Goal: Task Accomplishment & Management: Complete application form

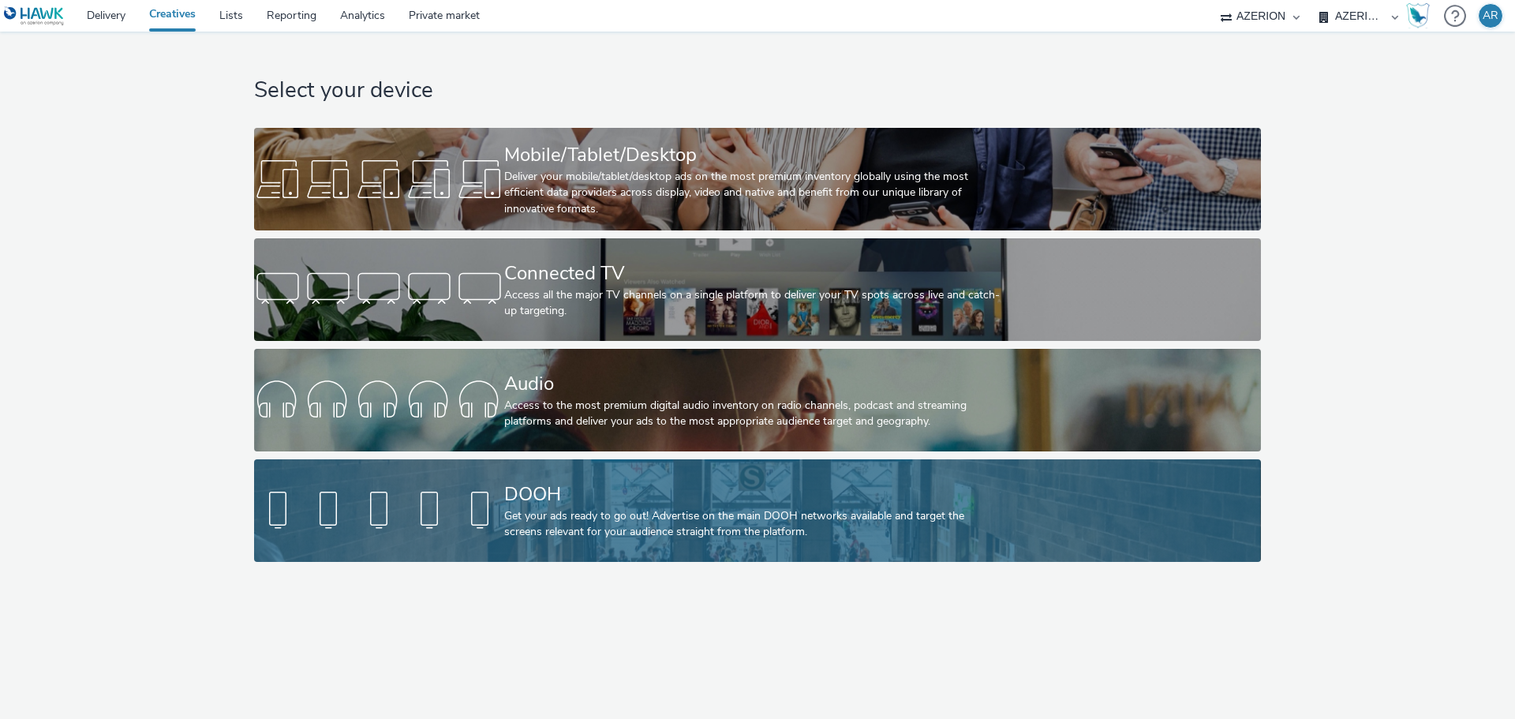
click at [594, 494] on div "DOOH" at bounding box center [754, 495] width 500 height 28
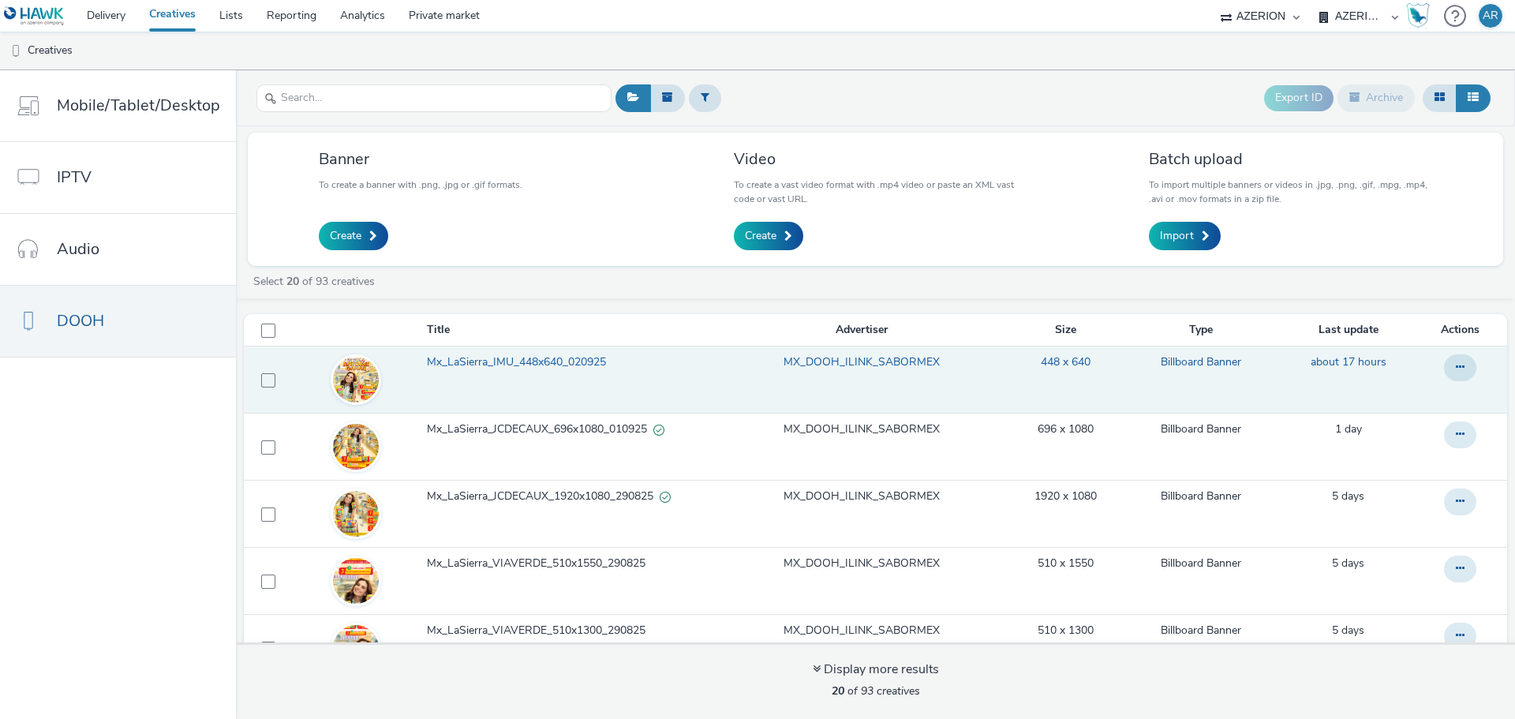
click at [482, 357] on span "Mx_LaSierra_IMU_448x640_020925" at bounding box center [519, 362] width 185 height 16
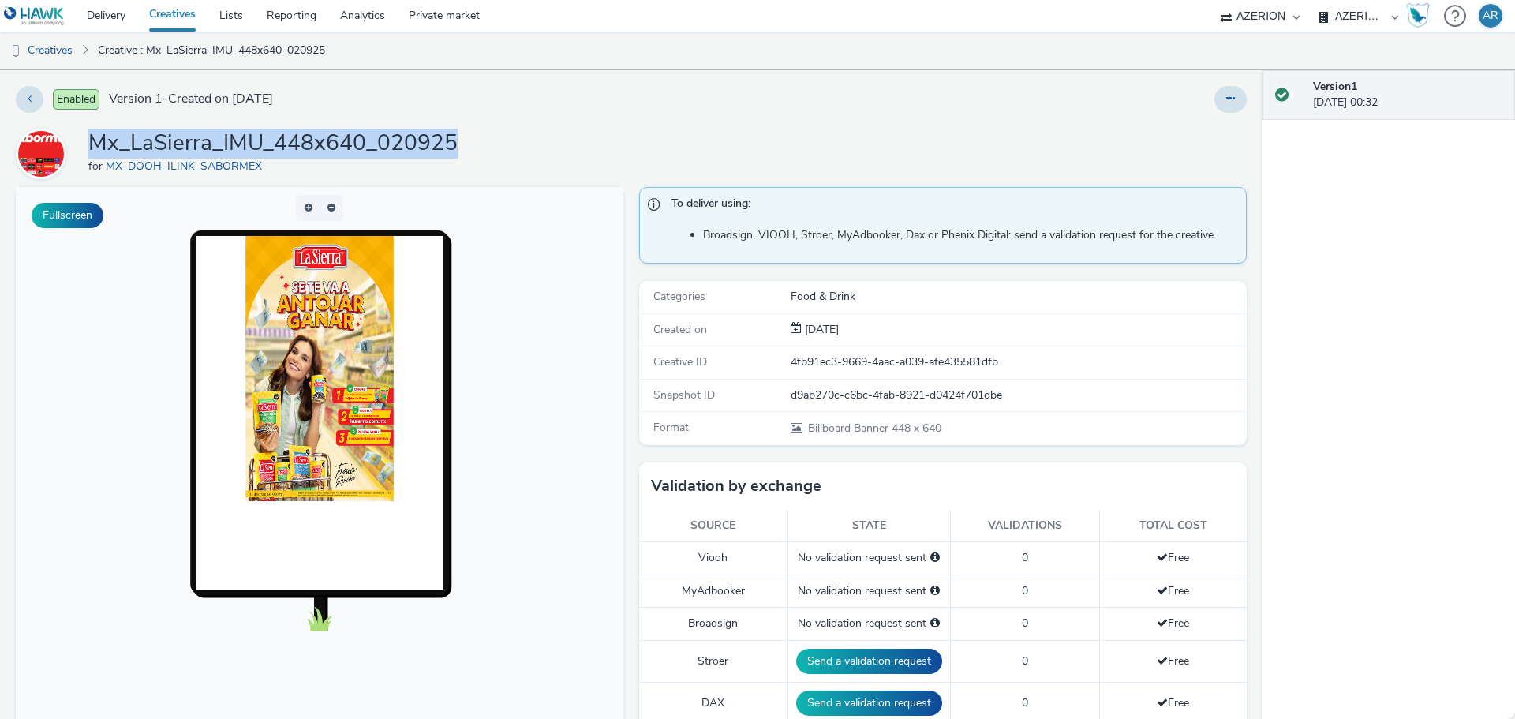
drag, startPoint x: 459, startPoint y: 146, endPoint x: 88, endPoint y: 137, distance: 371.0
click at [88, 137] on div "Mx_LaSierra_IMU_448x640_020925 for MX_DOOH_ILINK_SABORMEX" at bounding box center [631, 154] width 1231 height 51
copy h1 "Mx_LaSierra_IMU_448x640_020925"
click at [58, 50] on link "Creatives" at bounding box center [40, 51] width 80 height 38
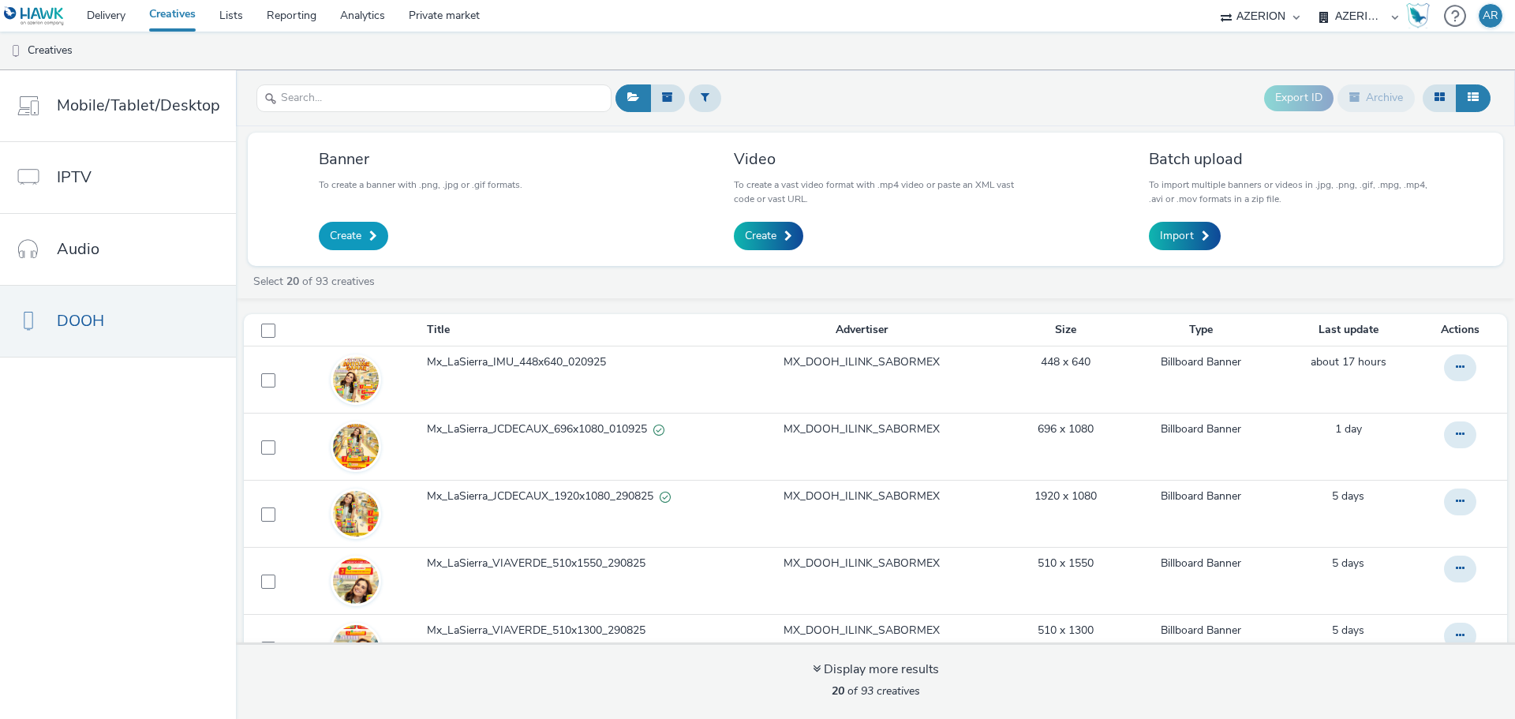
click at [357, 240] on span "Create" at bounding box center [346, 236] width 32 height 16
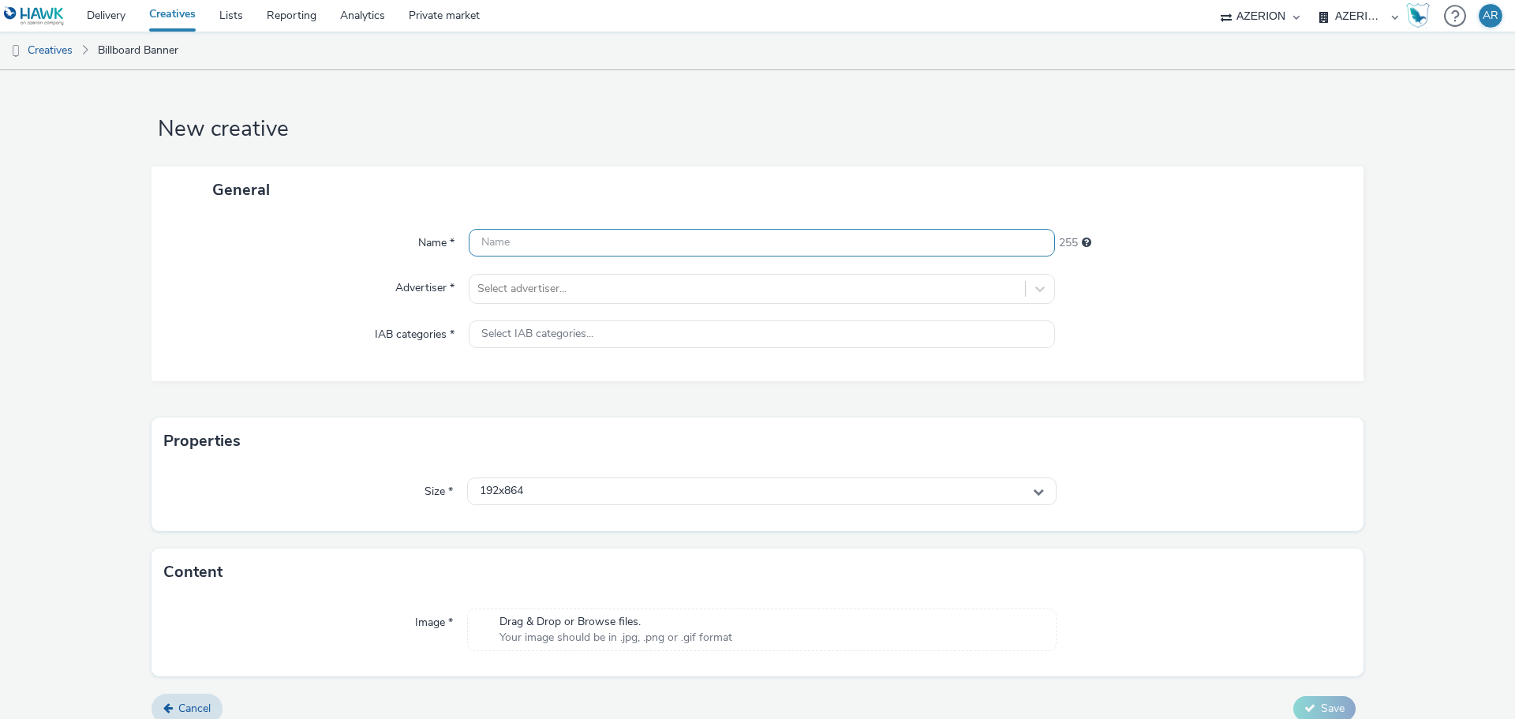
click at [638, 244] on input "text" at bounding box center [762, 243] width 586 height 28
paste input "Mx_LaSierra_IMU_448x640_020925"
click at [565, 245] on input "Mx_LaSierra_IMU_448x640_020925" at bounding box center [762, 243] width 586 height 28
click at [606, 247] on input "Mx_LaSierra_Expansion_448x640_020925" at bounding box center [762, 243] width 586 height 28
click at [642, 244] on input "Mx_LaSierra_Expansion_448x640_020925" at bounding box center [762, 243] width 586 height 28
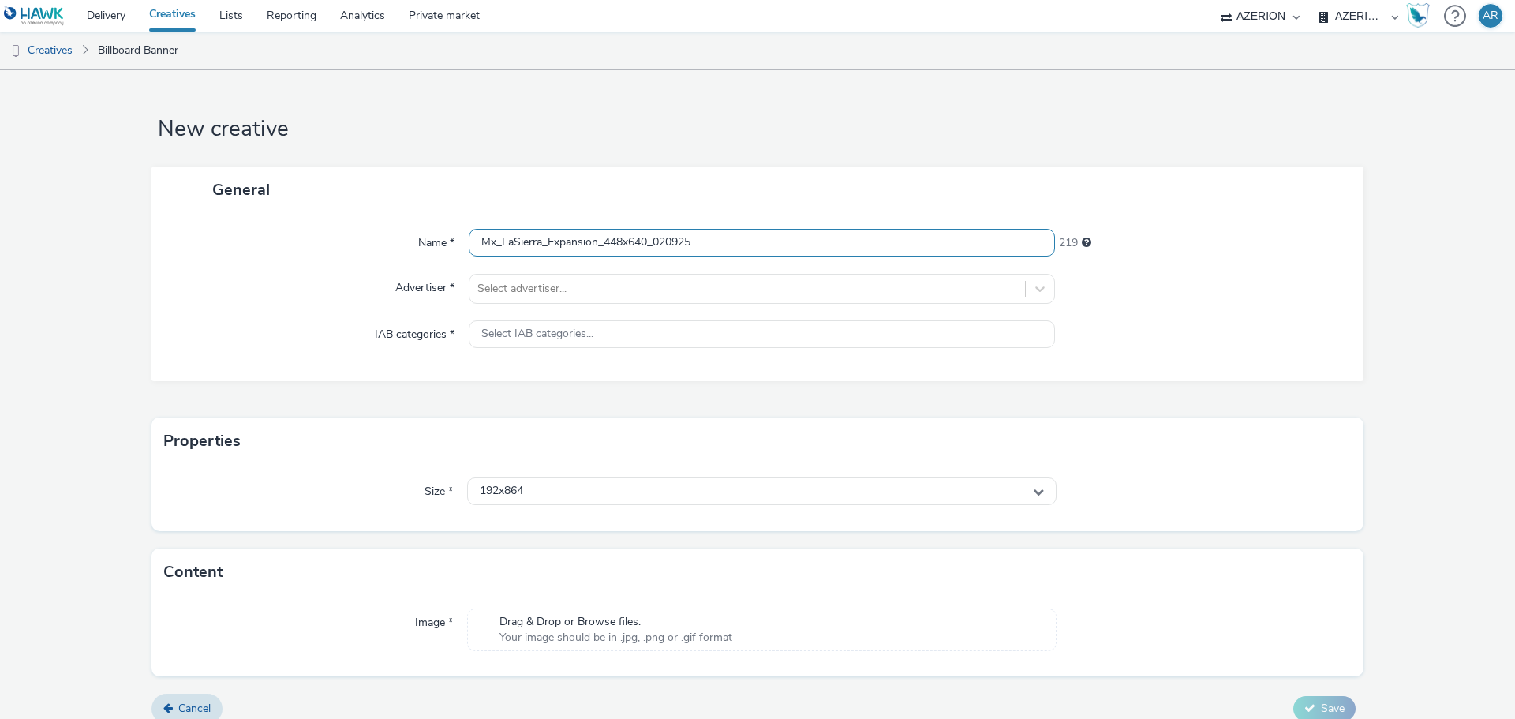
drag, startPoint x: 646, startPoint y: 244, endPoint x: 604, endPoint y: 249, distance: 42.1
click at [604, 249] on input "Mx_LaSierra_Expansion_448x640_020925" at bounding box center [762, 243] width 586 height 28
paste input "32x336"
click at [664, 239] on input "Mx_LaSierra_Expansion_432x336_020925" at bounding box center [762, 243] width 586 height 28
type input "Mx_LaSierra_Expansion_432x336_030925"
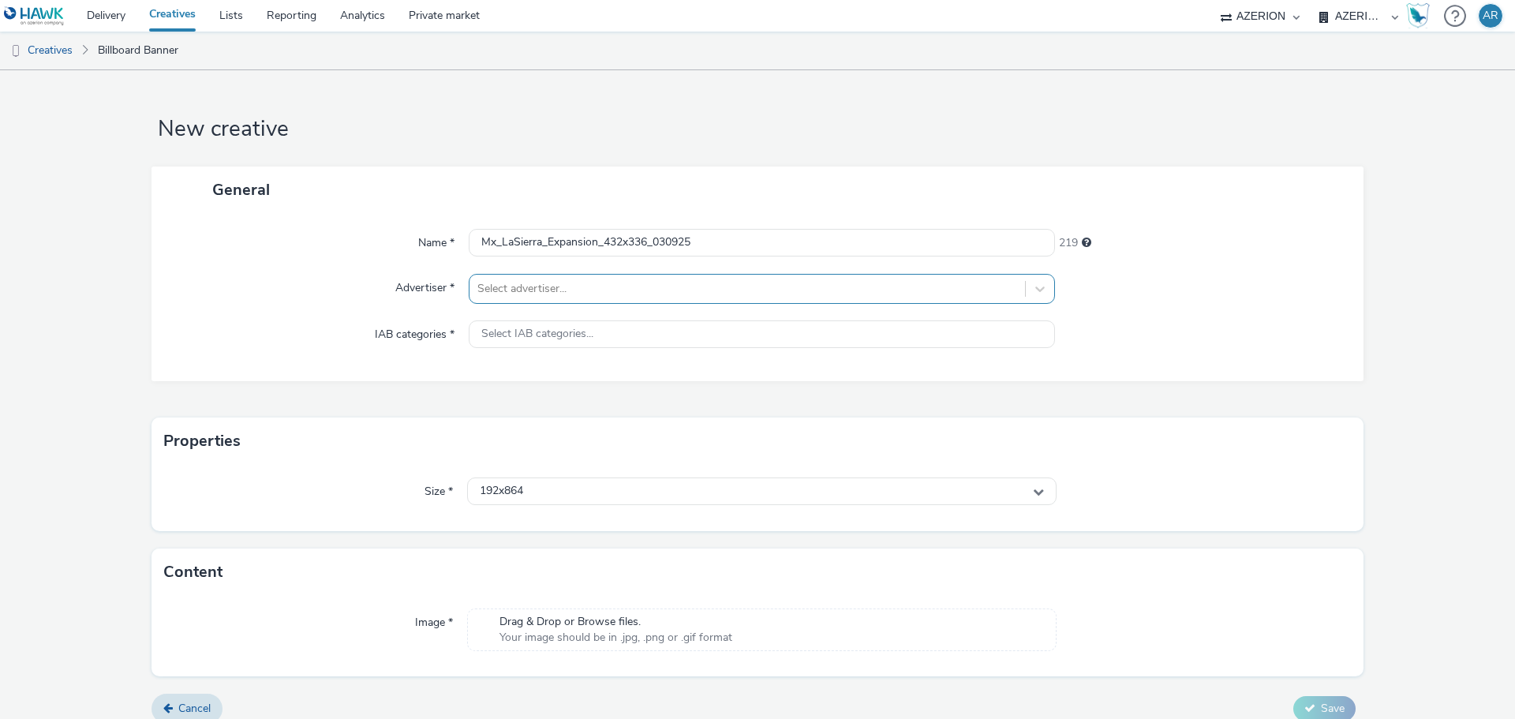
click at [624, 290] on div at bounding box center [747, 288] width 540 height 19
type input "sab"
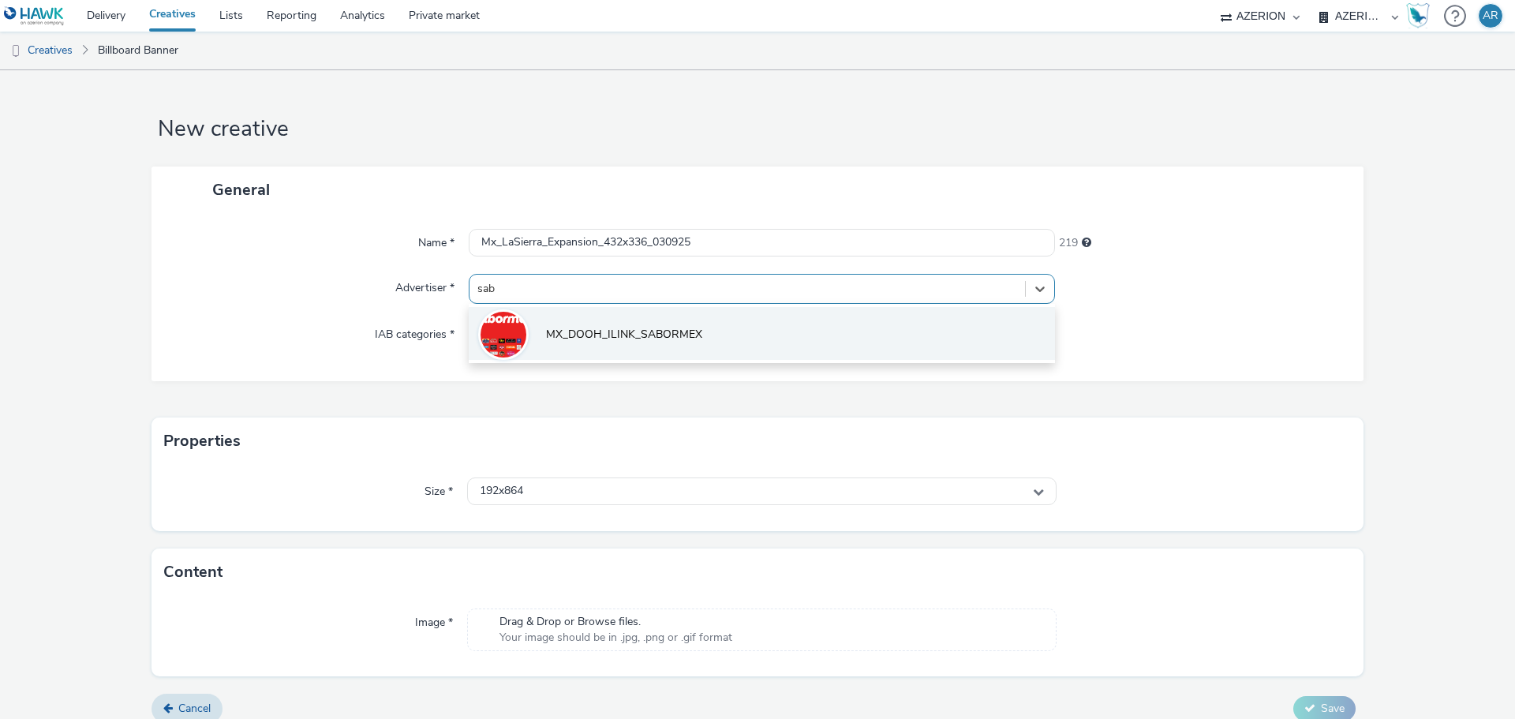
click at [611, 328] on span "MX_DOOH_ILINK_SABORMEX" at bounding box center [624, 335] width 156 height 16
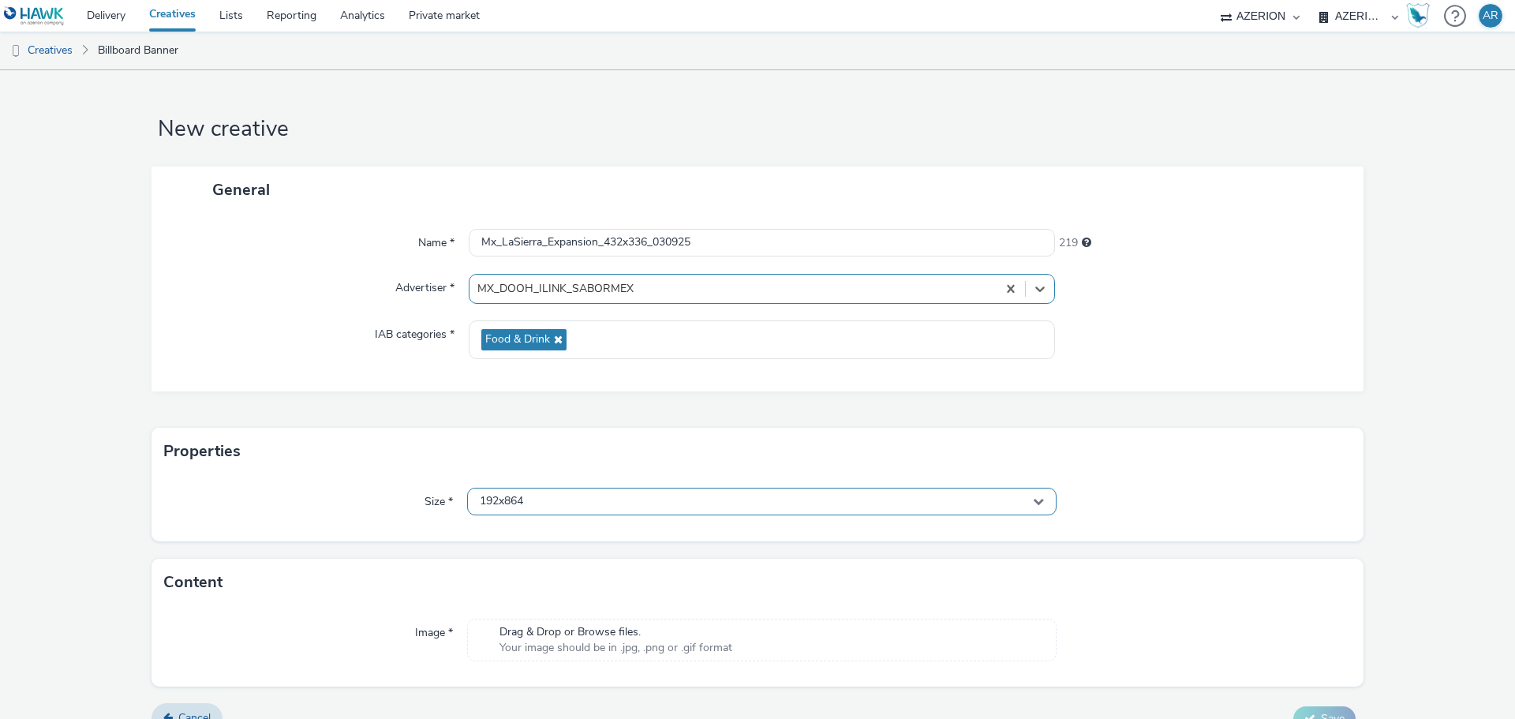
click at [590, 503] on div "192x864" at bounding box center [762, 502] width 590 height 28
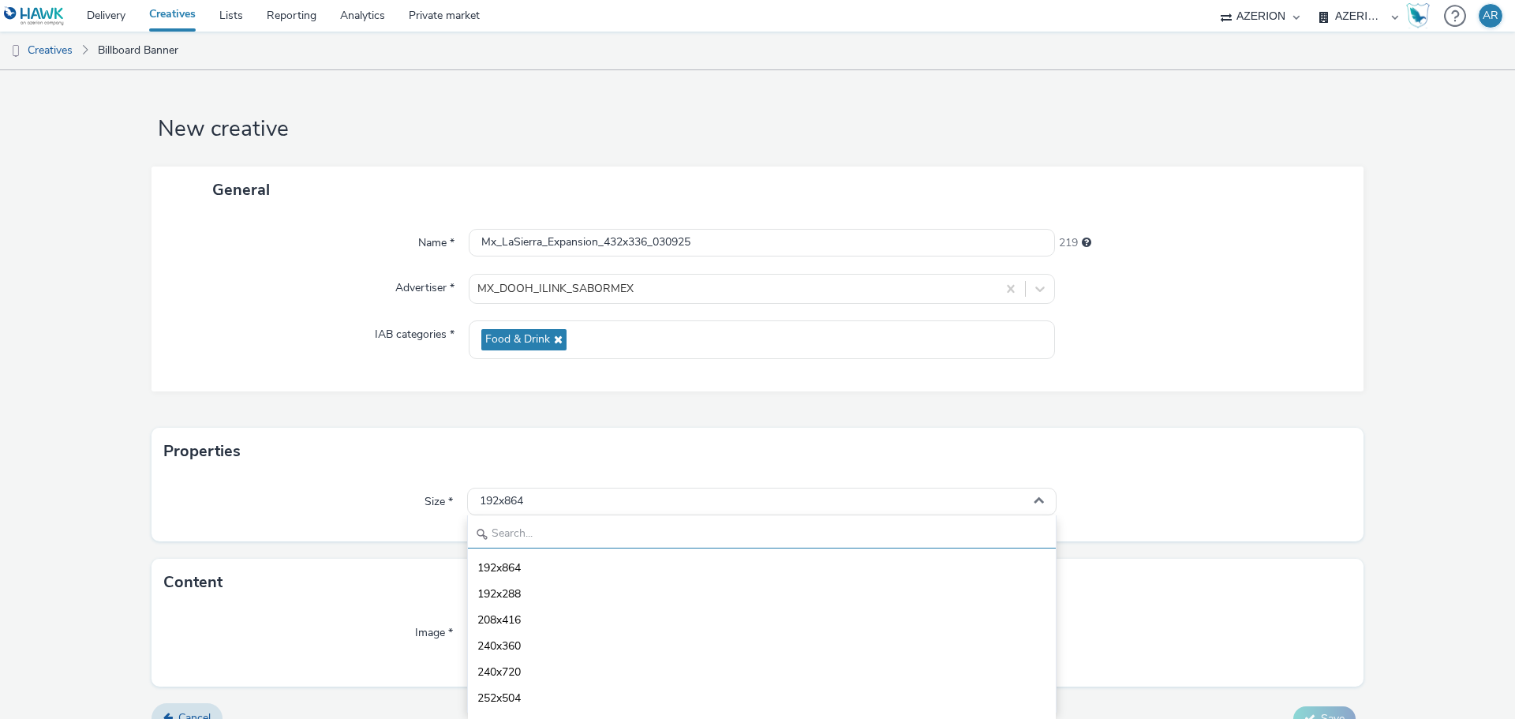
click at [564, 538] on input "text" at bounding box center [762, 535] width 588 height 28
paste input "432x336"
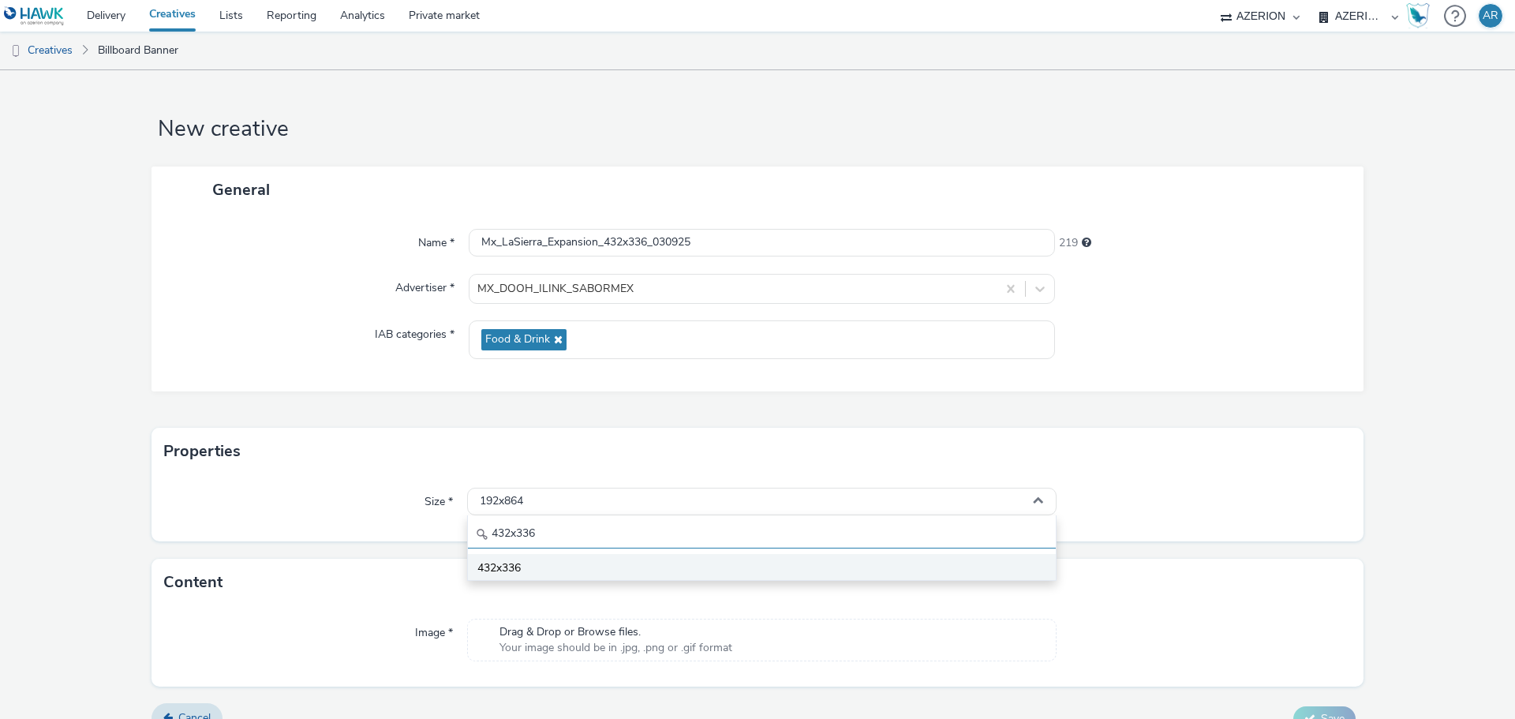
type input "432x336"
click at [517, 564] on span "432x336" at bounding box center [498, 568] width 43 height 16
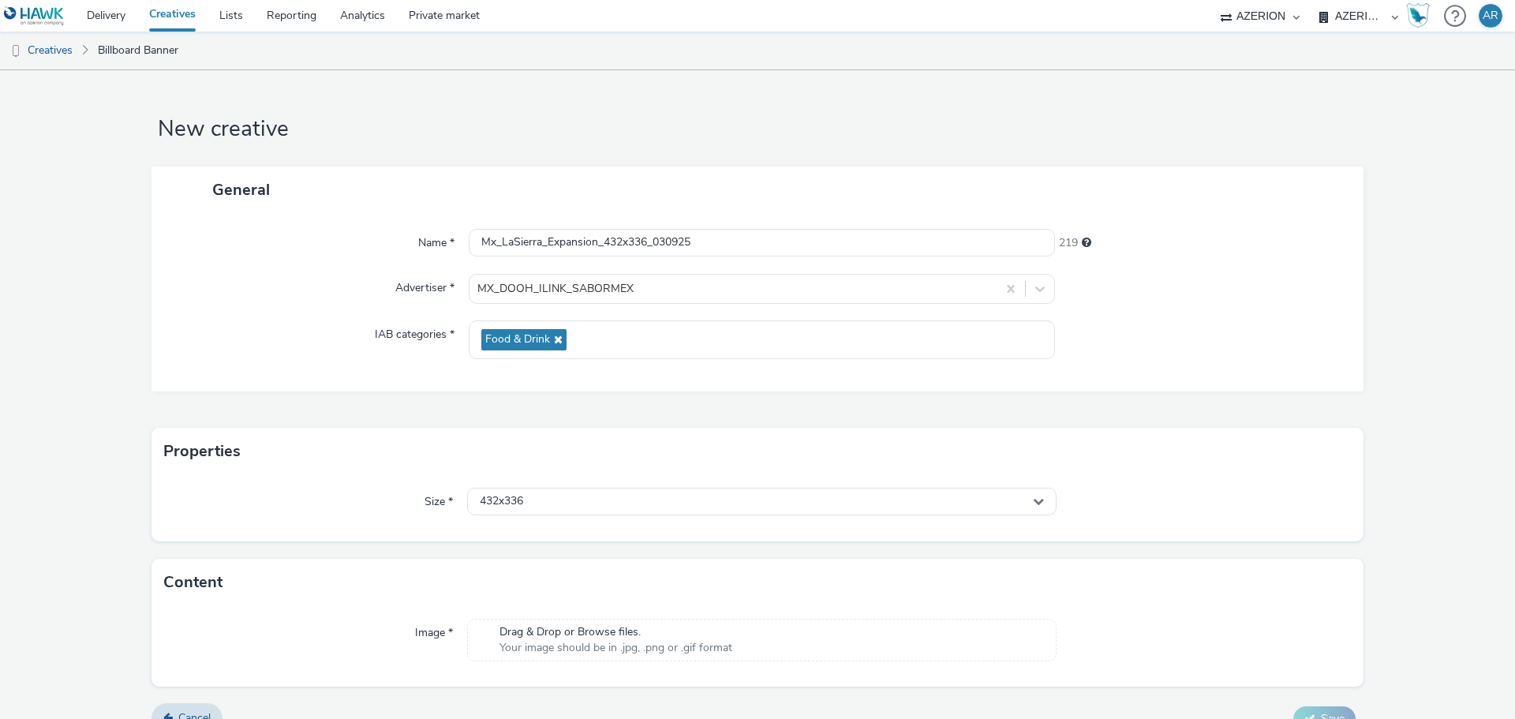
click at [1266, 511] on div at bounding box center [1204, 502] width 295 height 28
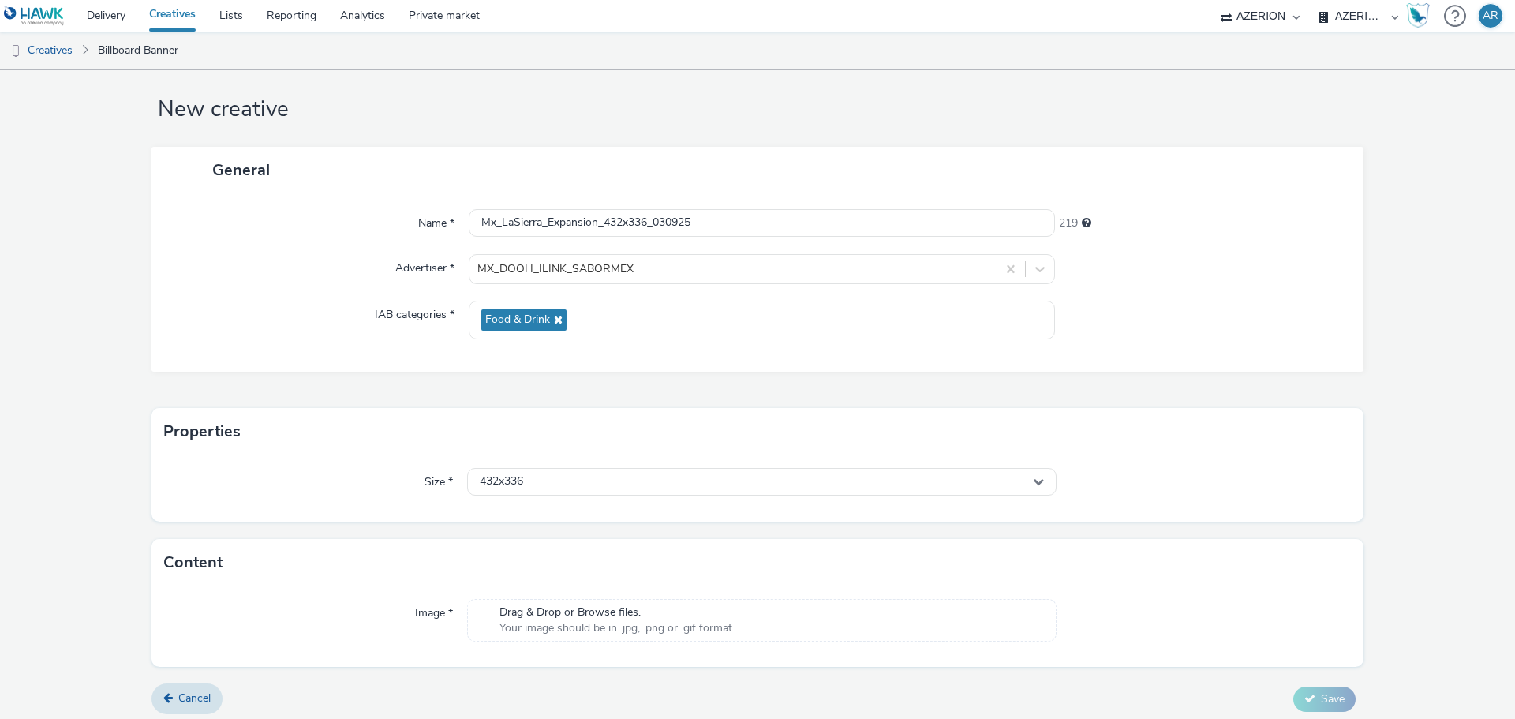
scroll to position [26, 0]
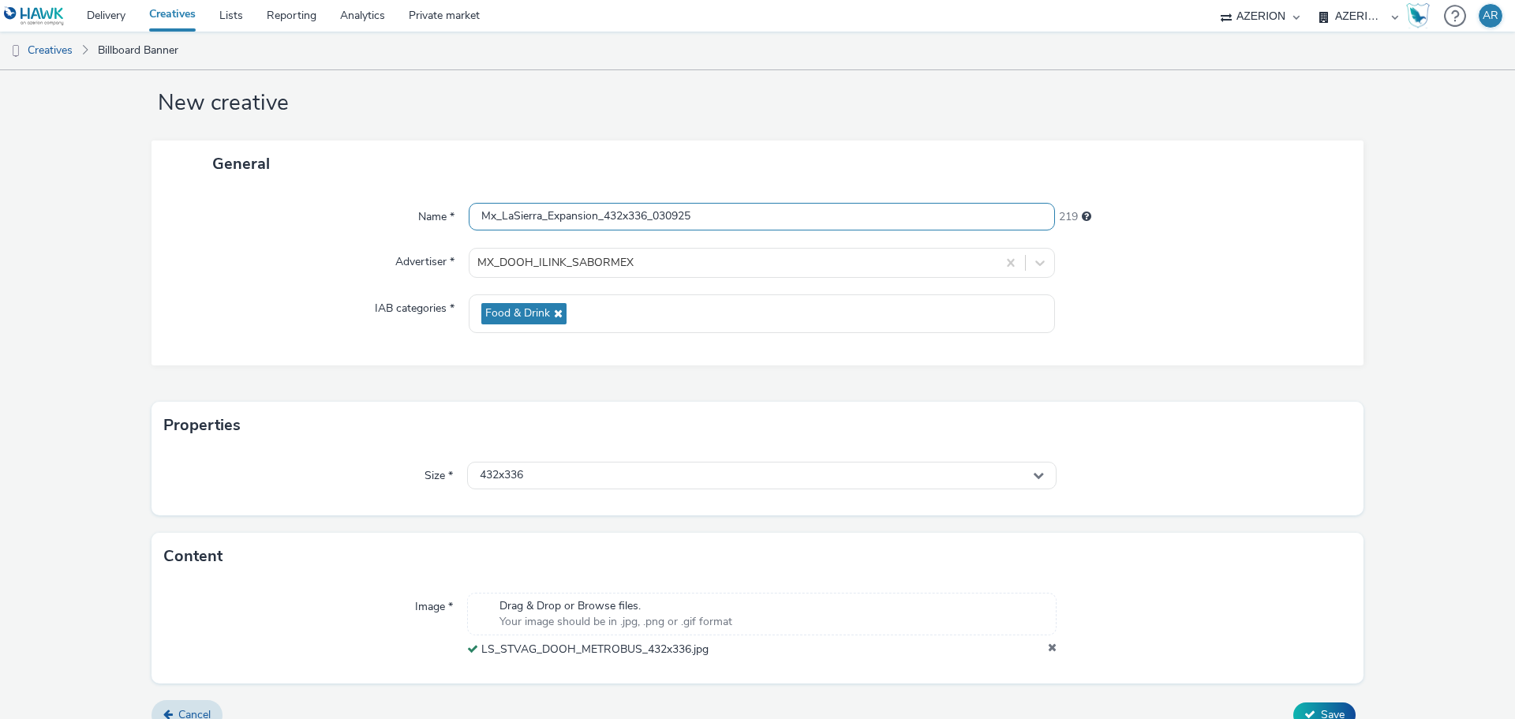
drag, startPoint x: 732, startPoint y: 218, endPoint x: 412, endPoint y: 217, distance: 319.6
click at [412, 217] on div "Name * Mx_LaSierra_Expansion_432x336_030925 219" at bounding box center [757, 217] width 1181 height 28
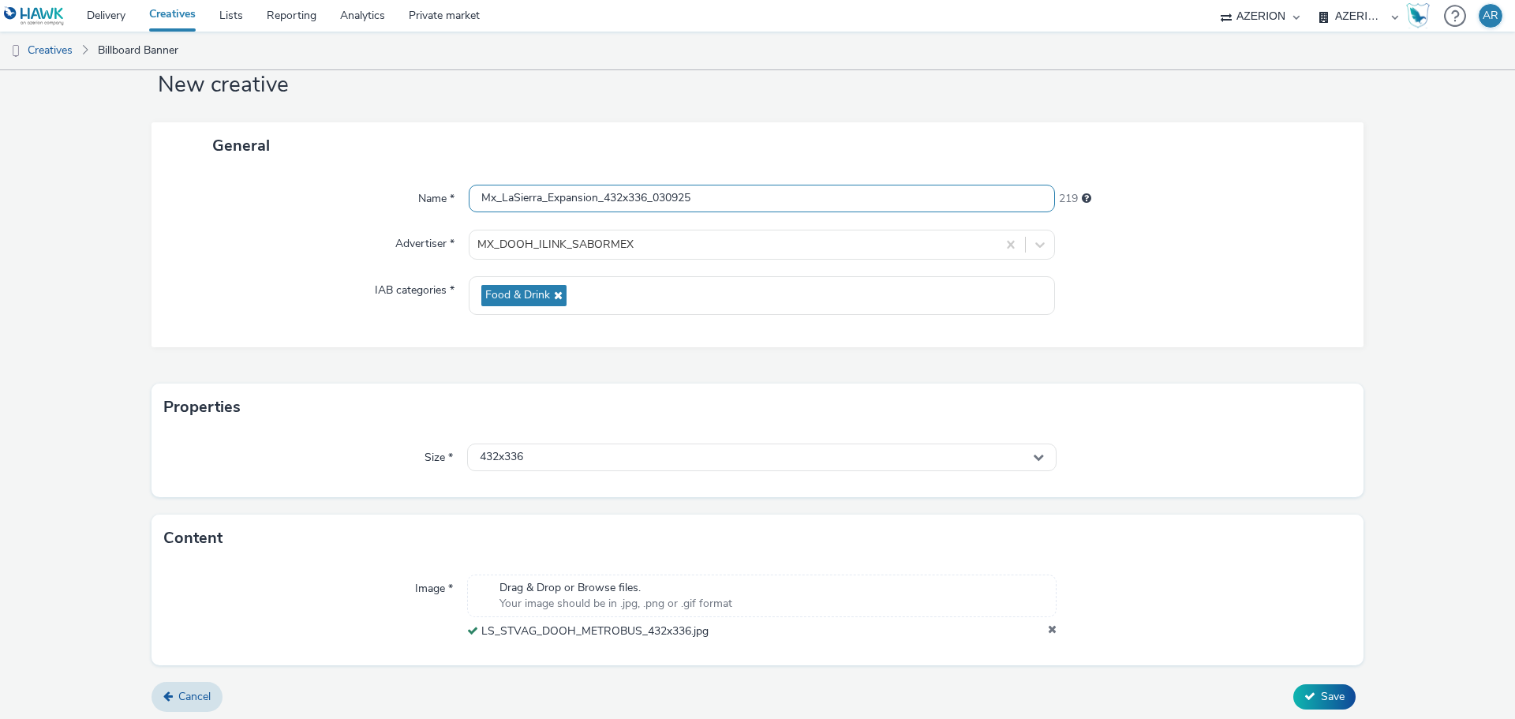
scroll to position [49, 0]
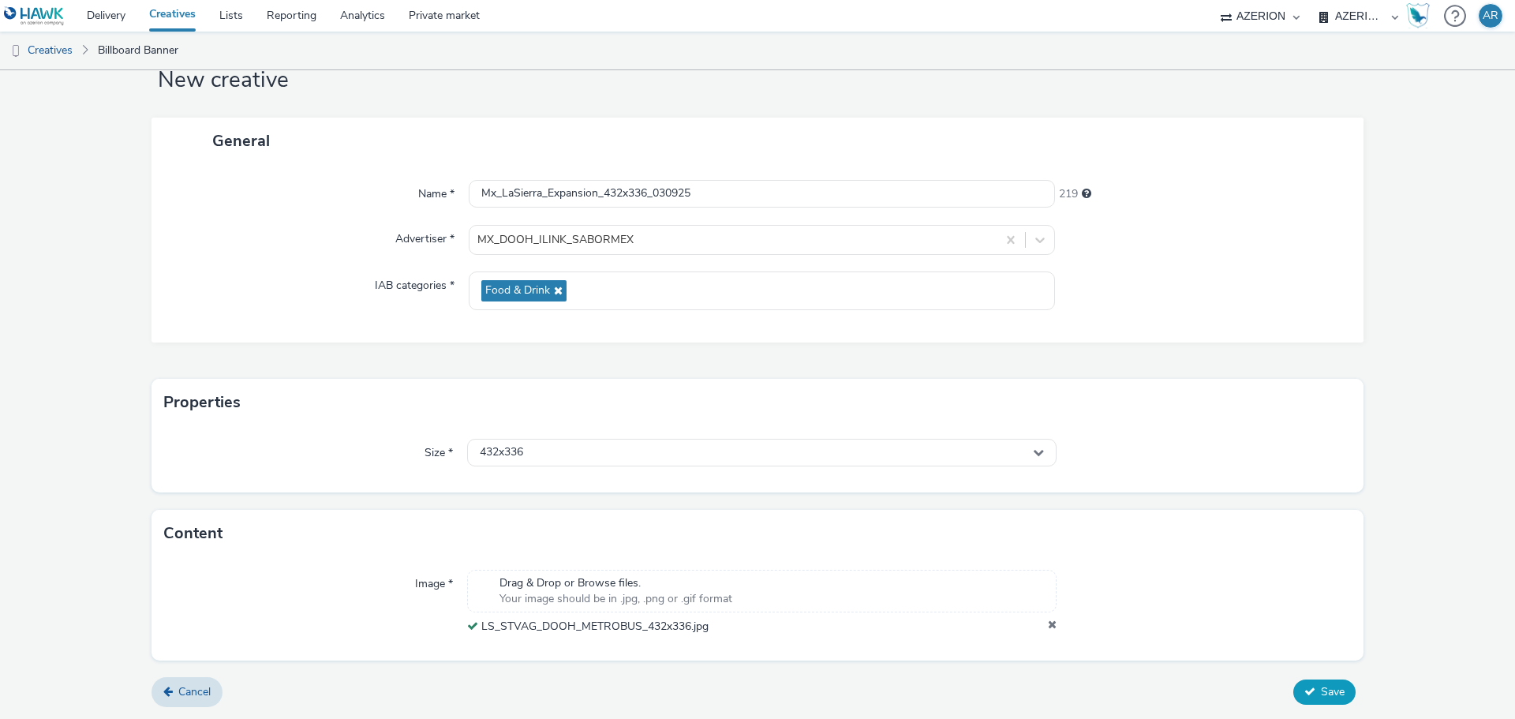
click at [1321, 692] on span "Save" at bounding box center [1333, 691] width 24 height 15
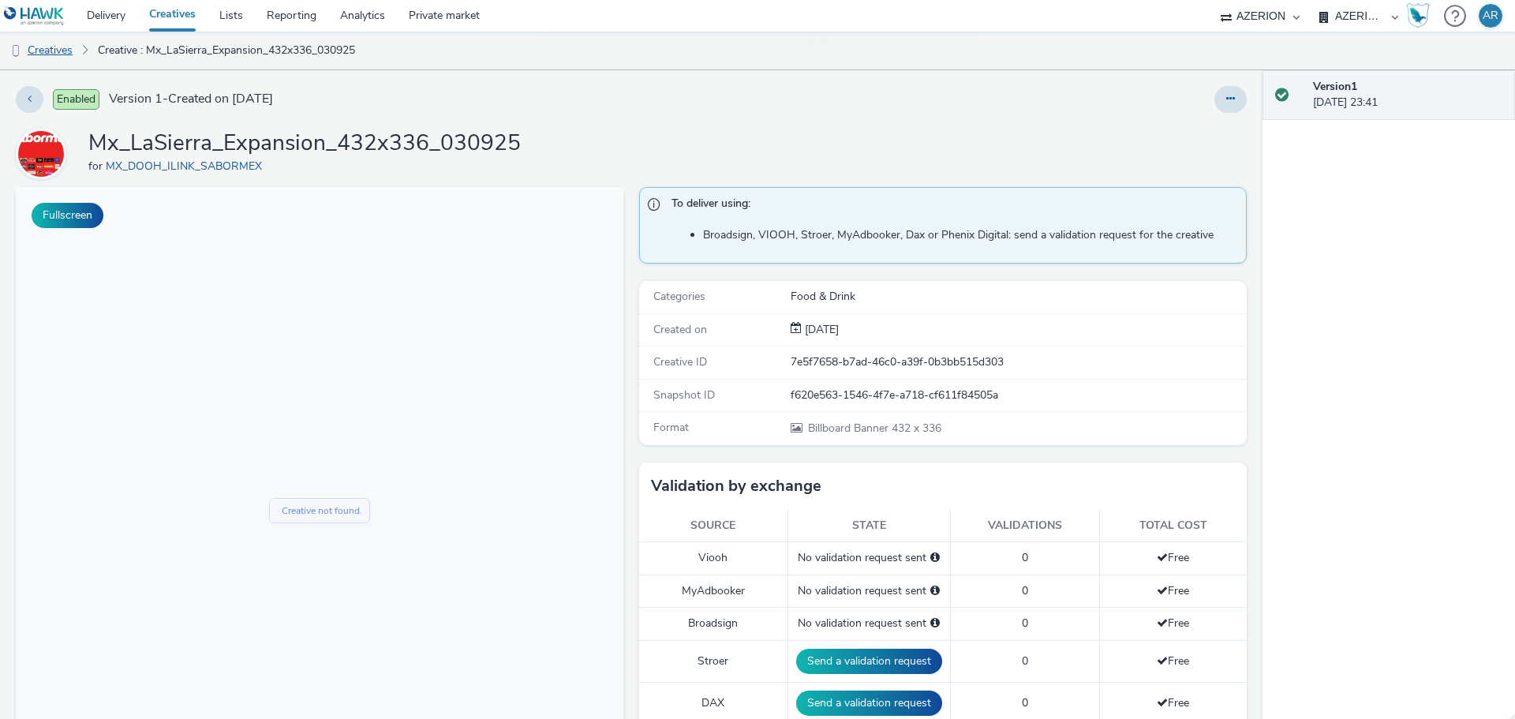
click at [52, 52] on link "Creatives" at bounding box center [40, 51] width 80 height 38
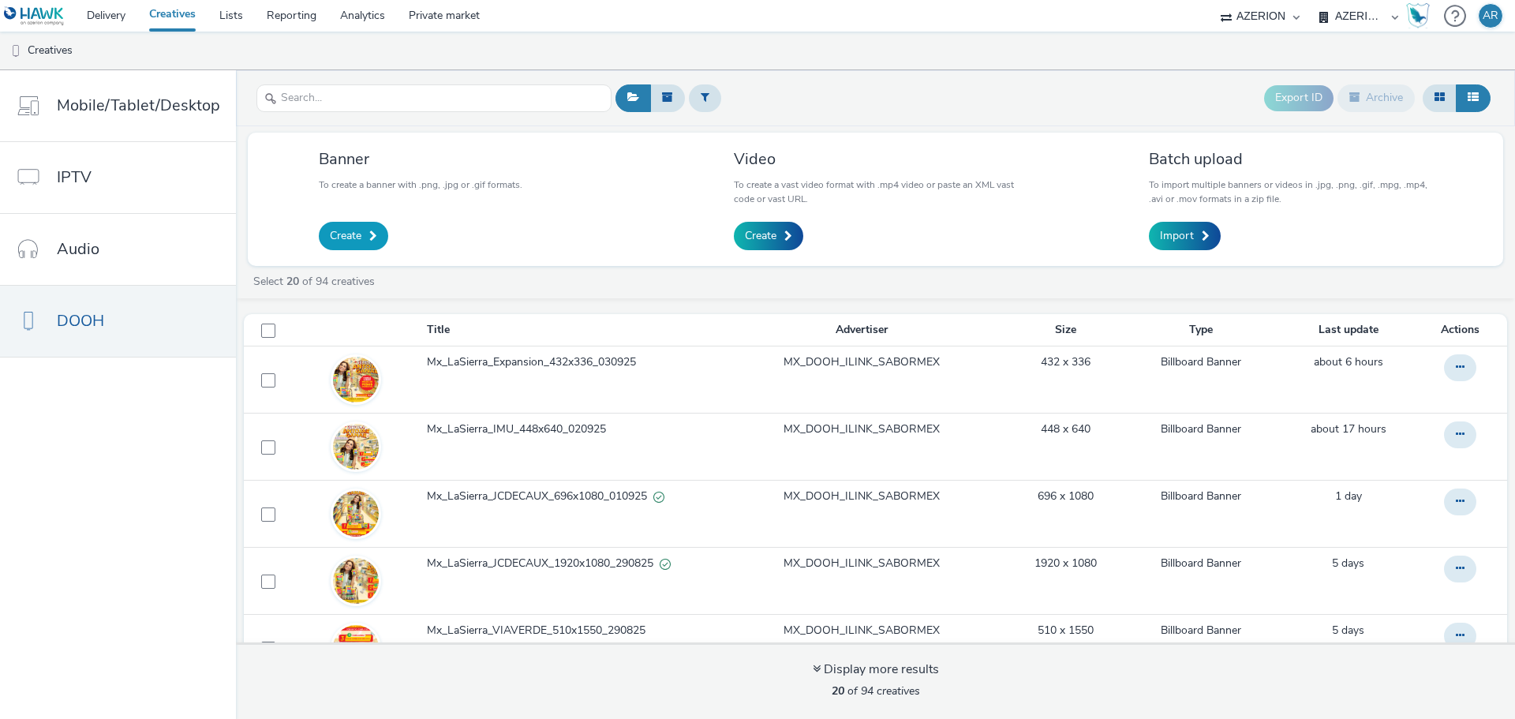
click at [357, 234] on span "Create" at bounding box center [346, 236] width 32 height 16
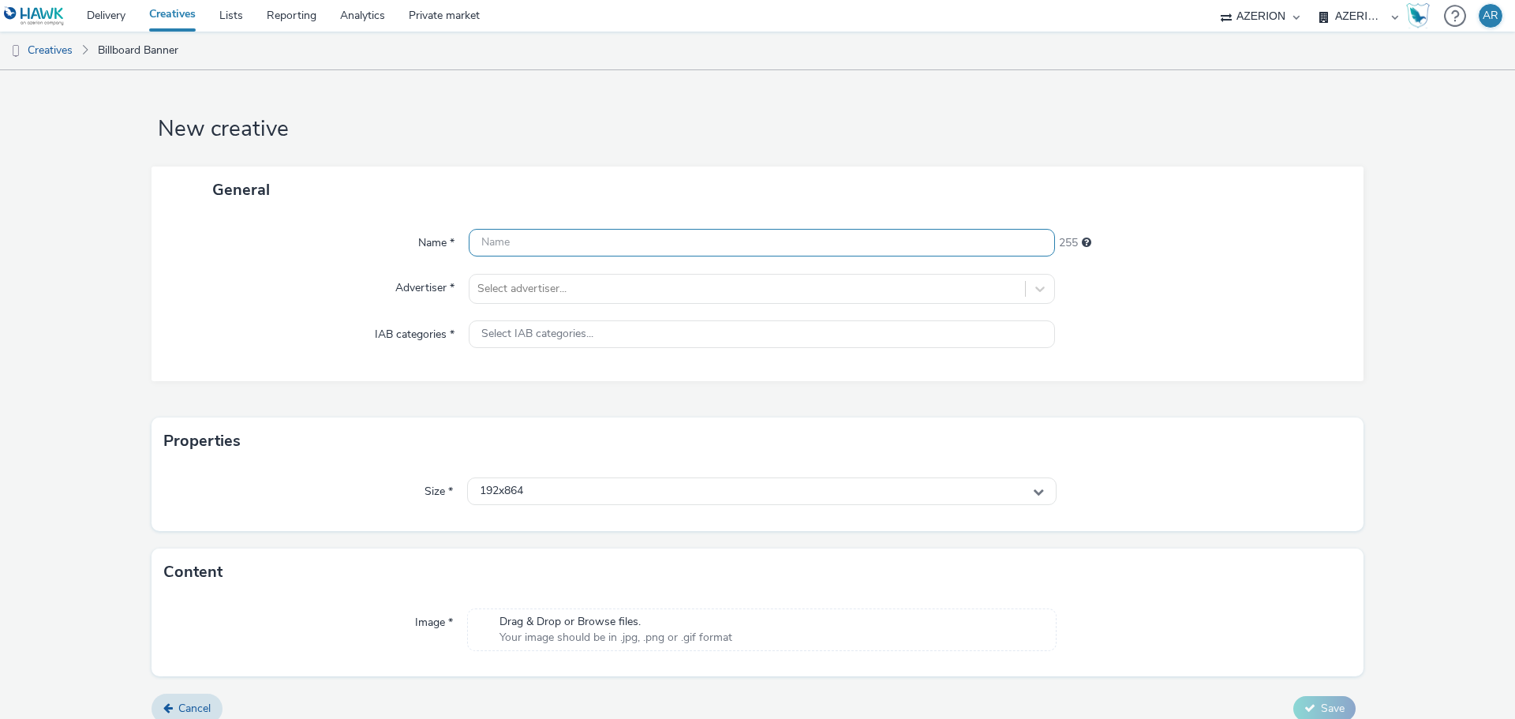
click at [649, 245] on input "text" at bounding box center [762, 243] width 586 height 28
paste input "Mx_LaSierra_Expansion_432x336_030925"
drag, startPoint x: 646, startPoint y: 239, endPoint x: 602, endPoint y: 251, distance: 45.8
click at [602, 251] on input "Mx_LaSierra_Expansion_432x336_030925" at bounding box center [762, 243] width 586 height 28
paste input "512x384"
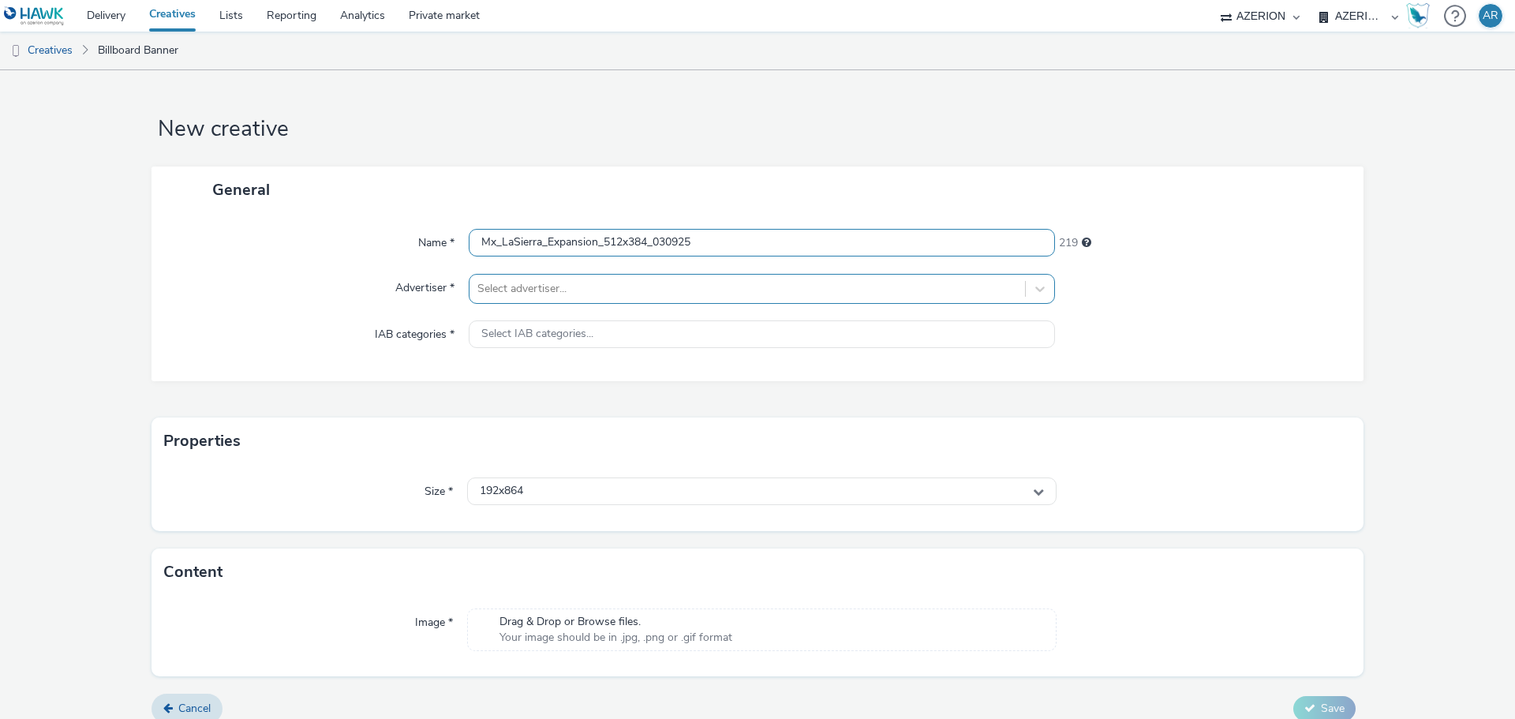
type input "Mx_LaSierra_Expansion_512x384_030925"
click at [588, 283] on div at bounding box center [747, 288] width 540 height 19
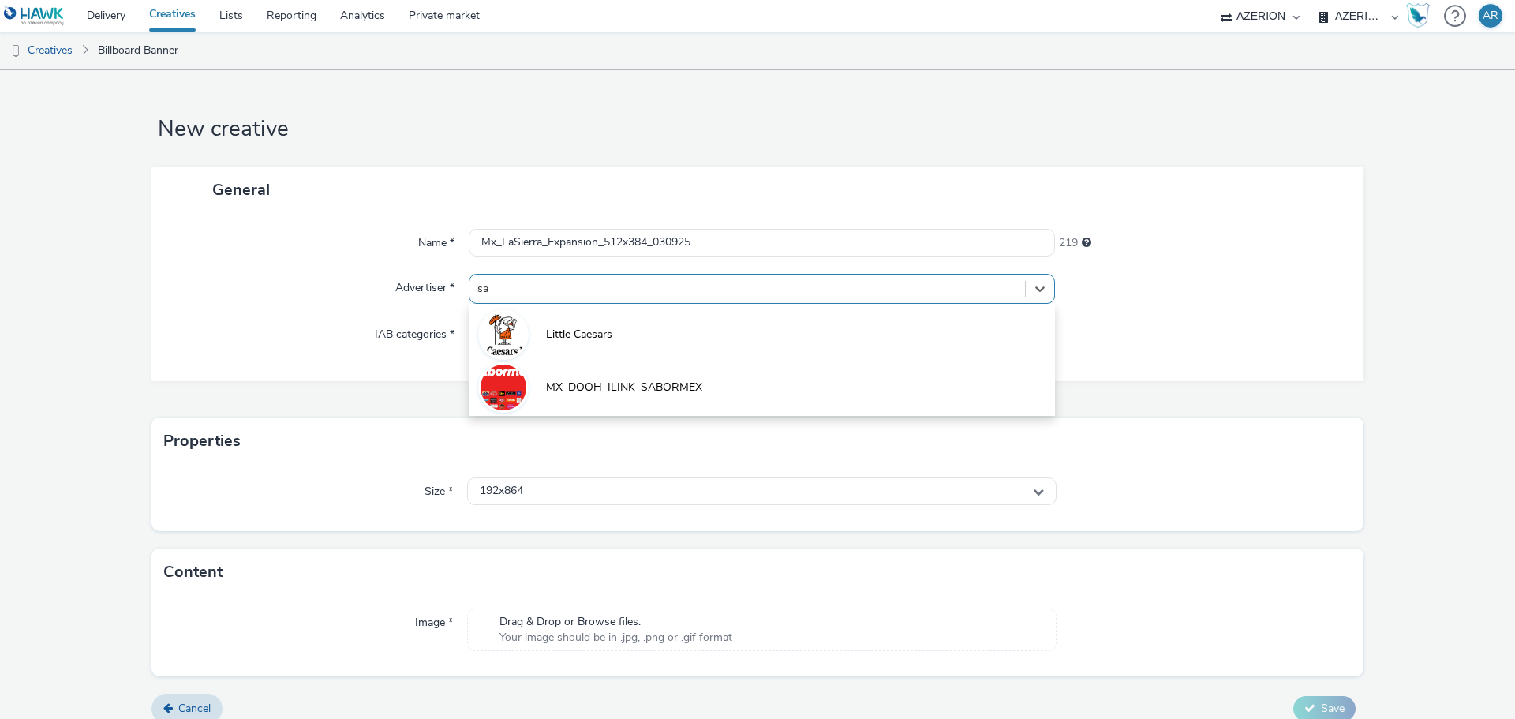
type input "sab"
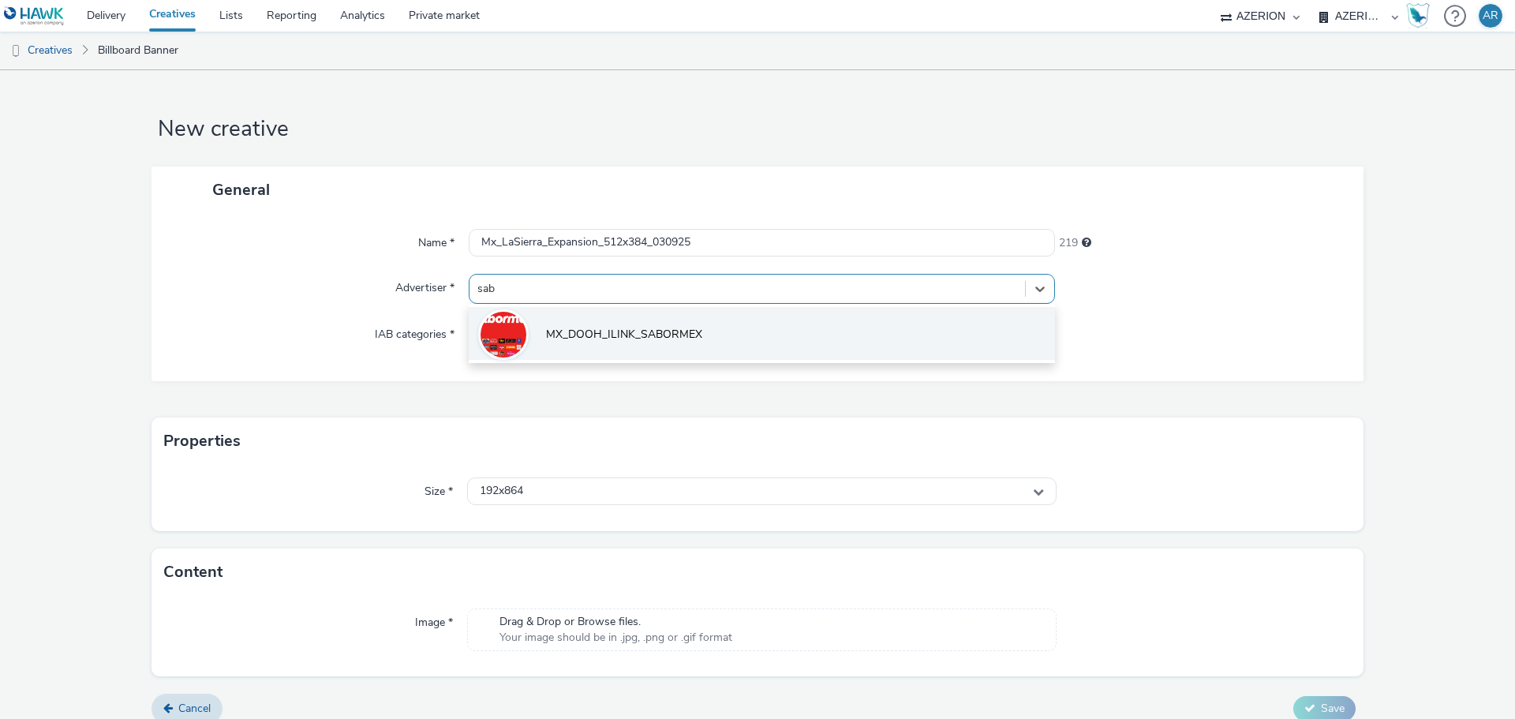
click at [571, 329] on span "MX_DOOH_ILINK_SABORMEX" at bounding box center [624, 335] width 156 height 16
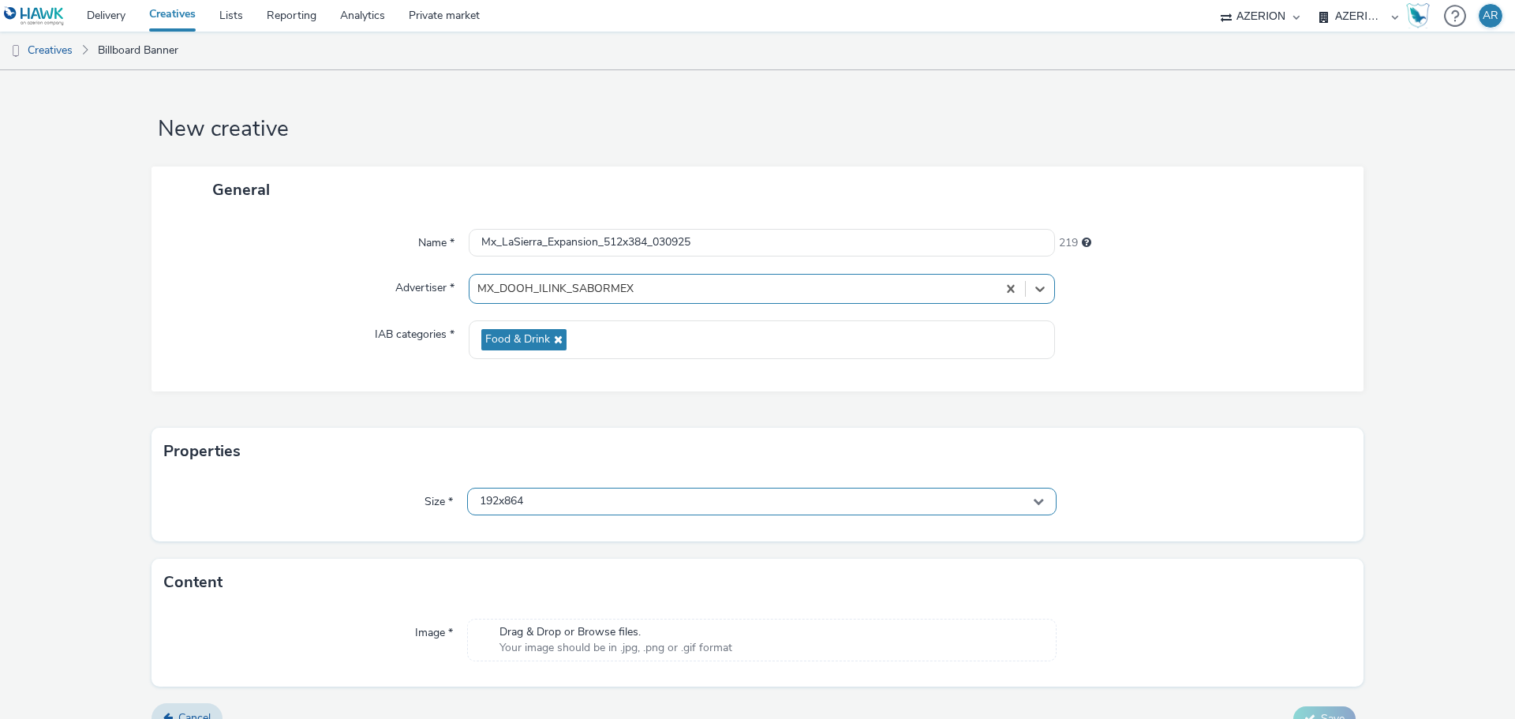
click at [584, 500] on div "192x864" at bounding box center [762, 502] width 590 height 28
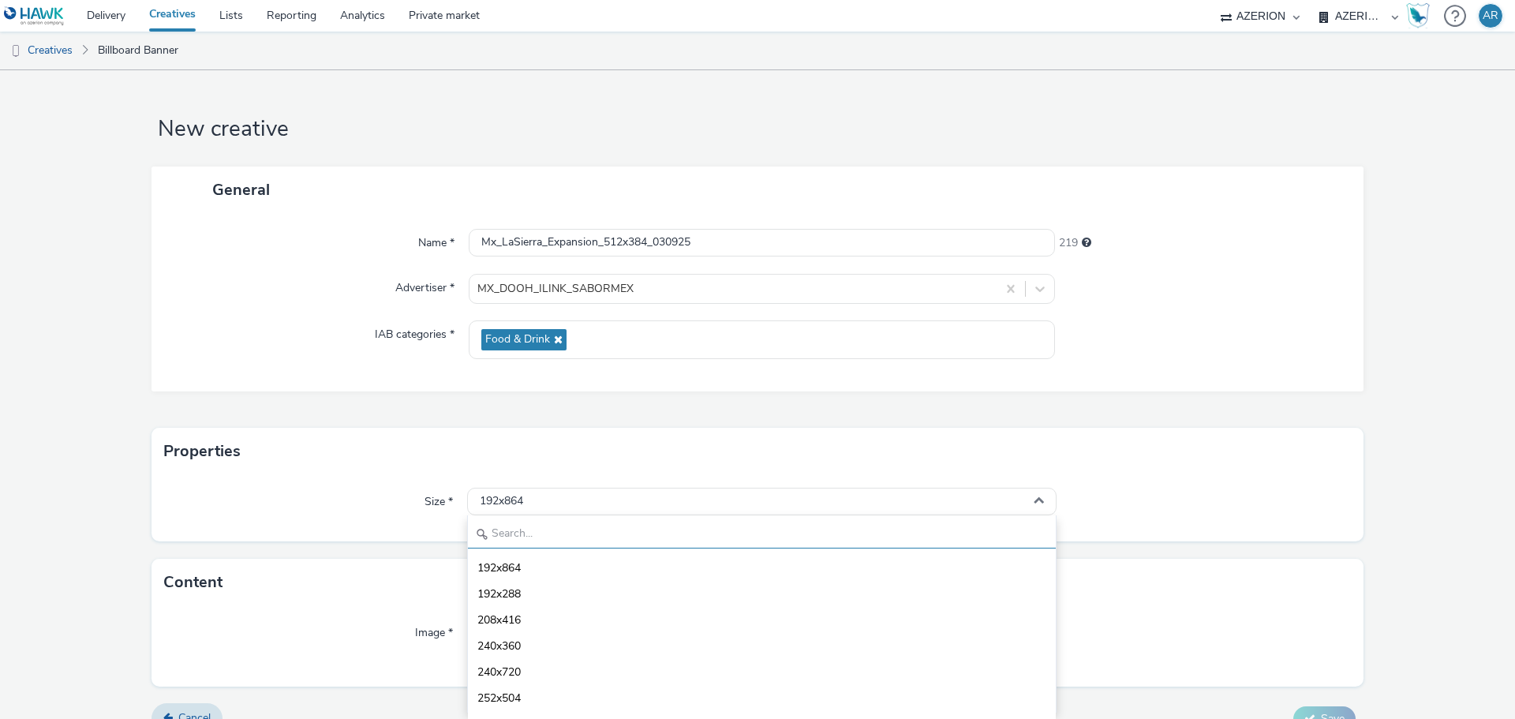
click at [553, 536] on input "text" at bounding box center [762, 535] width 588 height 28
paste input "512x384"
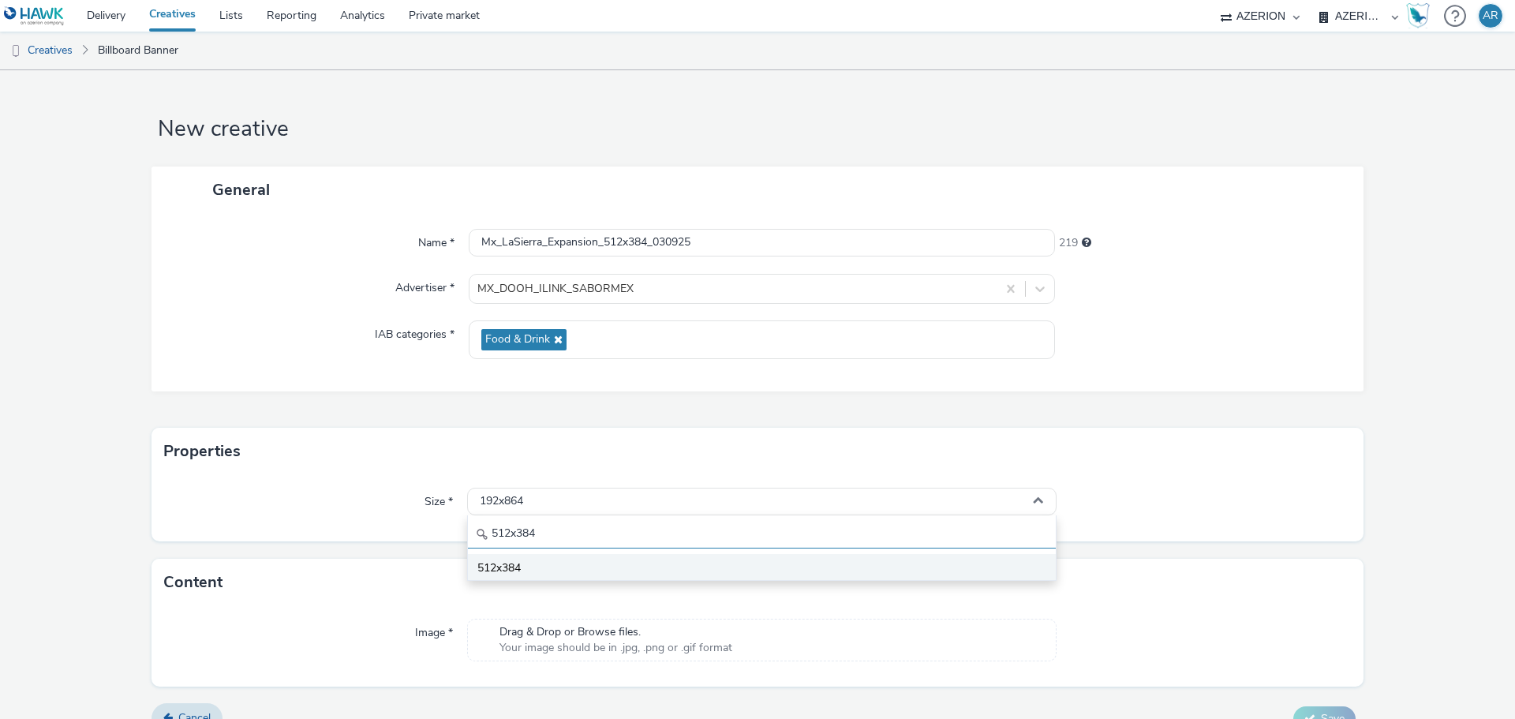
type input "512x384"
click at [499, 568] on span "512x384" at bounding box center [498, 568] width 43 height 16
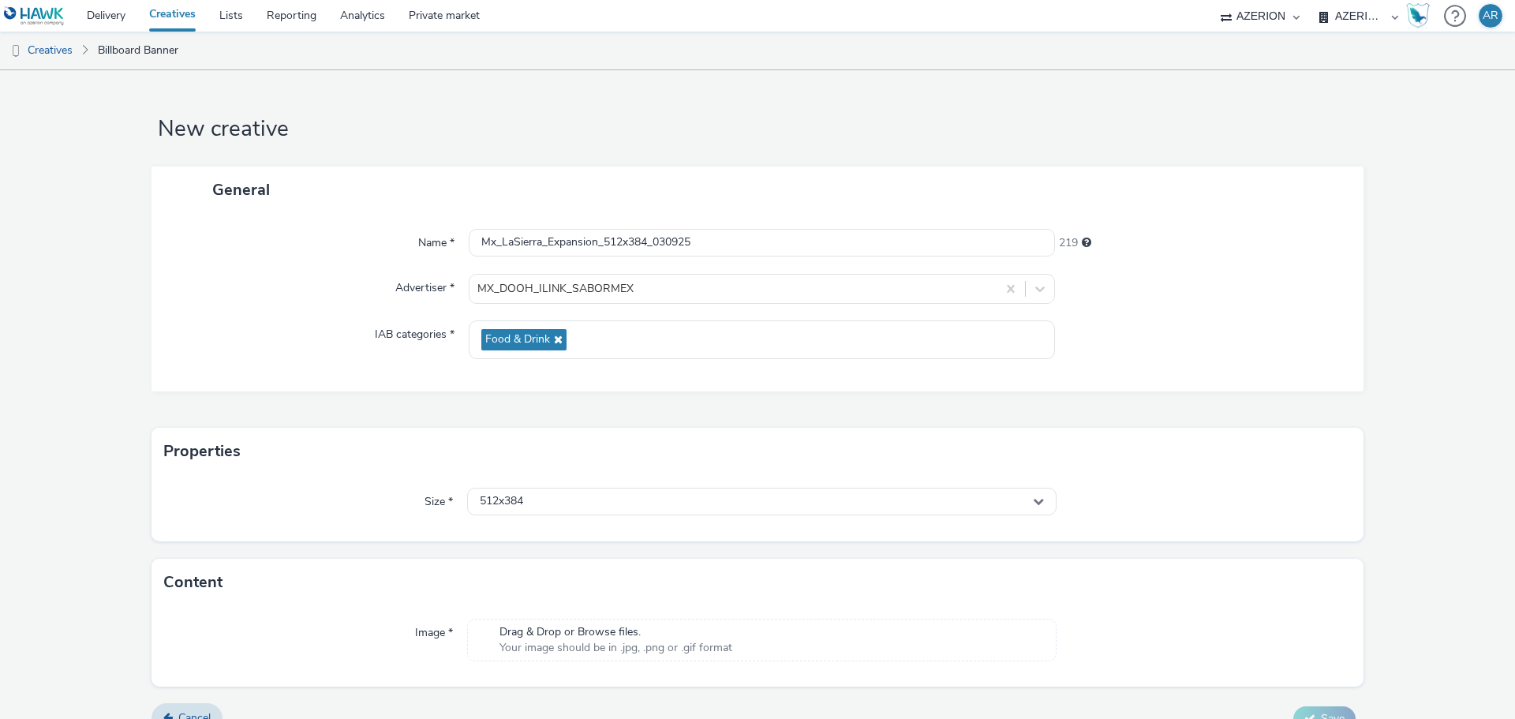
scroll to position [26, 0]
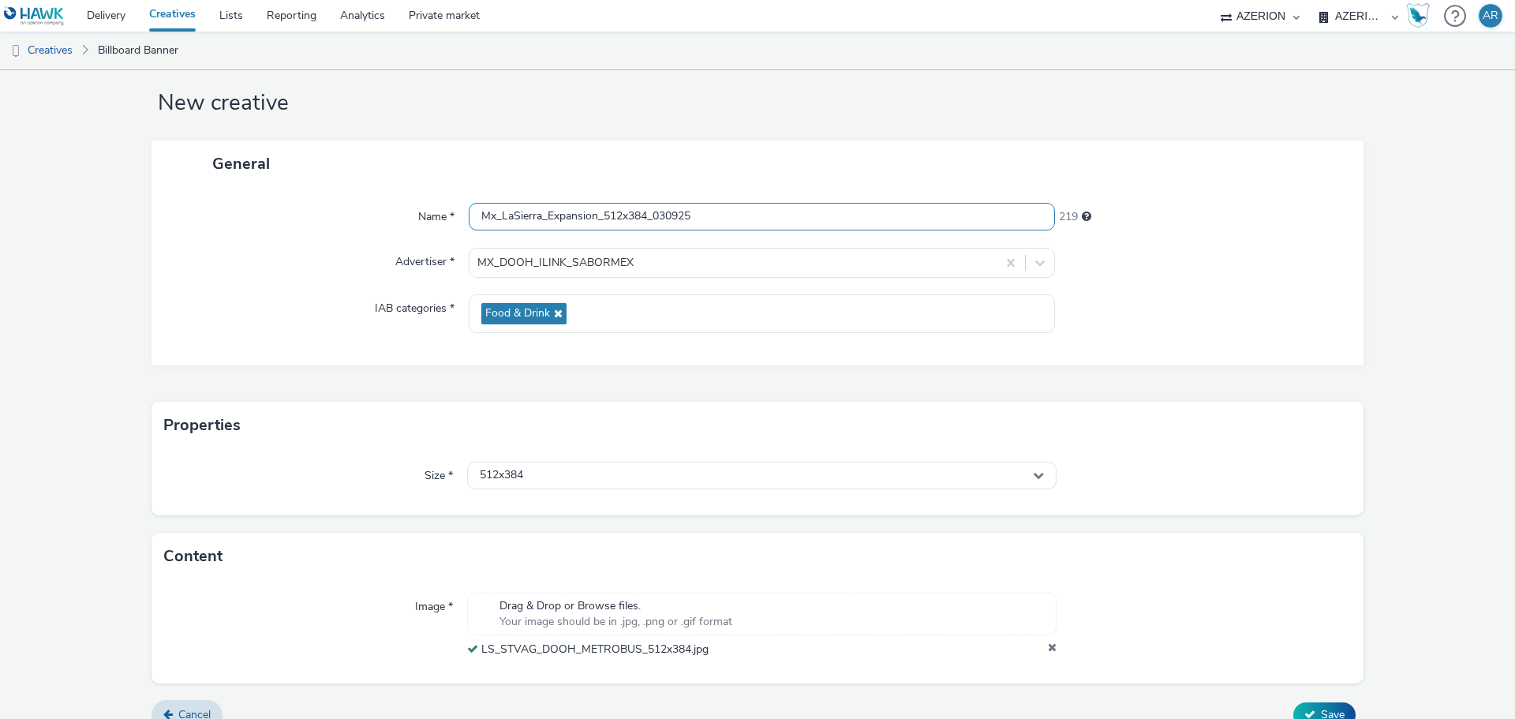
drag, startPoint x: 710, startPoint y: 212, endPoint x: 426, endPoint y: 199, distance: 284.4
click at [426, 199] on div "Name * Mx_LaSierra_Expansion_512x384_030925 219 Advertiser * MX_DOOH_ILINK_SABO…" at bounding box center [758, 276] width 1212 height 178
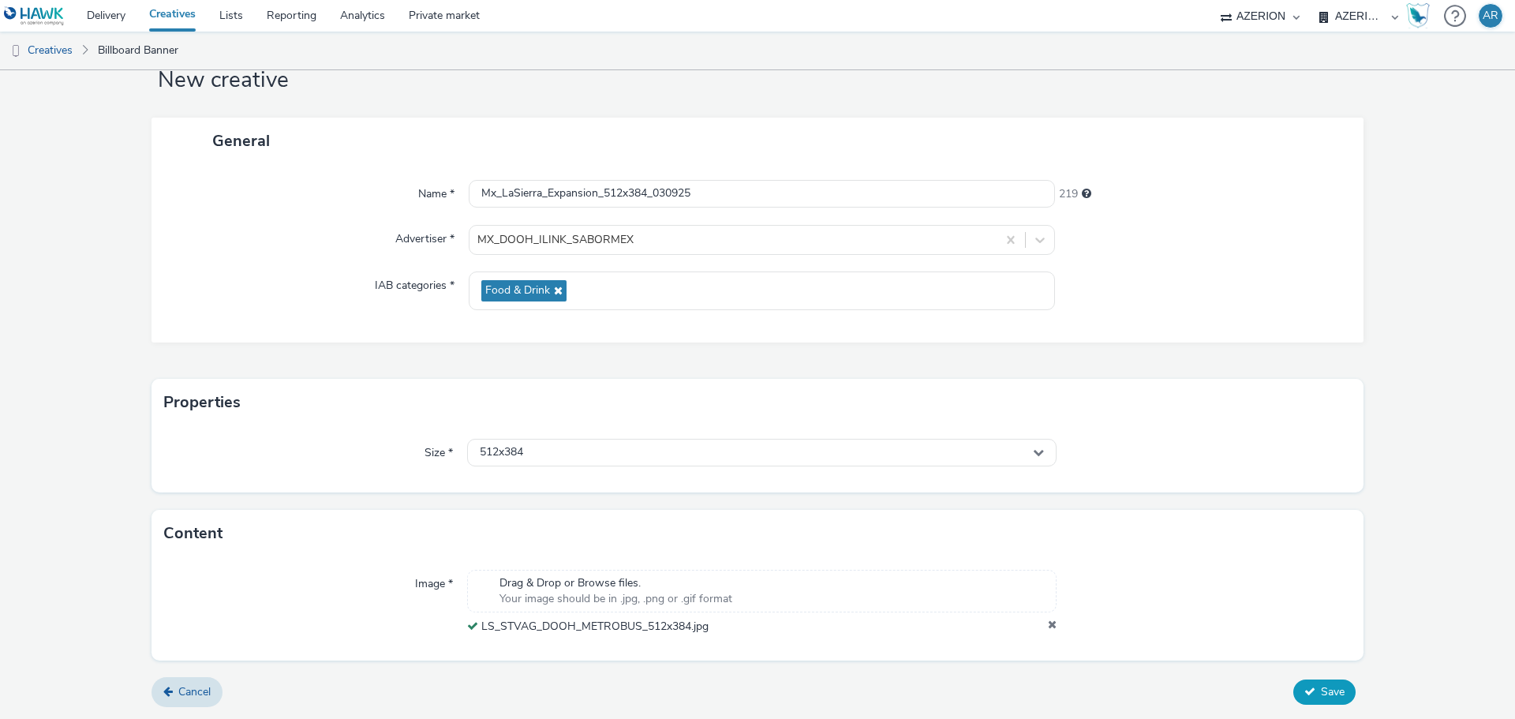
click at [1321, 691] on span "Save" at bounding box center [1333, 691] width 24 height 15
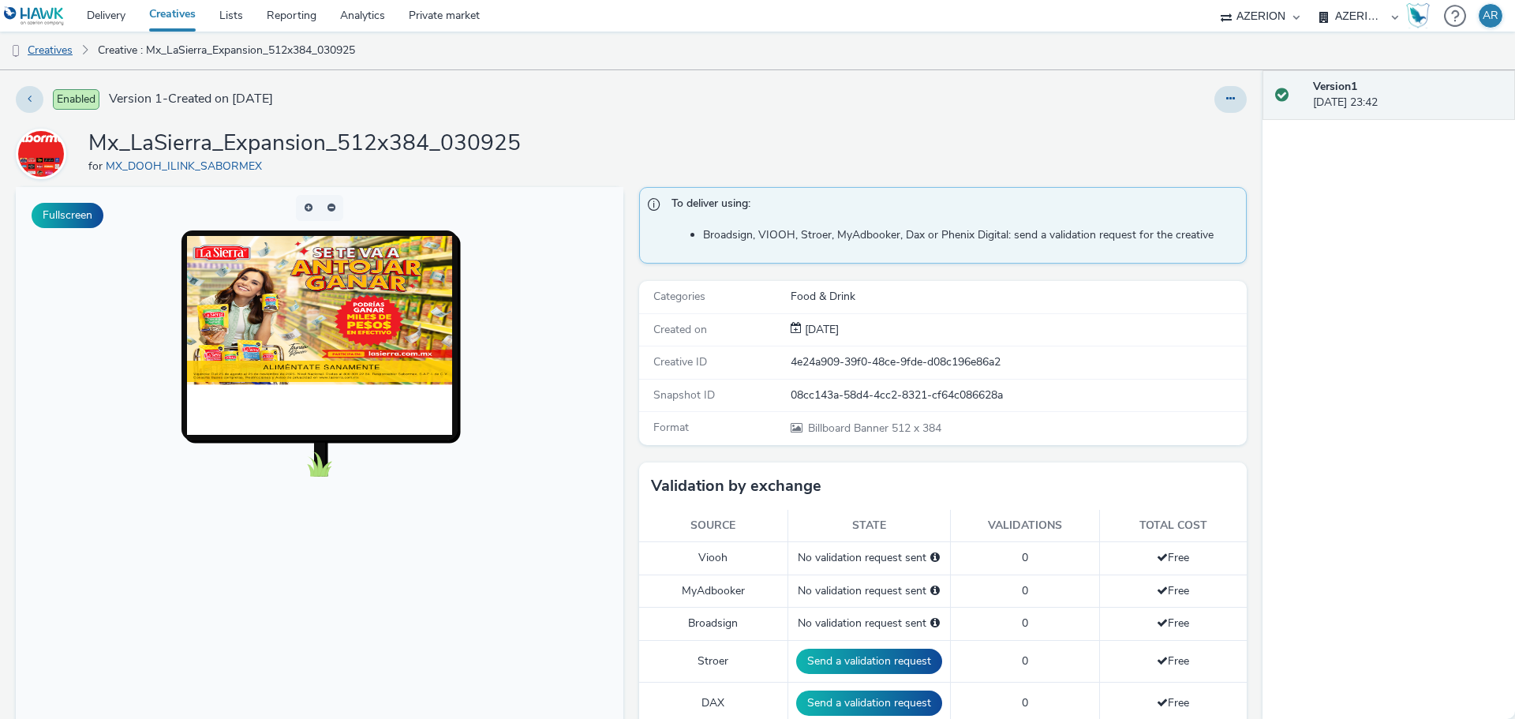
click at [43, 47] on link "Creatives" at bounding box center [40, 51] width 80 height 38
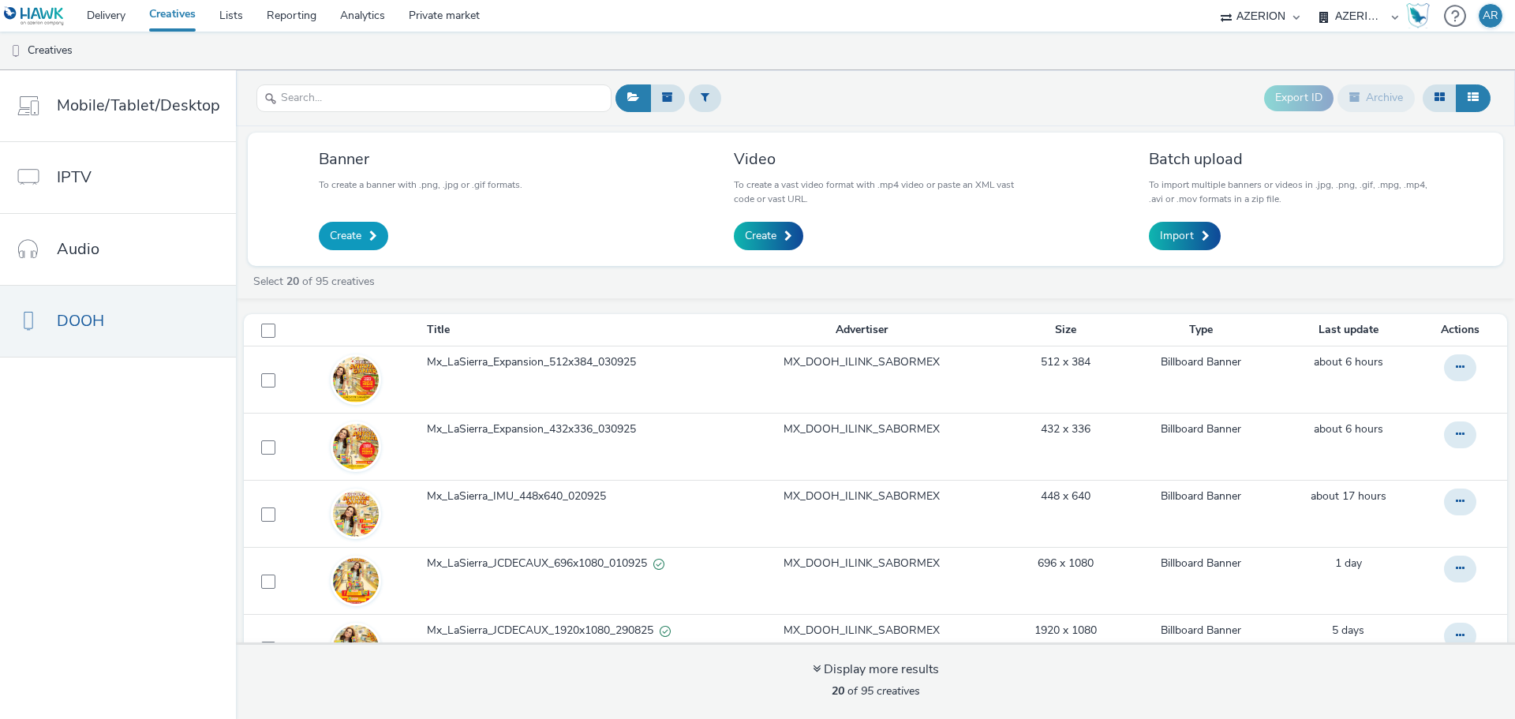
click at [342, 237] on span "Create" at bounding box center [346, 236] width 32 height 16
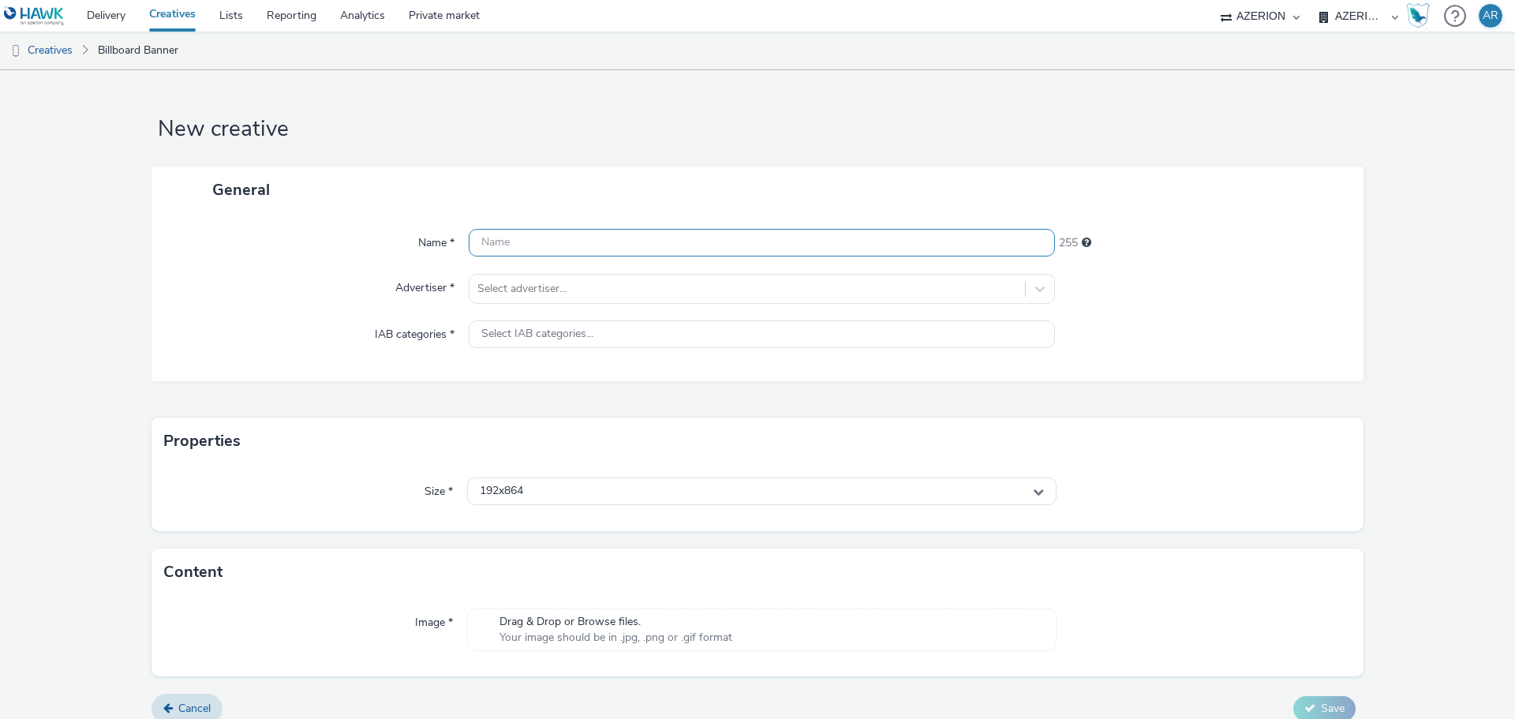
click at [610, 249] on input "text" at bounding box center [762, 243] width 586 height 28
paste input "Mx_LaSierra_Expansion_512x384_030925"
click at [632, 237] on input "Mx_LaSierra_Expansion_512x384_030925" at bounding box center [762, 243] width 586 height 28
drag, startPoint x: 647, startPoint y: 245, endPoint x: 603, endPoint y: 251, distance: 44.6
click at [603, 251] on input "Mx_LaSierra_Expansion_512x384_030925" at bounding box center [762, 243] width 586 height 28
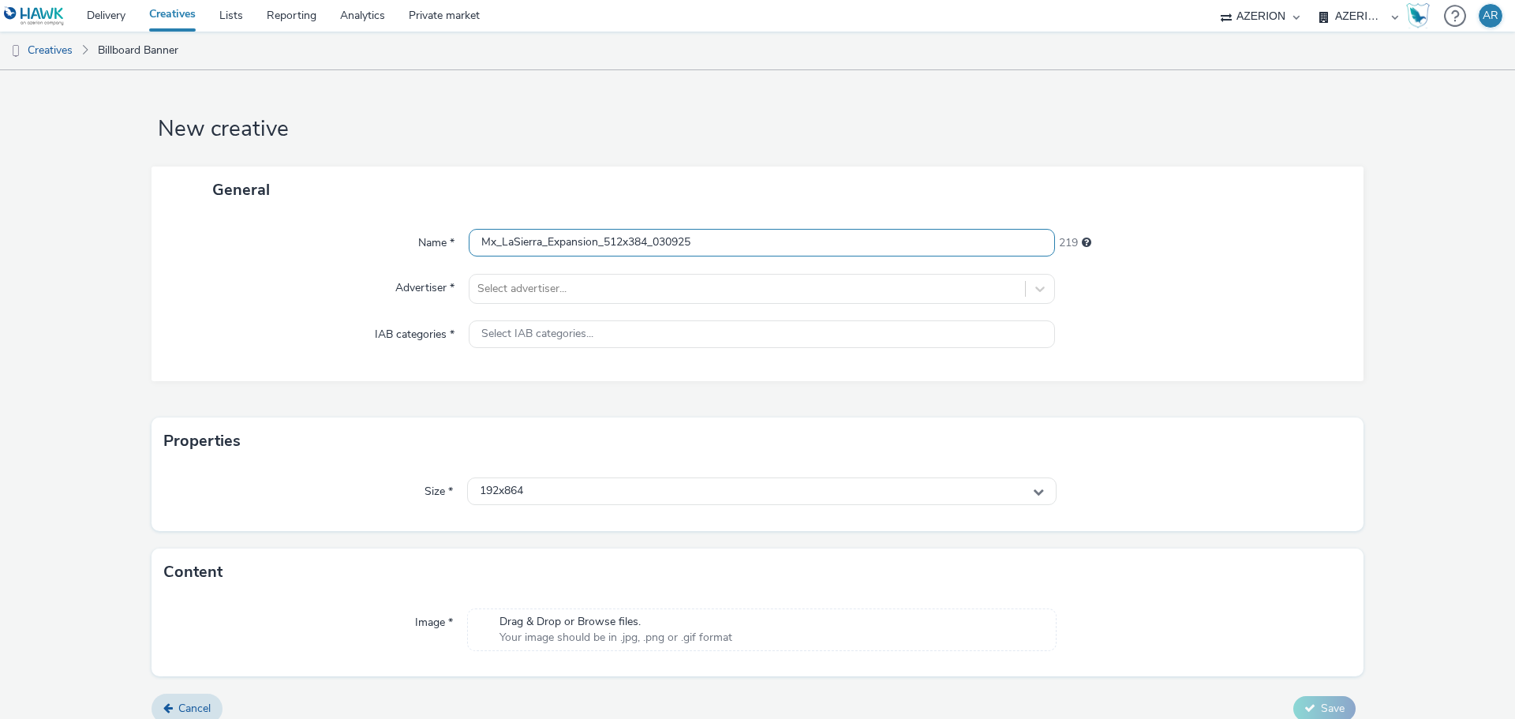
paste input "76x448"
type input "Mx_LaSierra_Expansion_576x448_030925"
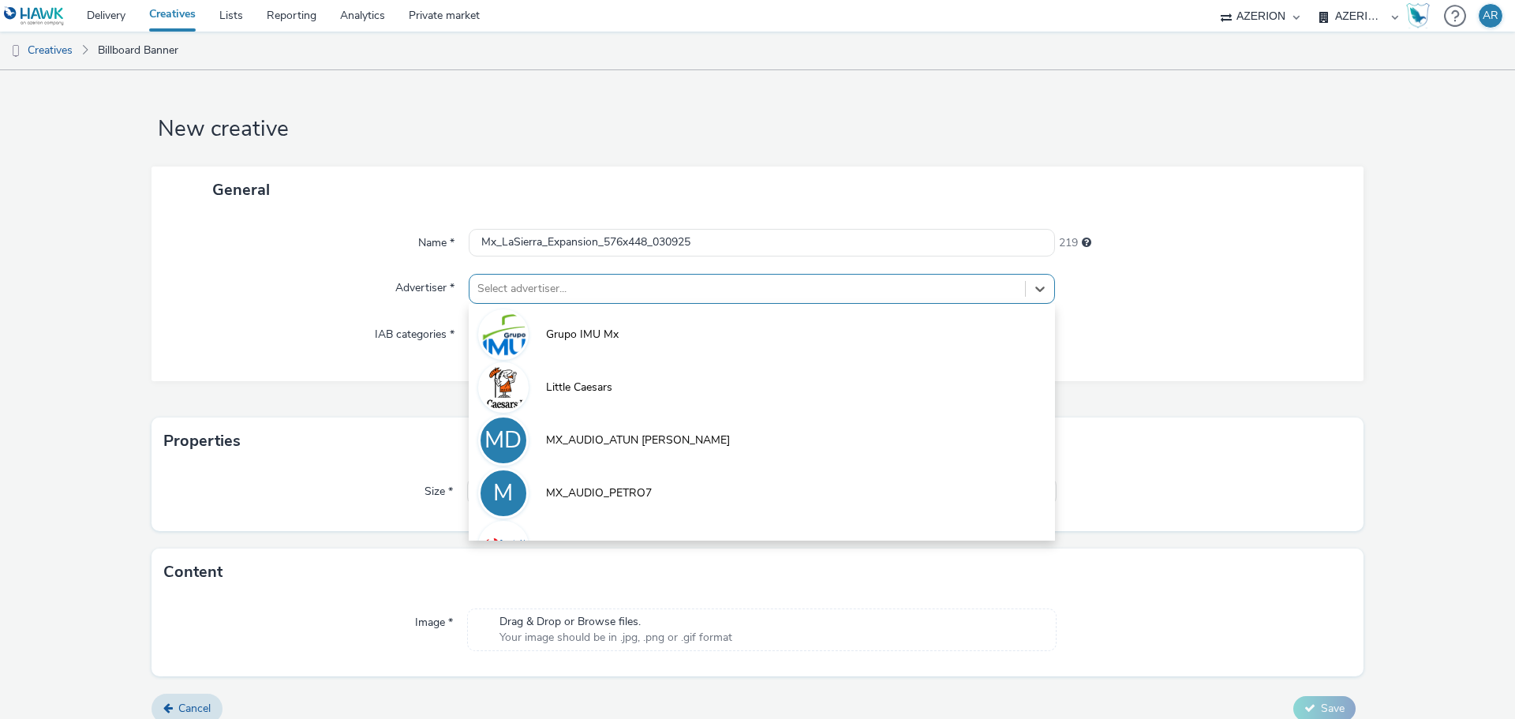
click at [579, 289] on div at bounding box center [747, 288] width 540 height 19
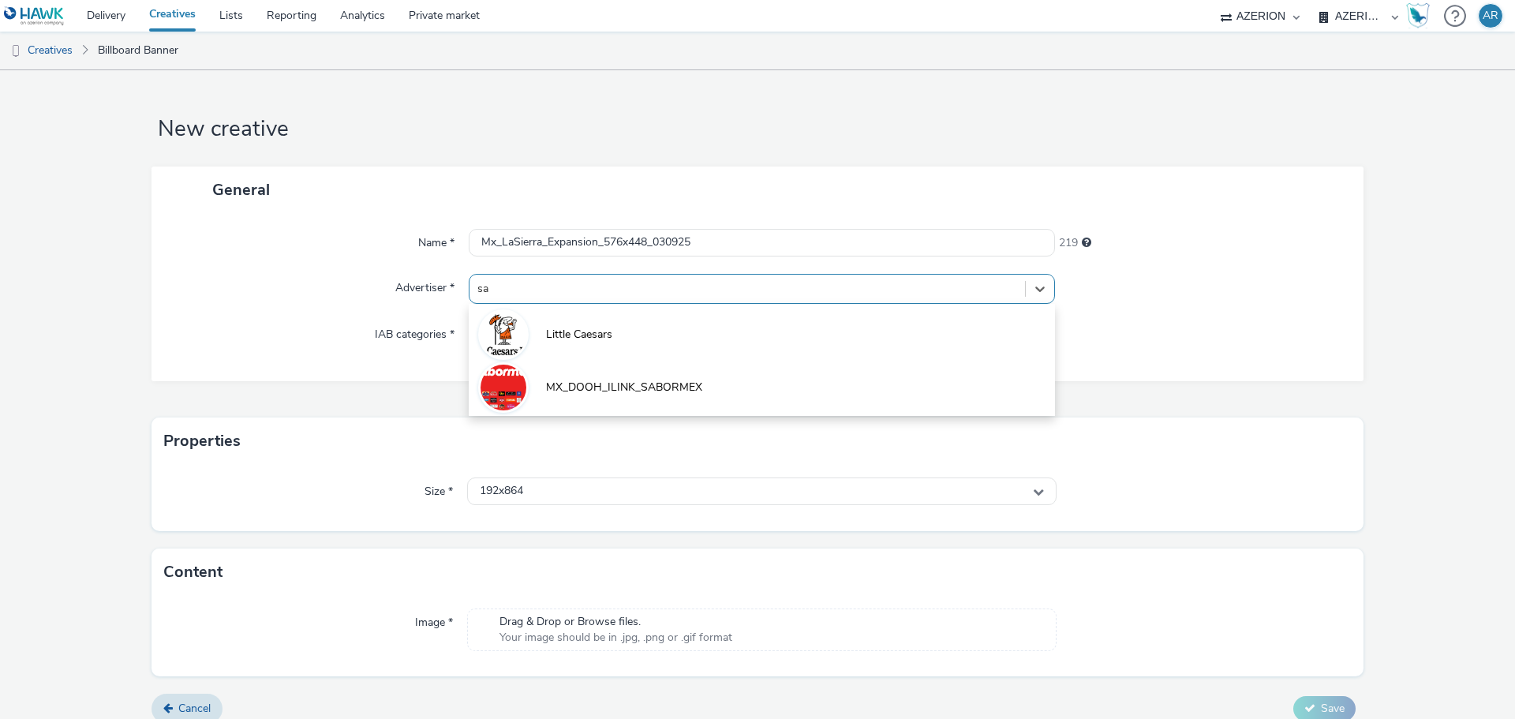
type input "sab"
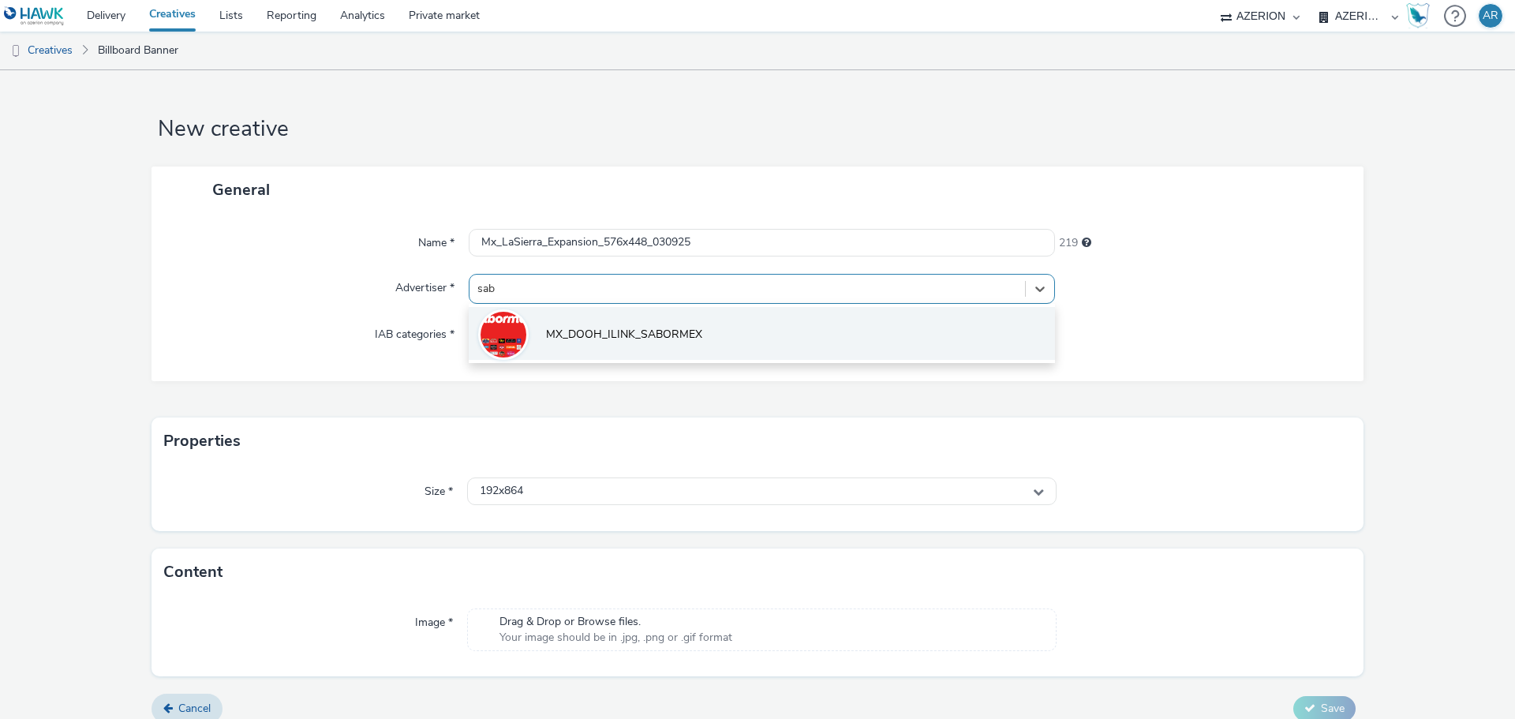
click at [563, 336] on span "MX_DOOH_ILINK_SABORMEX" at bounding box center [624, 335] width 156 height 16
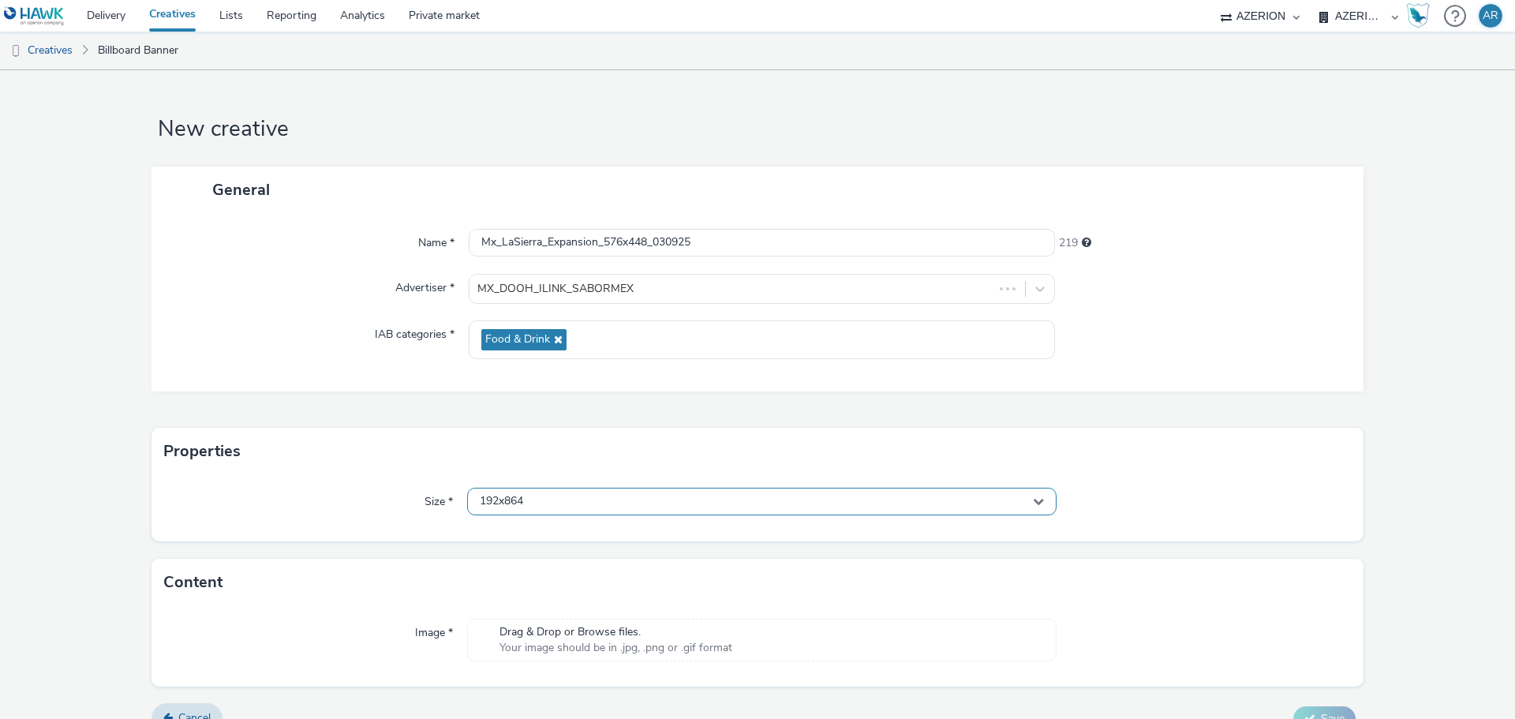
click at [571, 500] on div "192x864" at bounding box center [762, 502] width 590 height 28
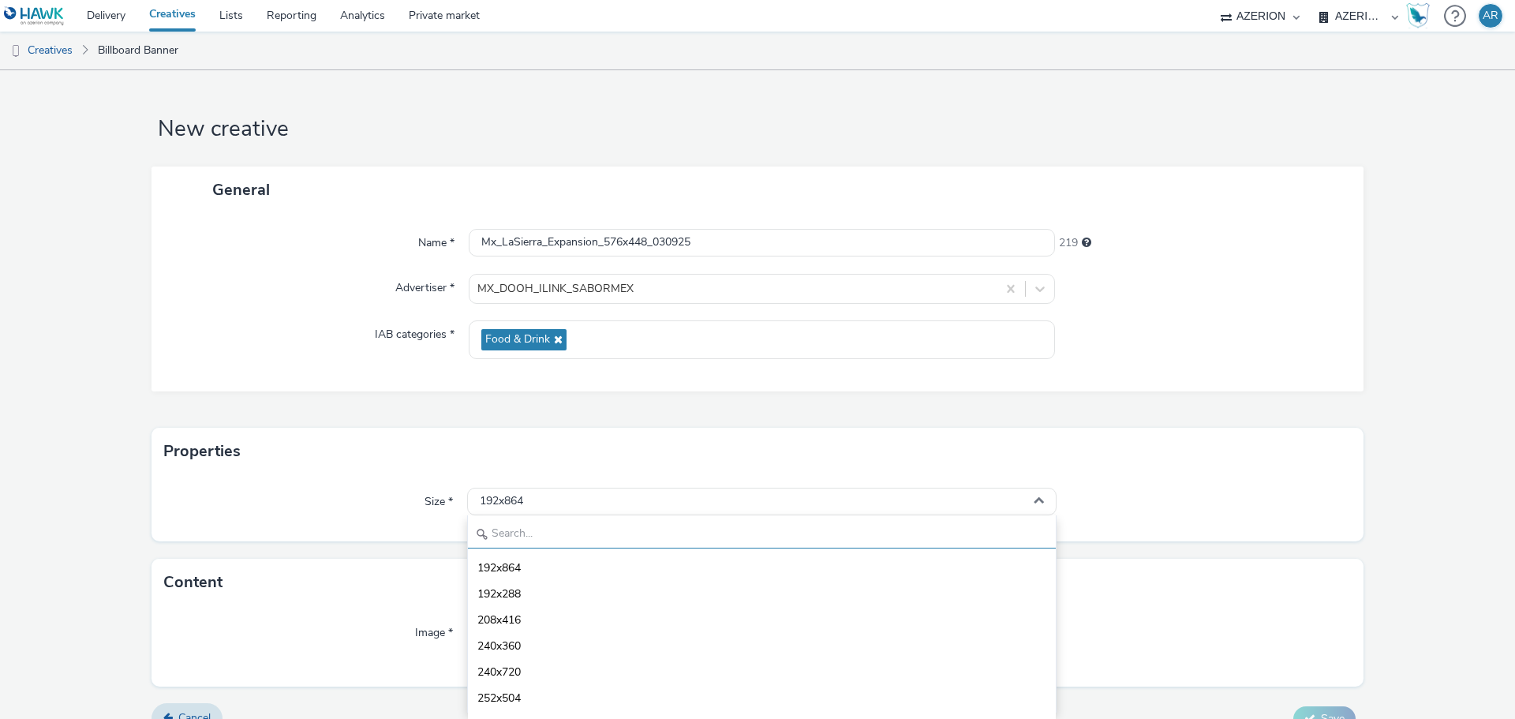
click at [558, 527] on input "text" at bounding box center [762, 535] width 588 height 28
paste input "576x448"
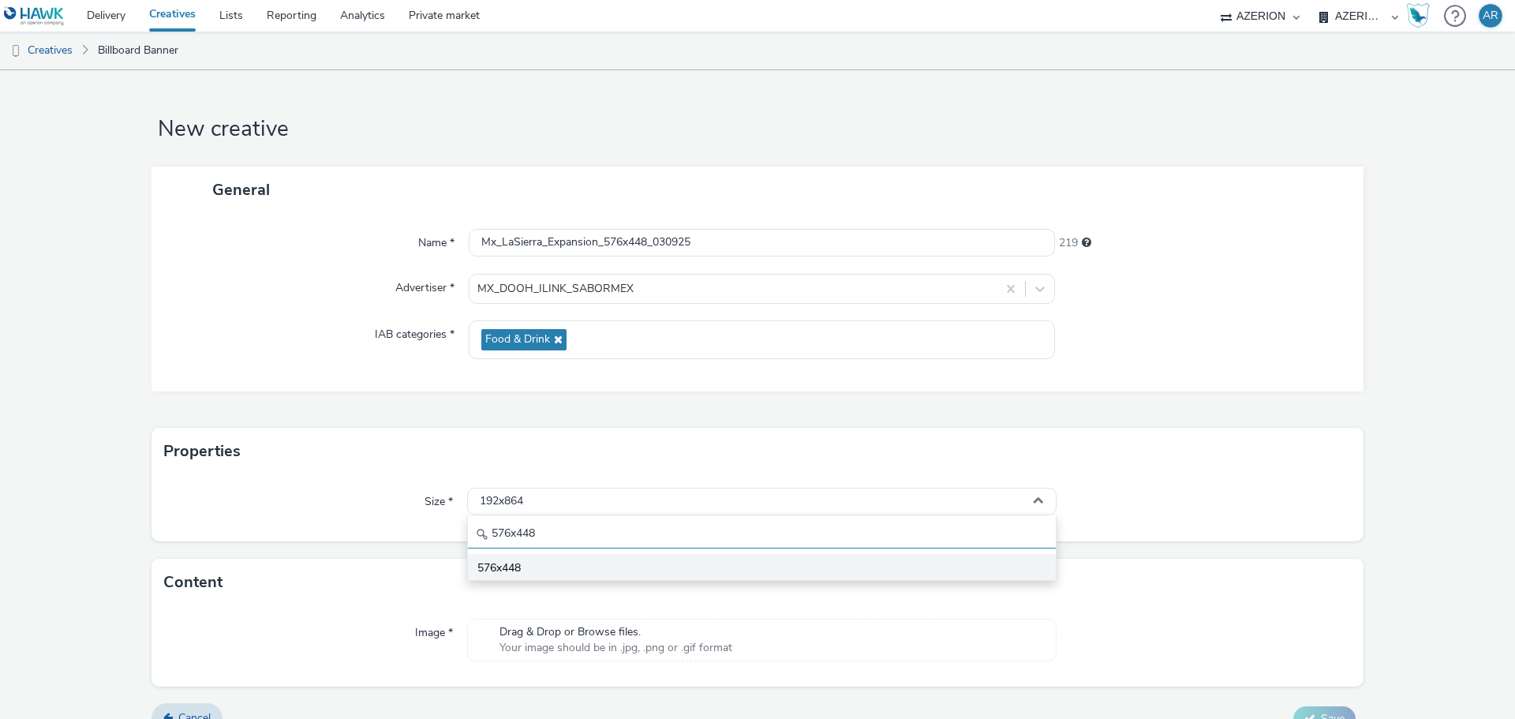
type input "576x448"
click at [543, 565] on li "576x448" at bounding box center [762, 567] width 588 height 26
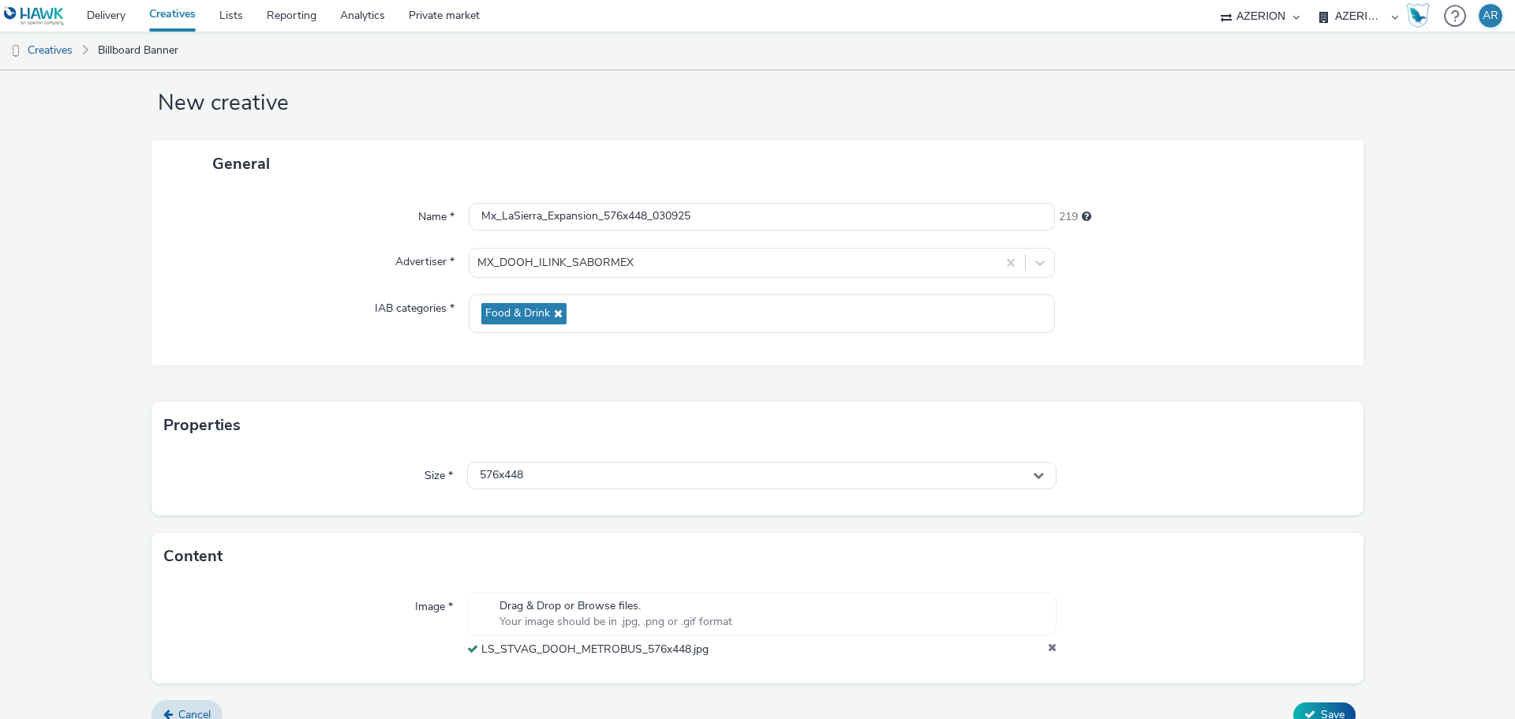
scroll to position [49, 0]
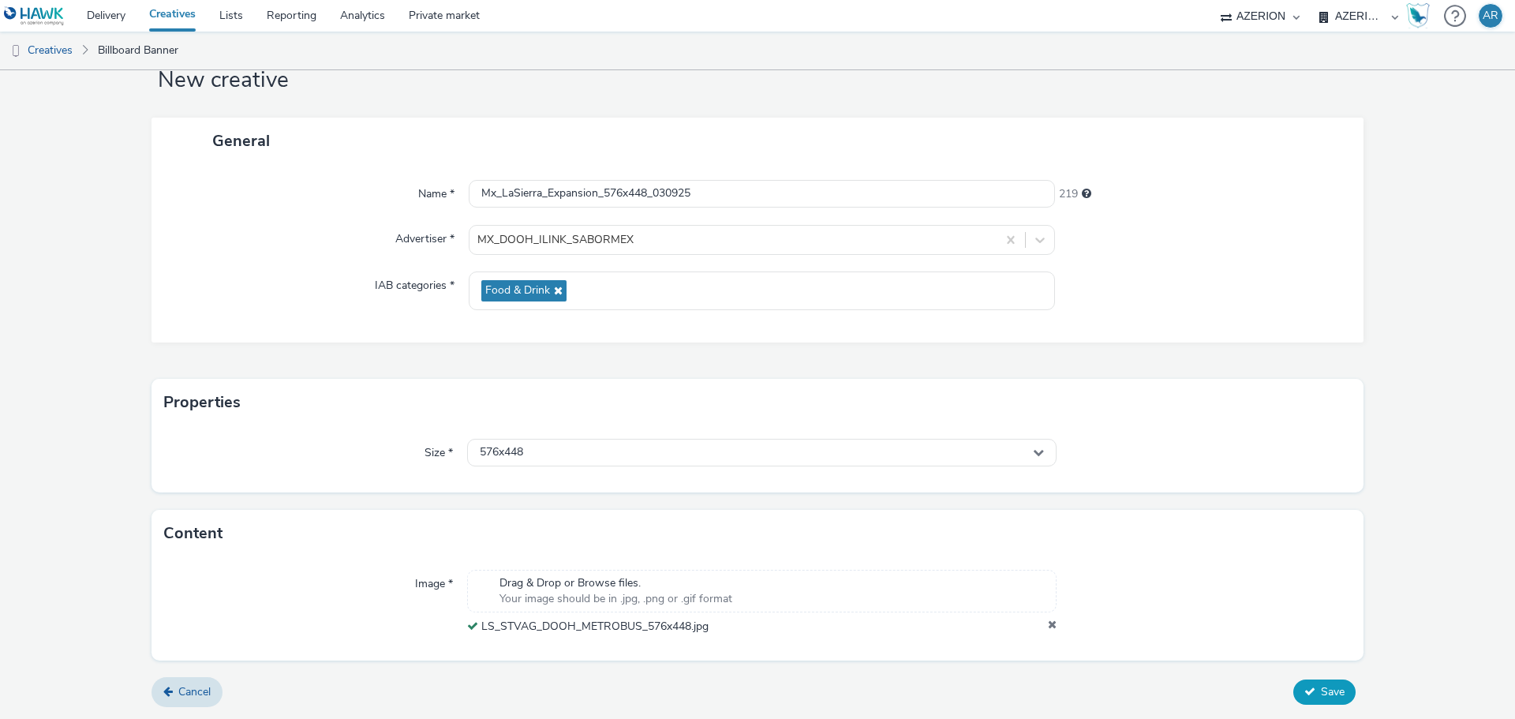
click at [1322, 688] on span "Save" at bounding box center [1333, 691] width 24 height 15
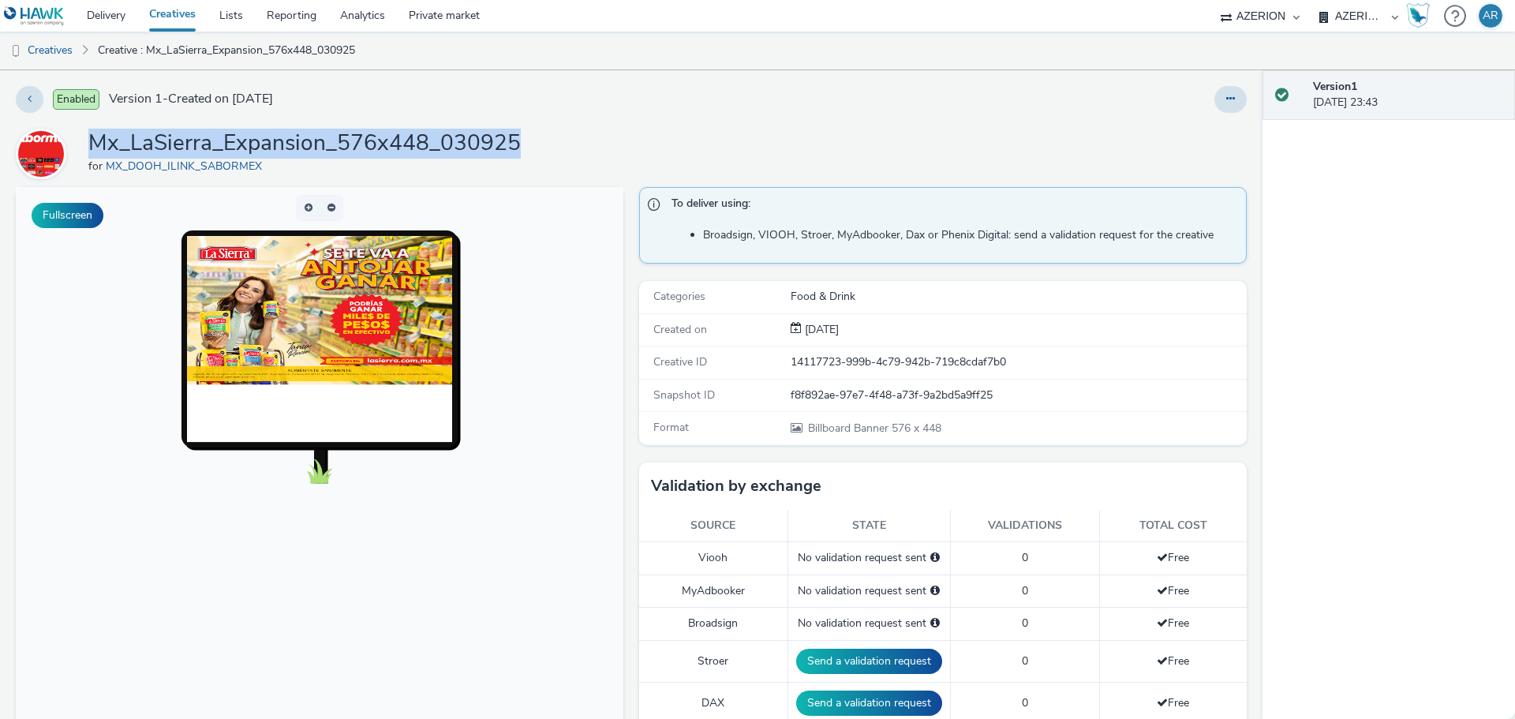
drag, startPoint x: 522, startPoint y: 143, endPoint x: 93, endPoint y: 137, distance: 428.6
click at [93, 137] on div "Mx_LaSierra_Expansion_576x448_030925 for MX_DOOH_ILINK_SABORMEX" at bounding box center [631, 154] width 1231 height 51
copy h1 "Mx_LaSierra_Expansion_576x448_030925"
click at [51, 52] on link "Creatives" at bounding box center [40, 51] width 80 height 38
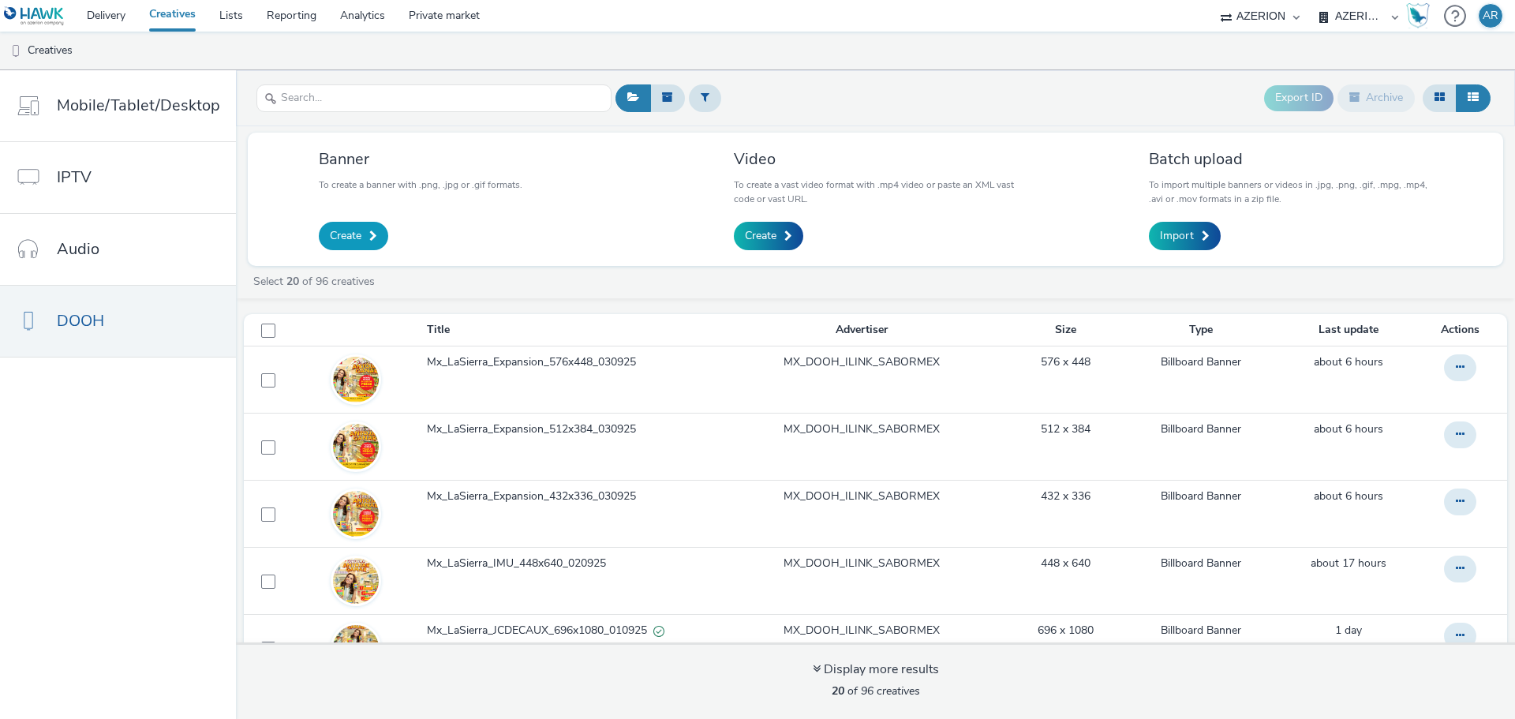
click at [357, 234] on span "Create" at bounding box center [346, 236] width 32 height 16
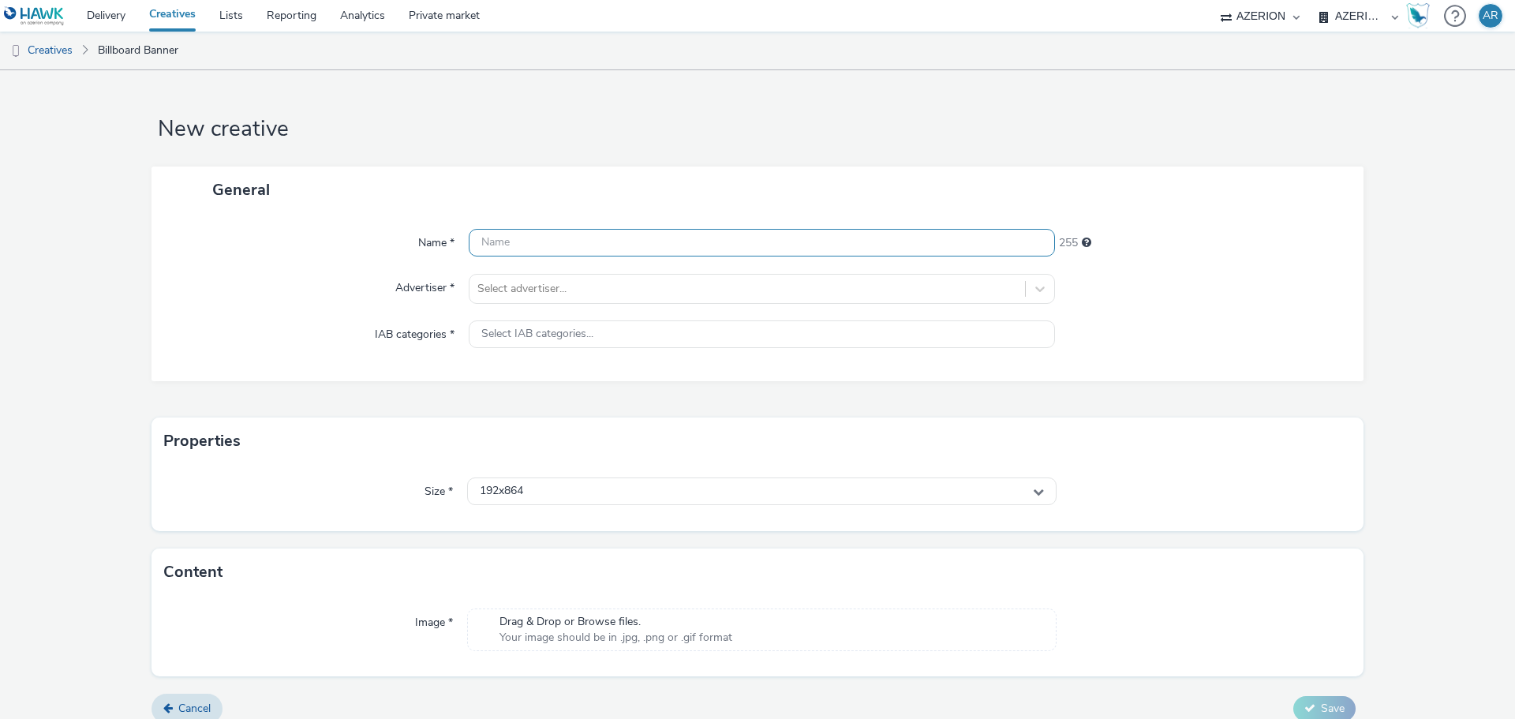
click at [689, 244] on input "text" at bounding box center [762, 243] width 586 height 28
paste input "Mx_LaSierra_Expansion_576x448_030925"
drag, startPoint x: 646, startPoint y: 241, endPoint x: 604, endPoint y: 235, distance: 42.3
click at [604, 235] on input "Mx_LaSierra_Expansion_576x448_030925" at bounding box center [762, 243] width 586 height 28
paste input "816x336"
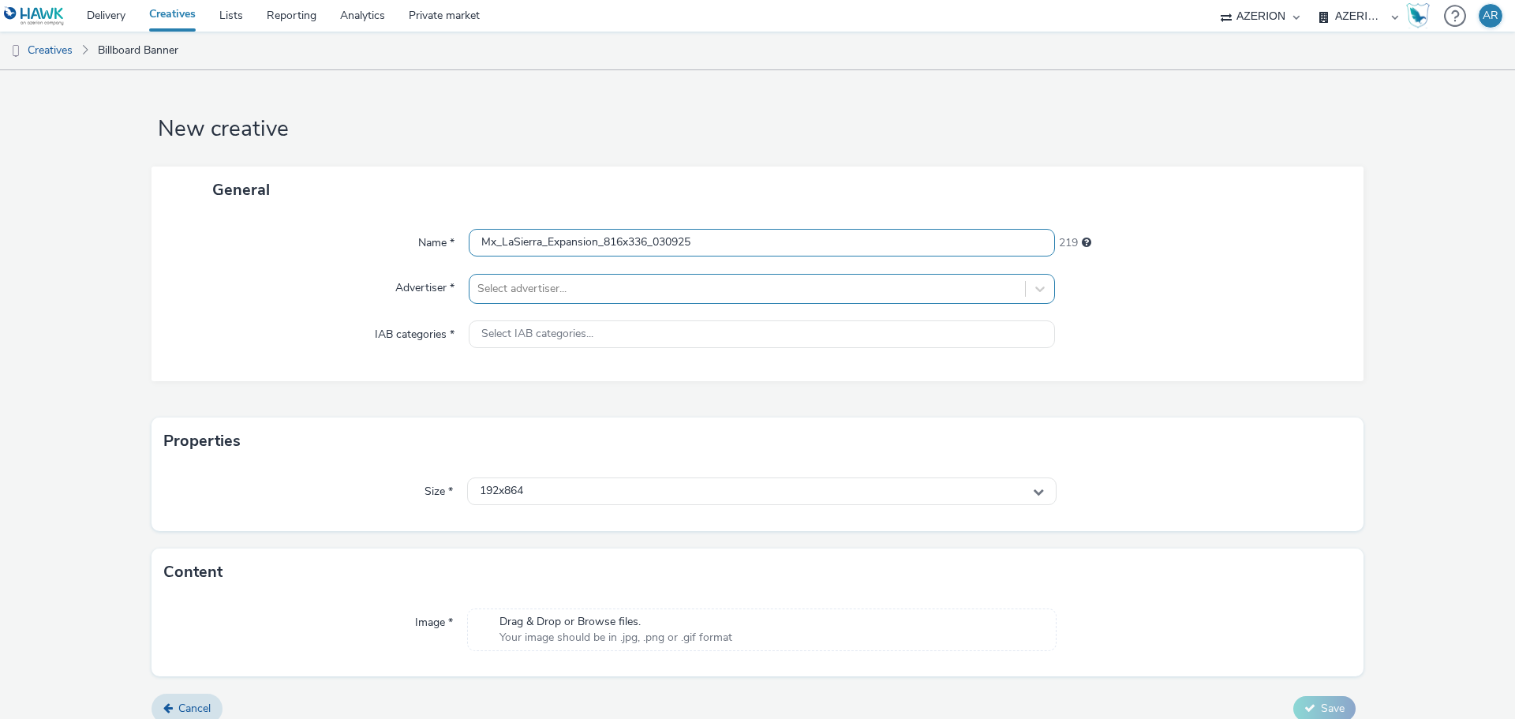
type input "Mx_LaSierra_Expansion_816x336_030925"
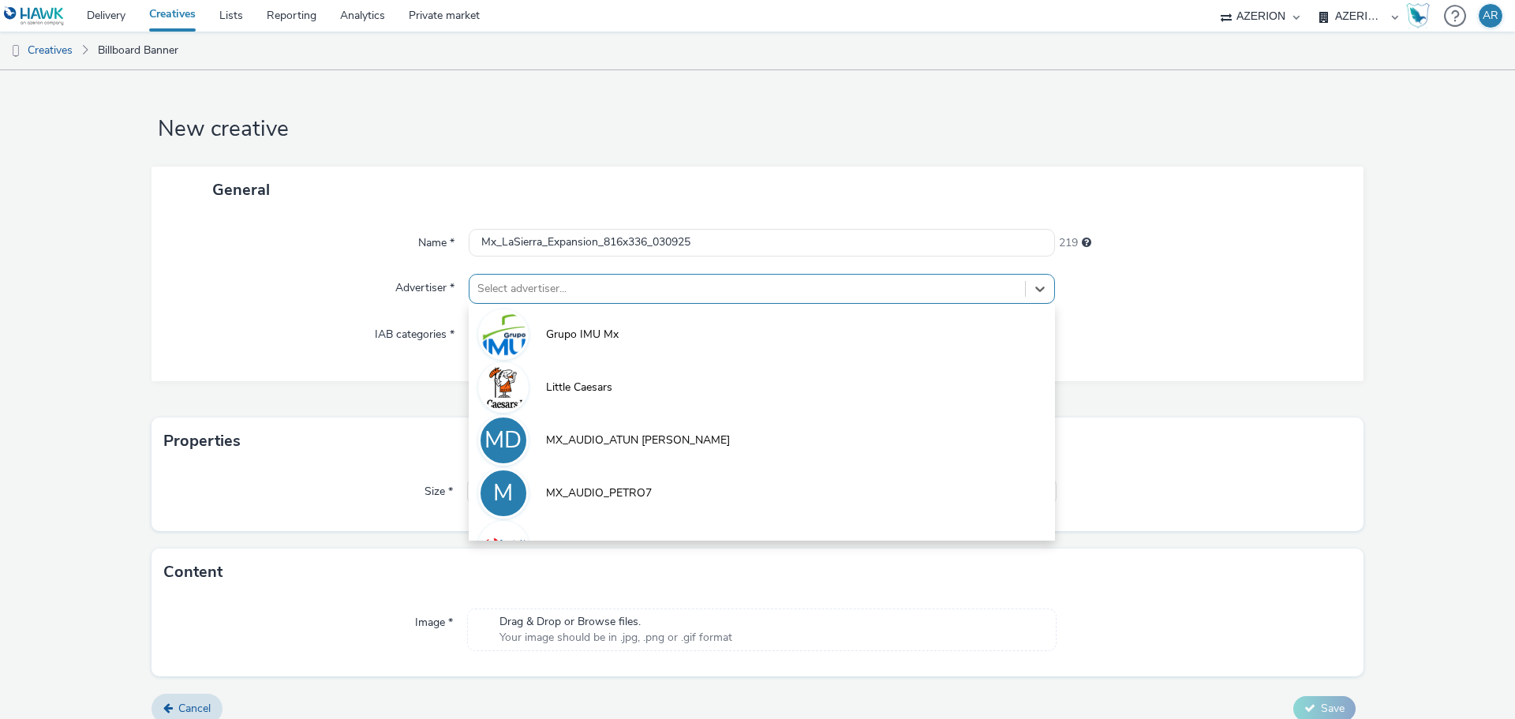
click at [600, 288] on div at bounding box center [747, 288] width 540 height 19
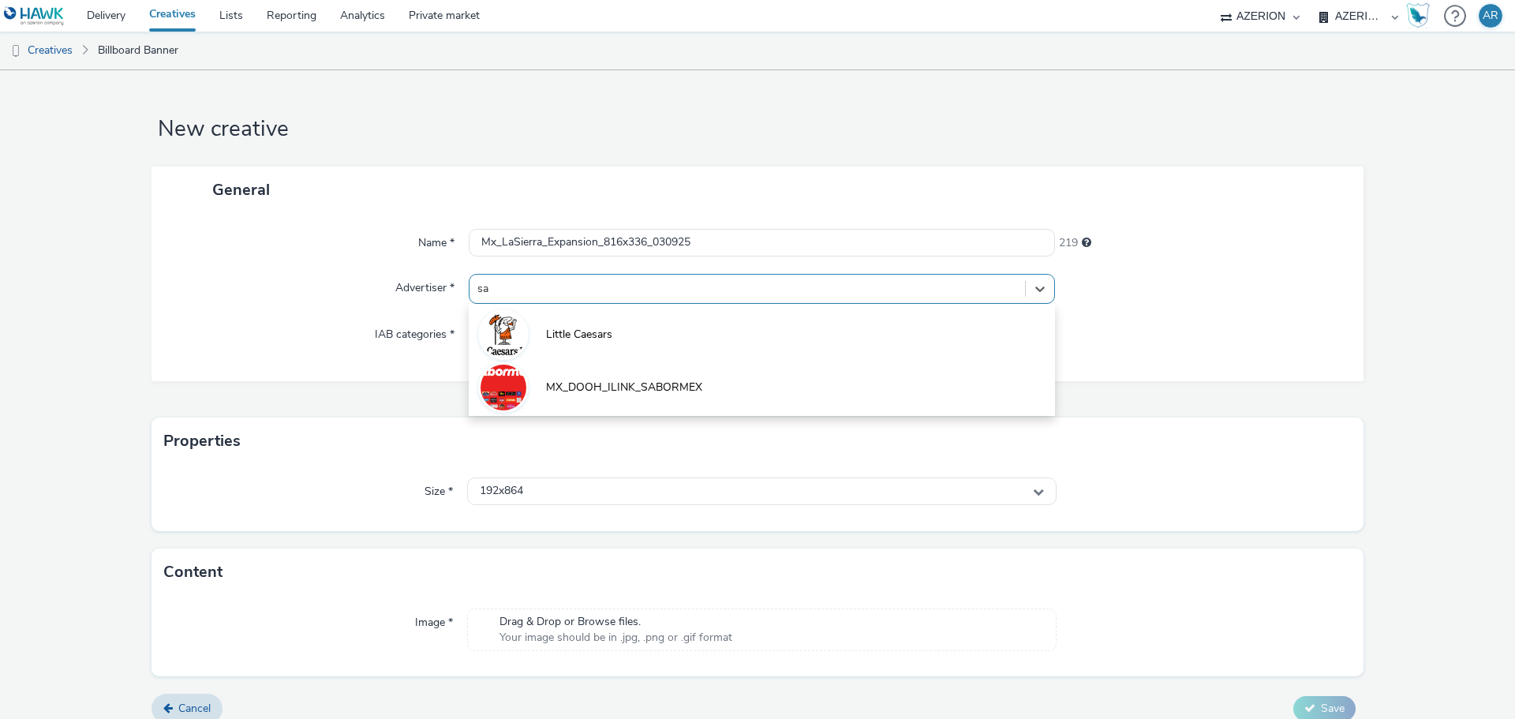
type input "sab"
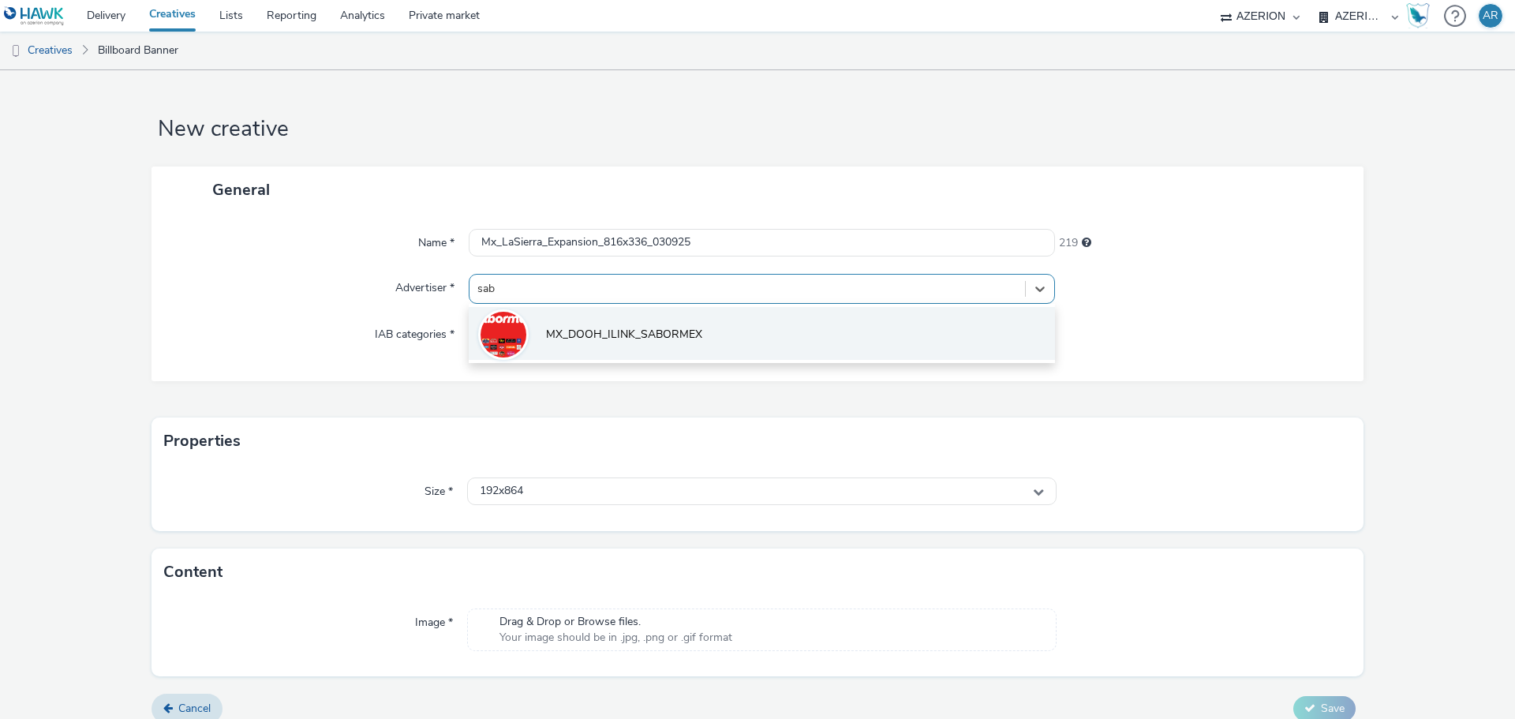
click at [616, 333] on span "MX_DOOH_ILINK_SABORMEX" at bounding box center [624, 335] width 156 height 16
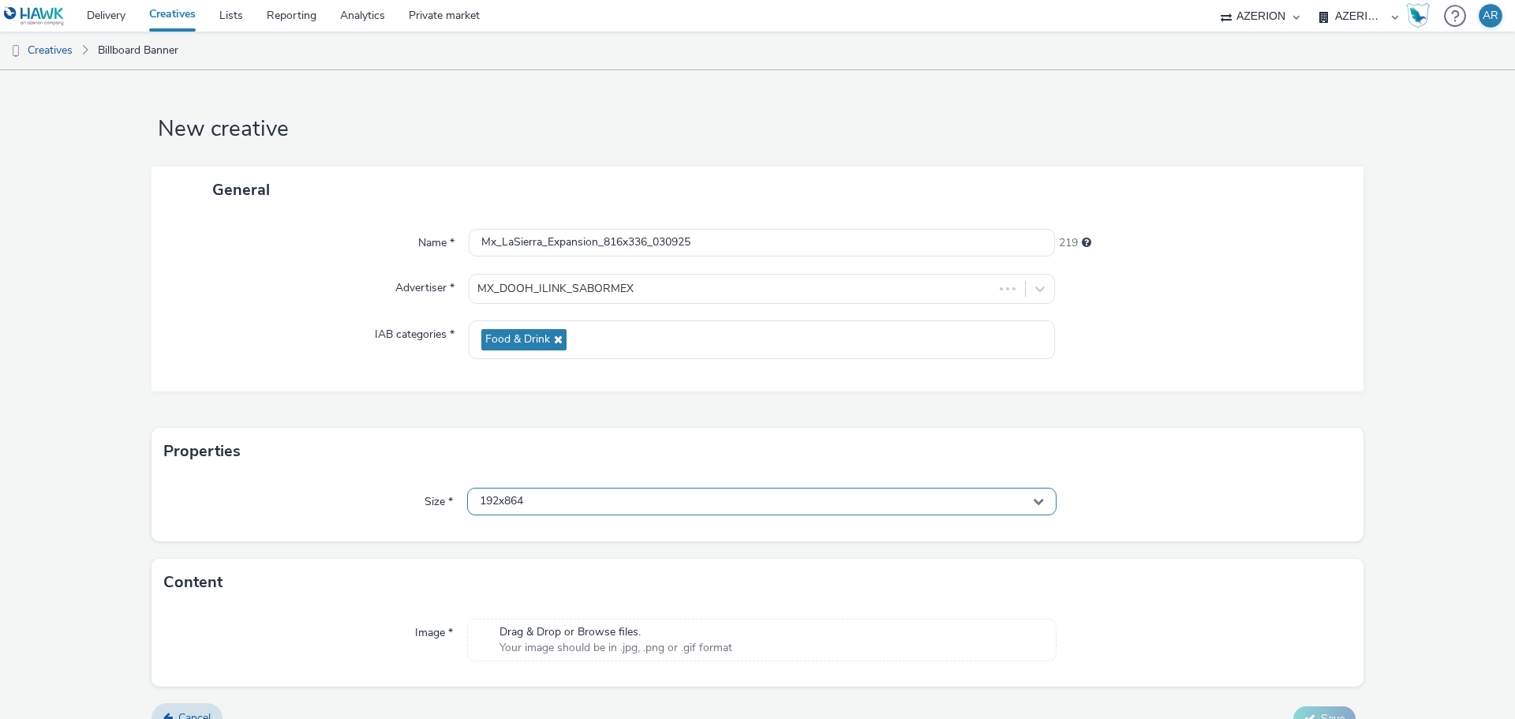
click at [608, 503] on div "192x864" at bounding box center [762, 502] width 590 height 28
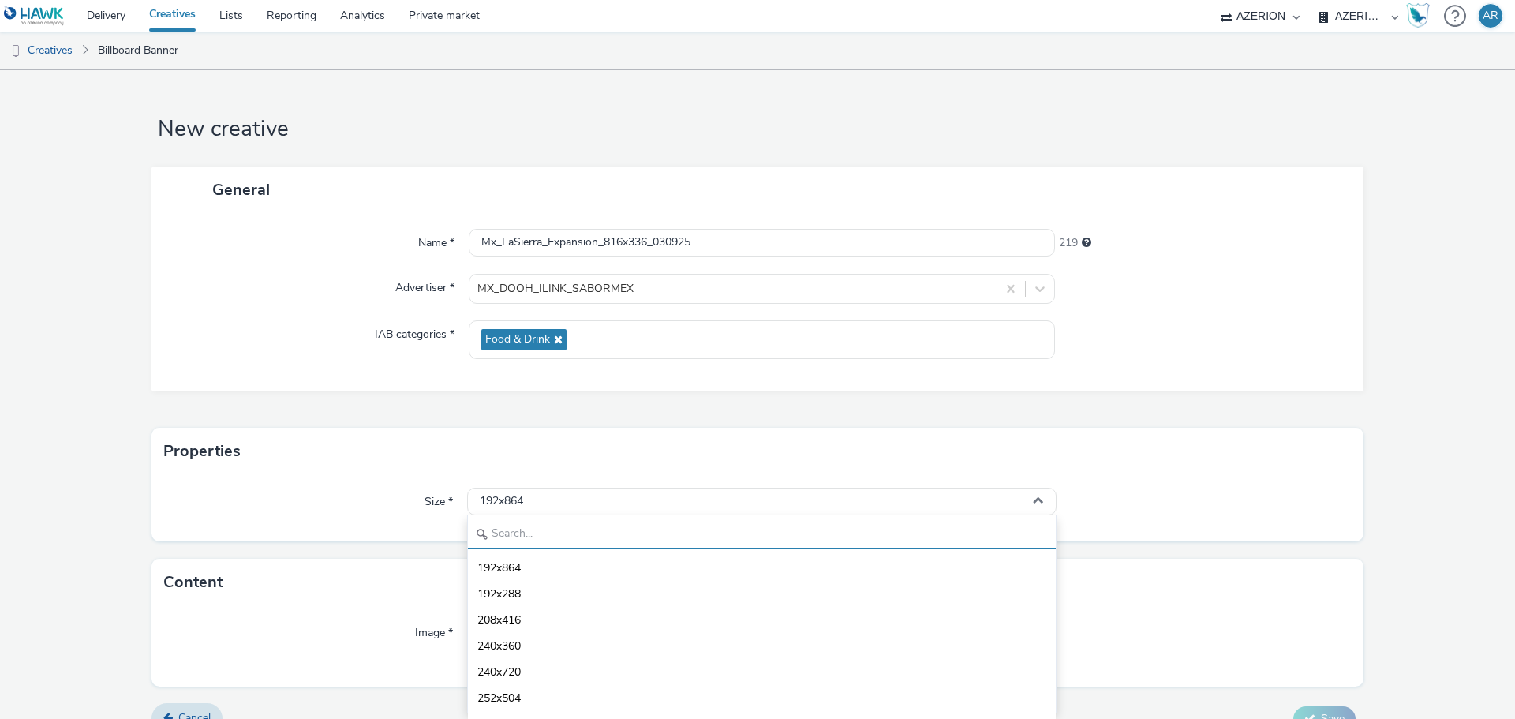
click at [579, 535] on input "text" at bounding box center [762, 535] width 588 height 28
paste input "816x336"
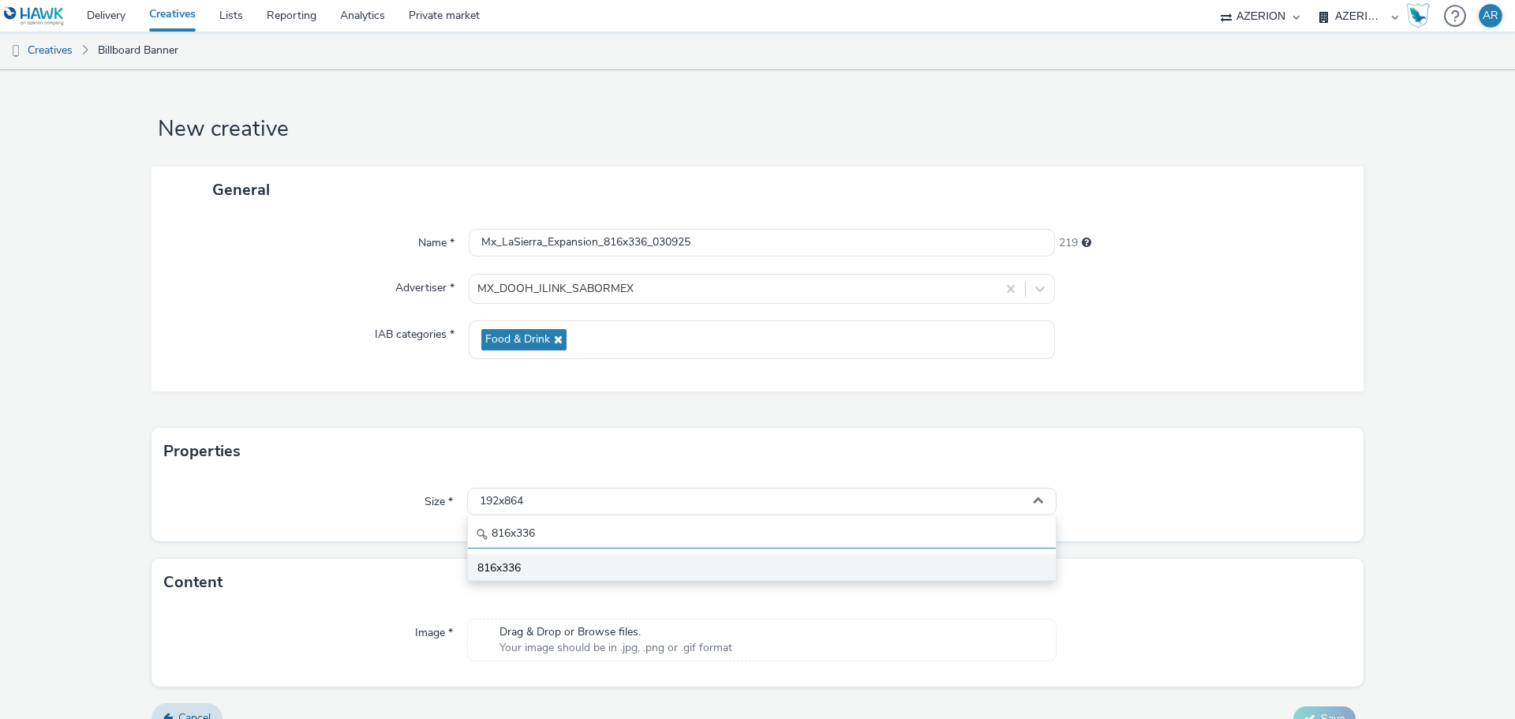
type input "816x336"
click at [523, 570] on li "816x336" at bounding box center [762, 567] width 588 height 26
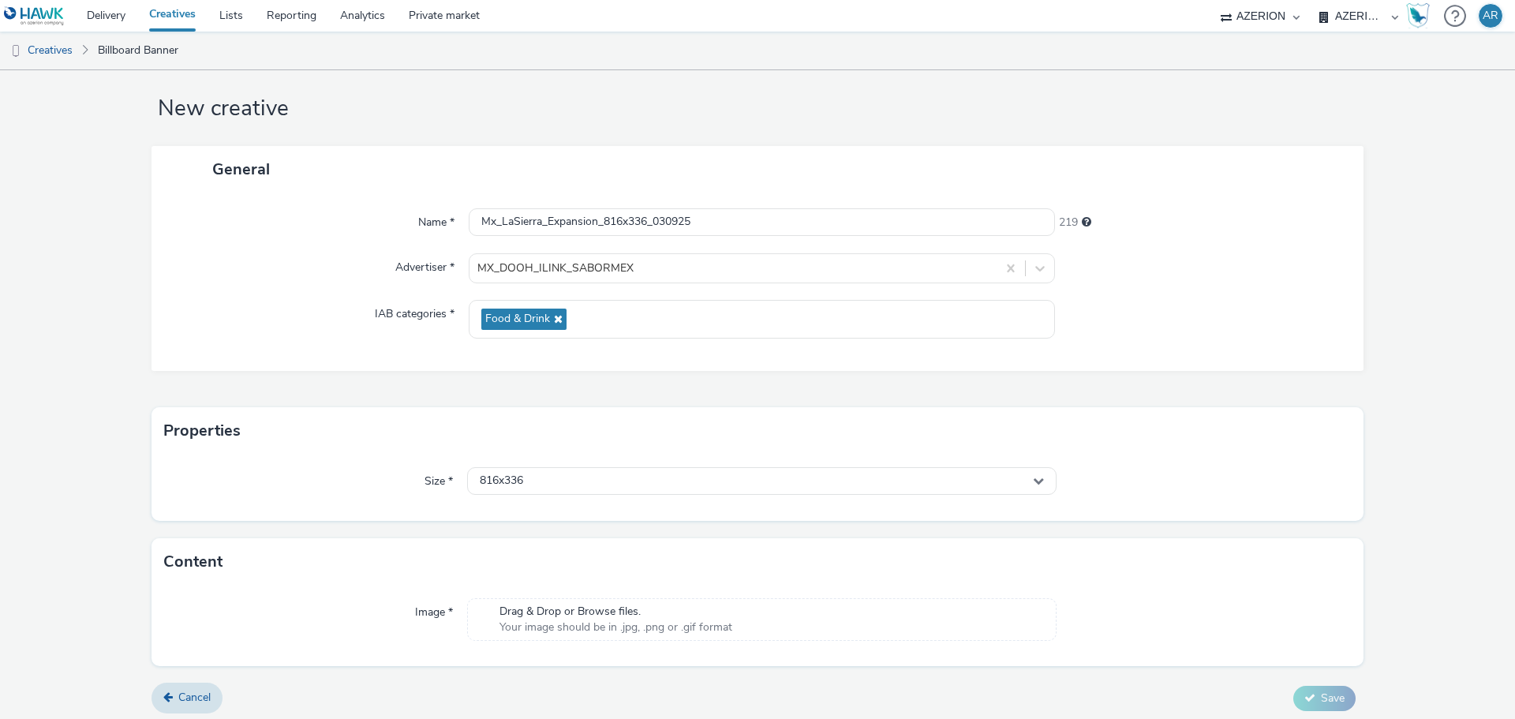
scroll to position [26, 0]
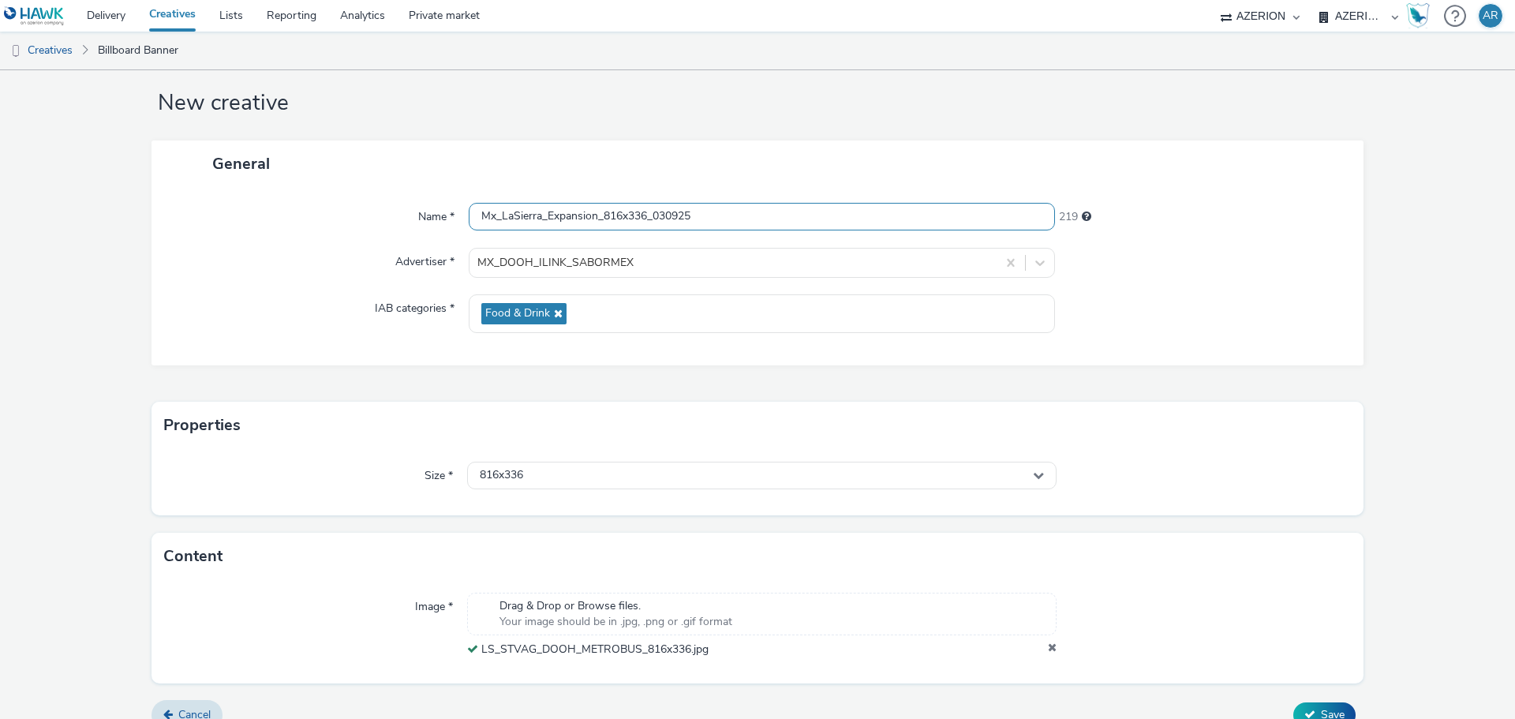
drag, startPoint x: 720, startPoint y: 219, endPoint x: 430, endPoint y: 237, distance: 290.1
click at [430, 237] on div "Name * Mx_LaSierra_Expansion_816x336_030925 219 Advertiser * MX_DOOH_ILINK_SABO…" at bounding box center [758, 276] width 1212 height 178
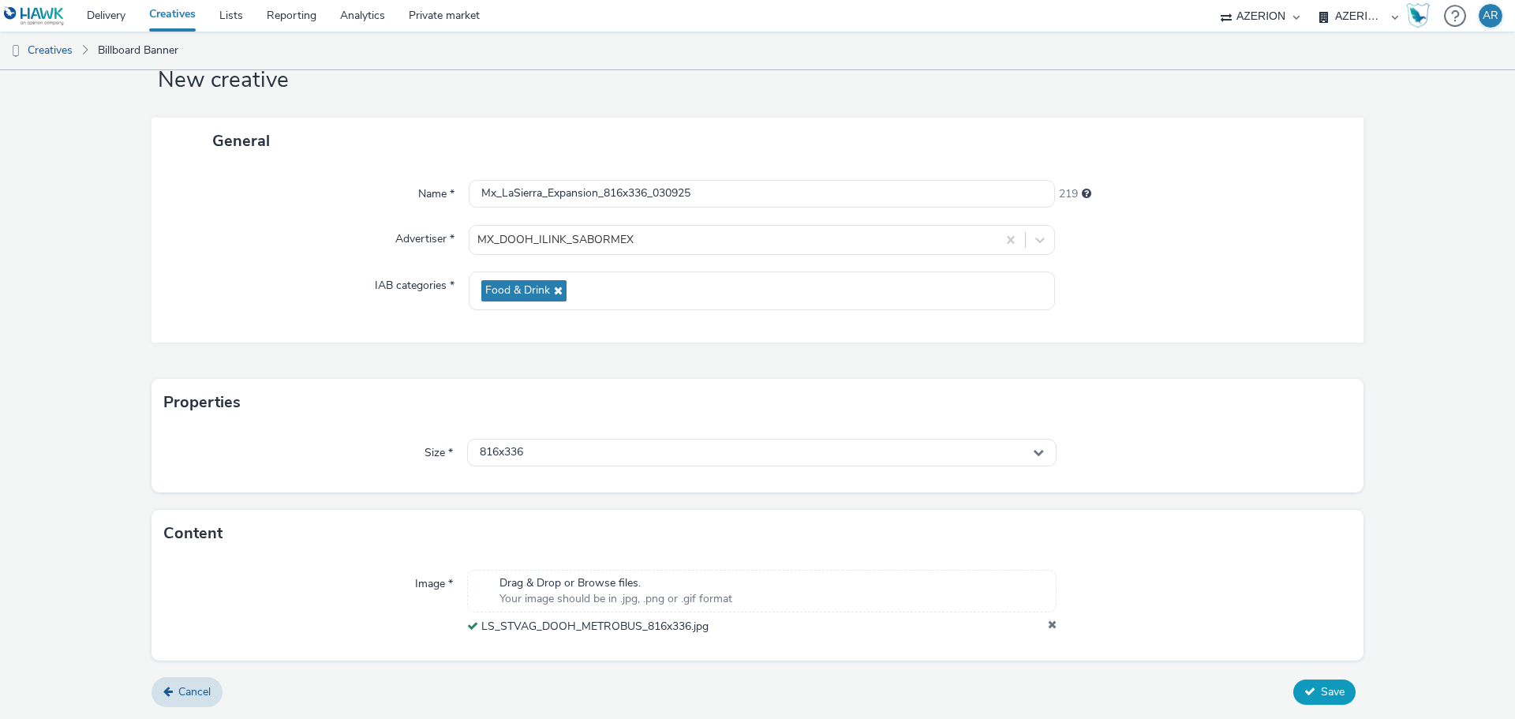
click at [1321, 689] on span "Save" at bounding box center [1333, 691] width 24 height 15
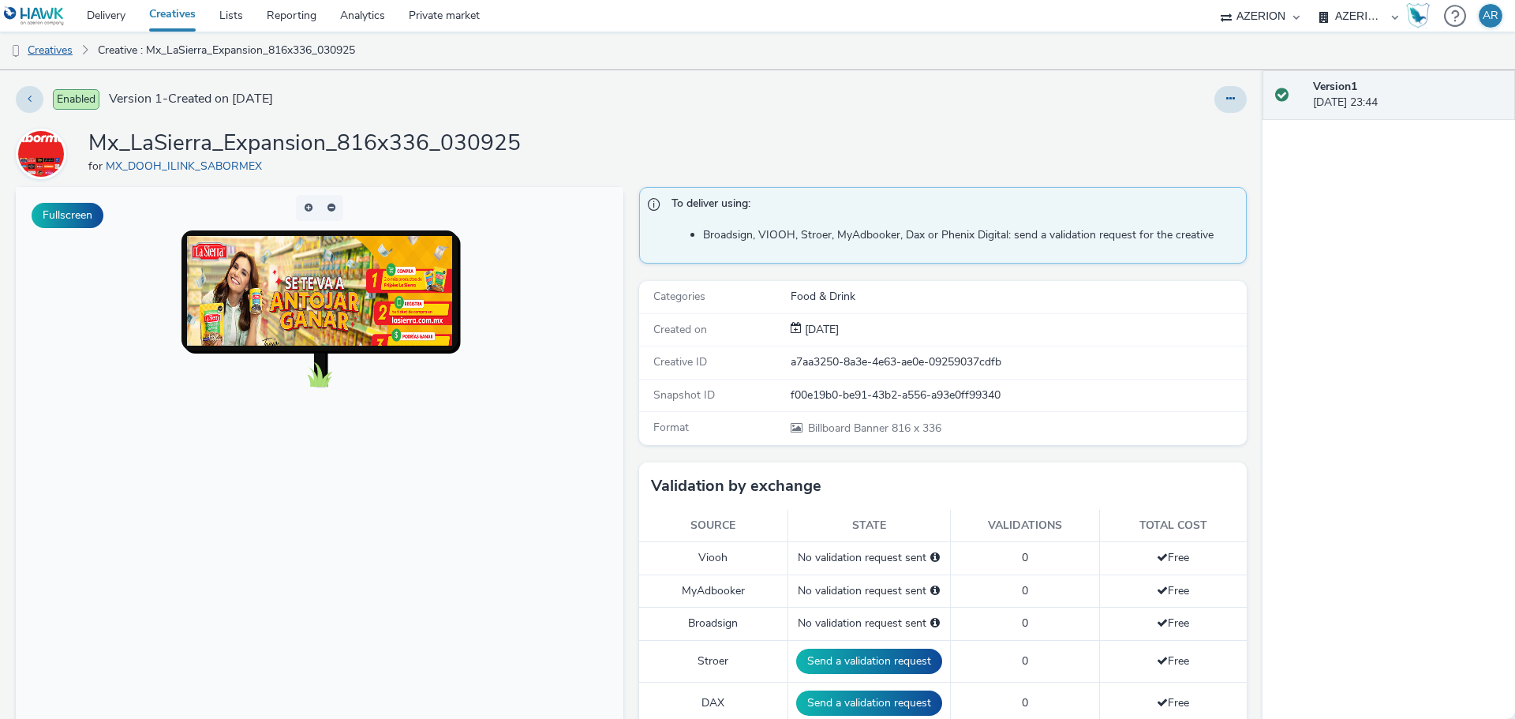
click at [51, 44] on link "Creatives" at bounding box center [40, 51] width 80 height 38
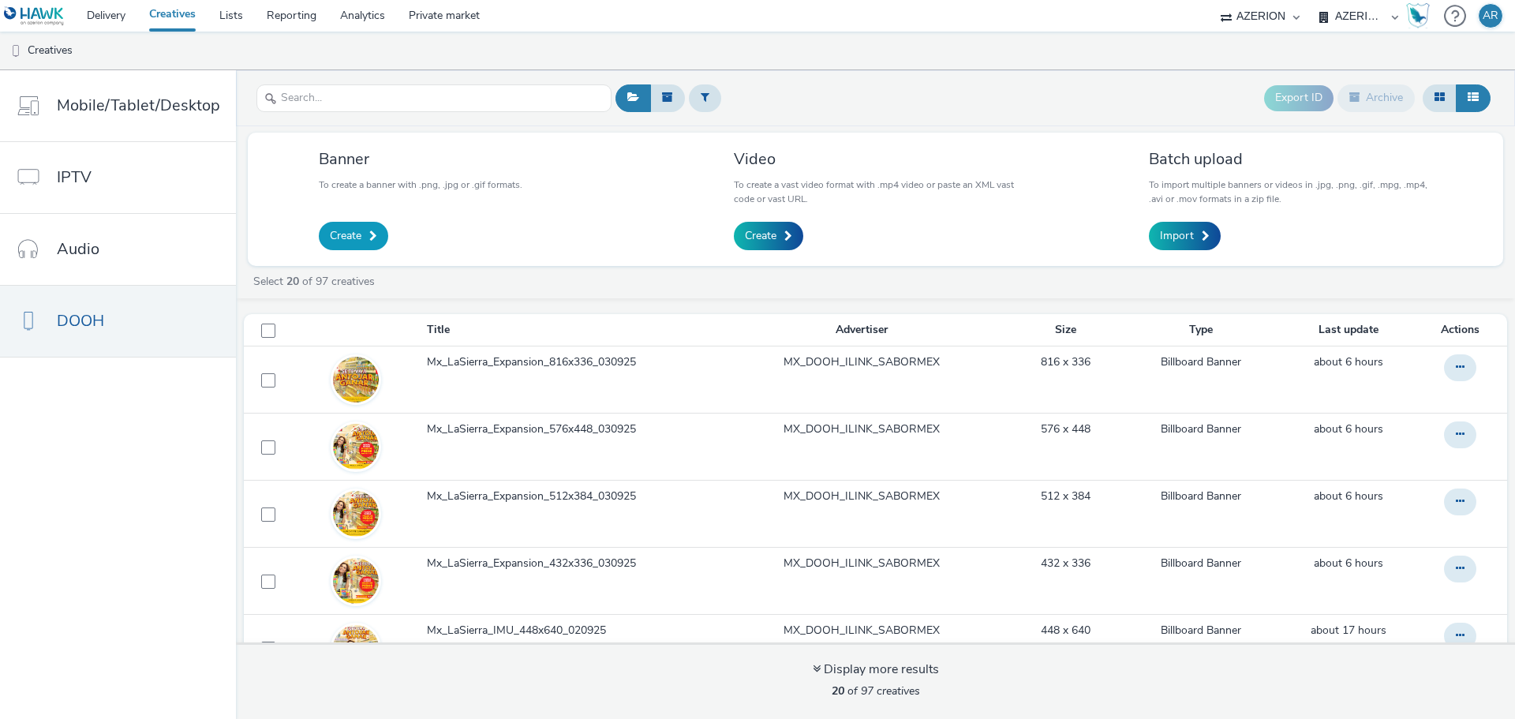
click at [349, 234] on span "Create" at bounding box center [346, 236] width 32 height 16
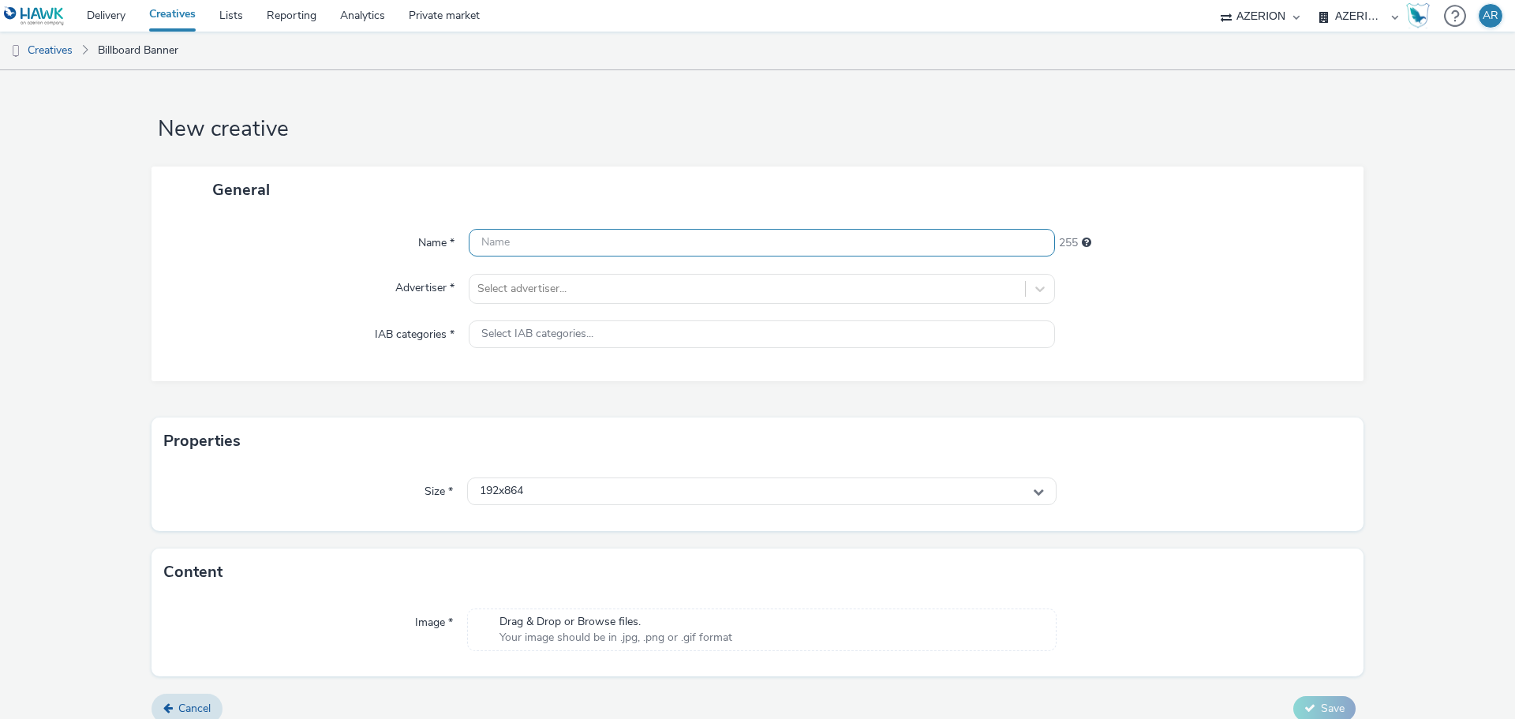
click at [676, 243] on input "text" at bounding box center [762, 243] width 586 height 28
paste input "Mx_LaSierra_Expansion_816x336_030925"
click at [586, 244] on input "Mx_LaSierra_Expansion_816x336_030925" at bounding box center [762, 243] width 586 height 28
drag, startPoint x: 646, startPoint y: 239, endPoint x: 600, endPoint y: 245, distance: 47.0
click at [600, 245] on input "Mx_LaSierra_Expansion_816x336_030925" at bounding box center [762, 243] width 586 height 28
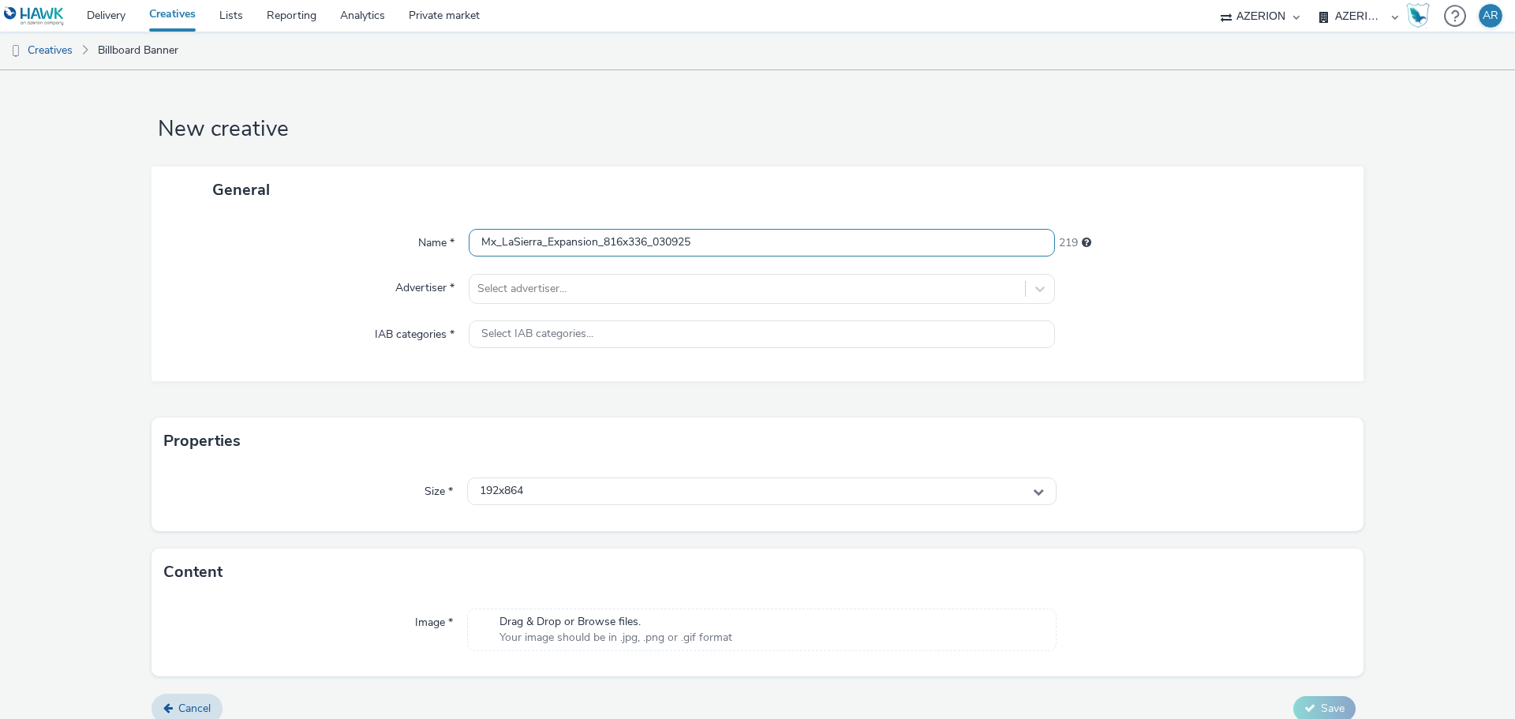
paste input "1088x448"
type input "Mx_LaSierra_Expansion_1088x448_030925"
click at [586, 292] on div at bounding box center [747, 288] width 540 height 19
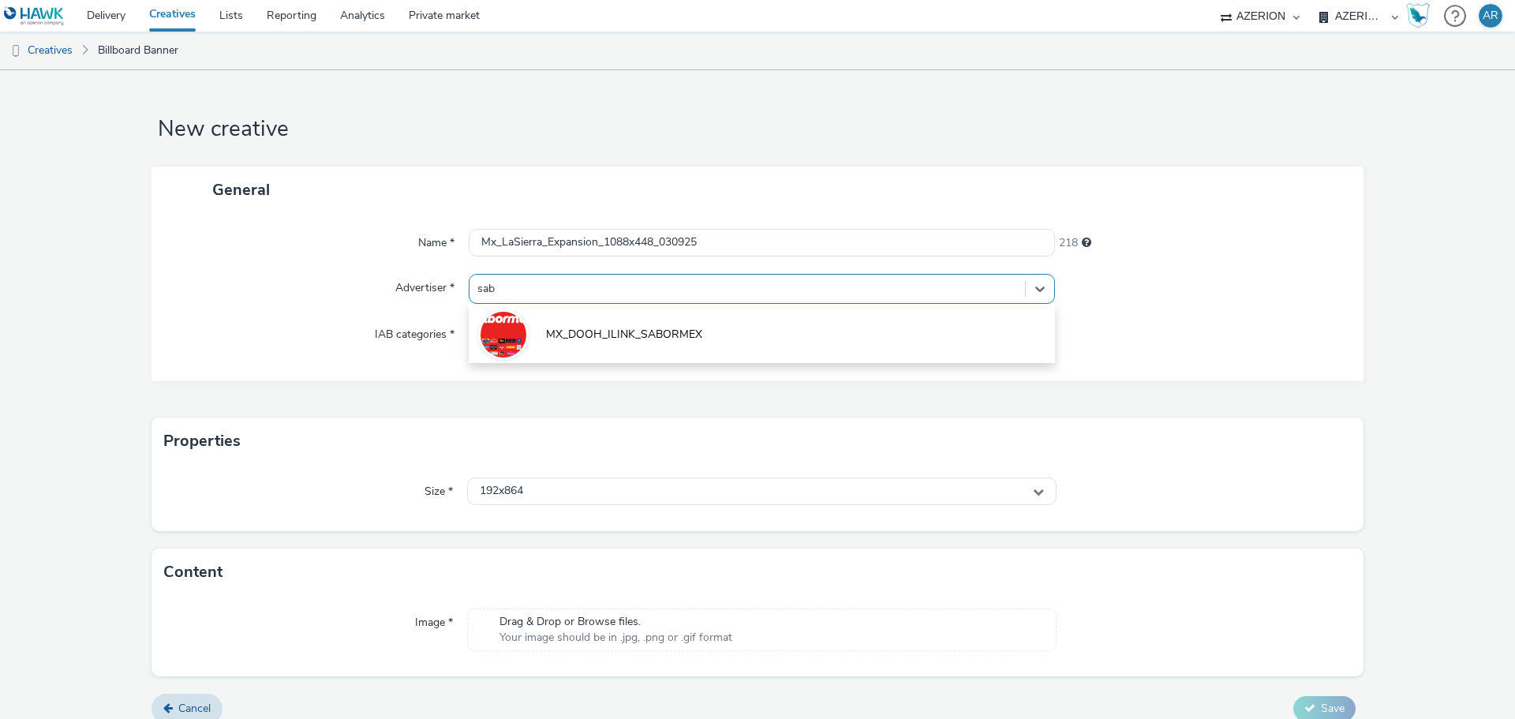
type input "[PERSON_NAME]"
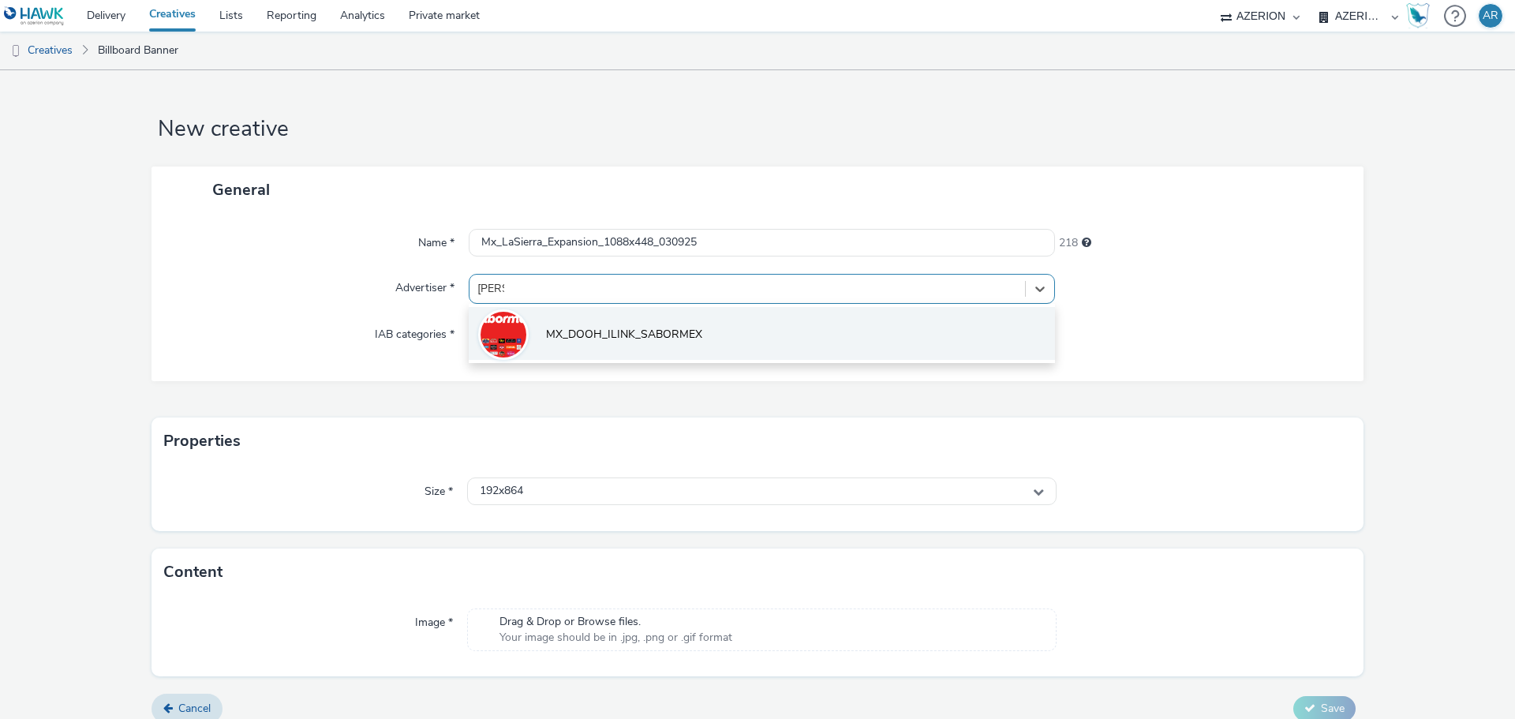
click at [587, 328] on span "MX_DOOH_ILINK_SABORMEX" at bounding box center [624, 335] width 156 height 16
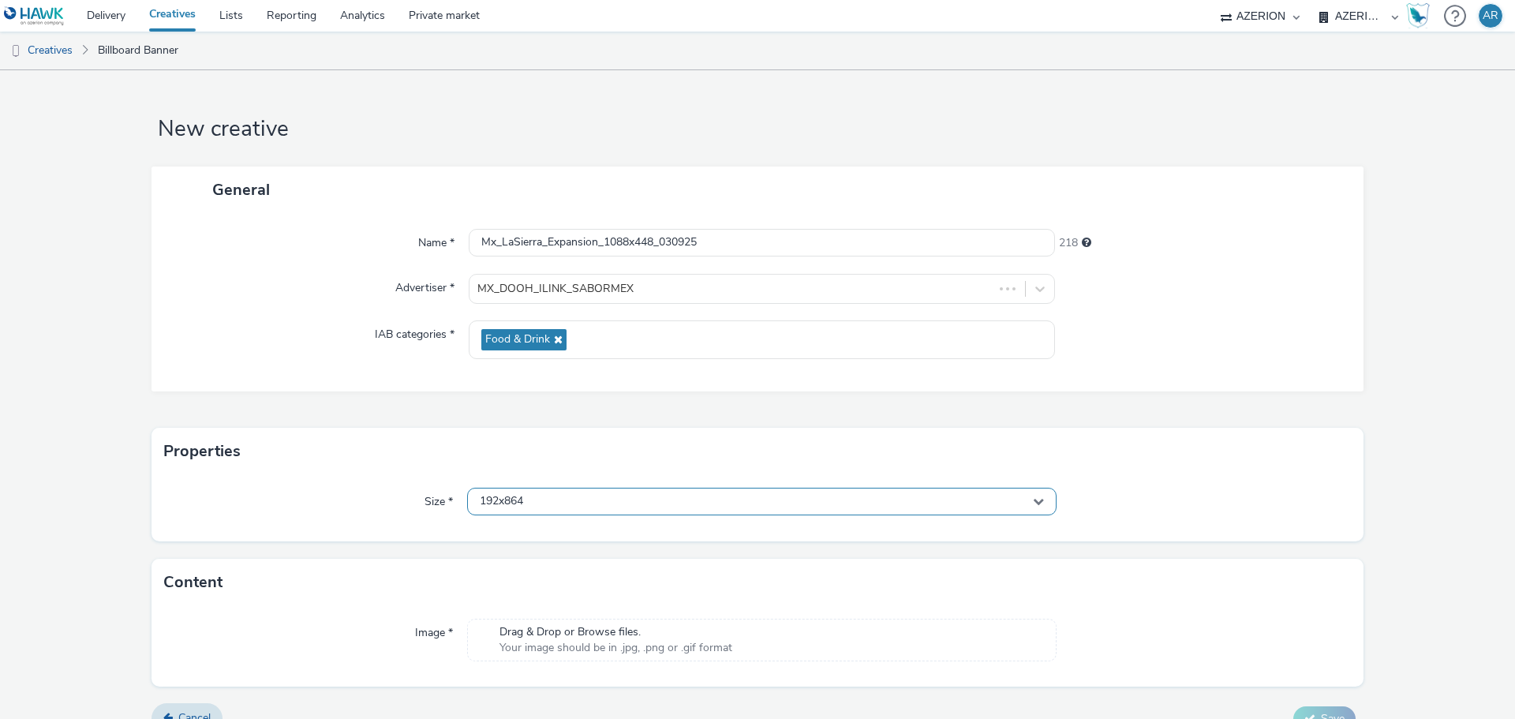
click at [626, 505] on div "192x864" at bounding box center [762, 502] width 590 height 28
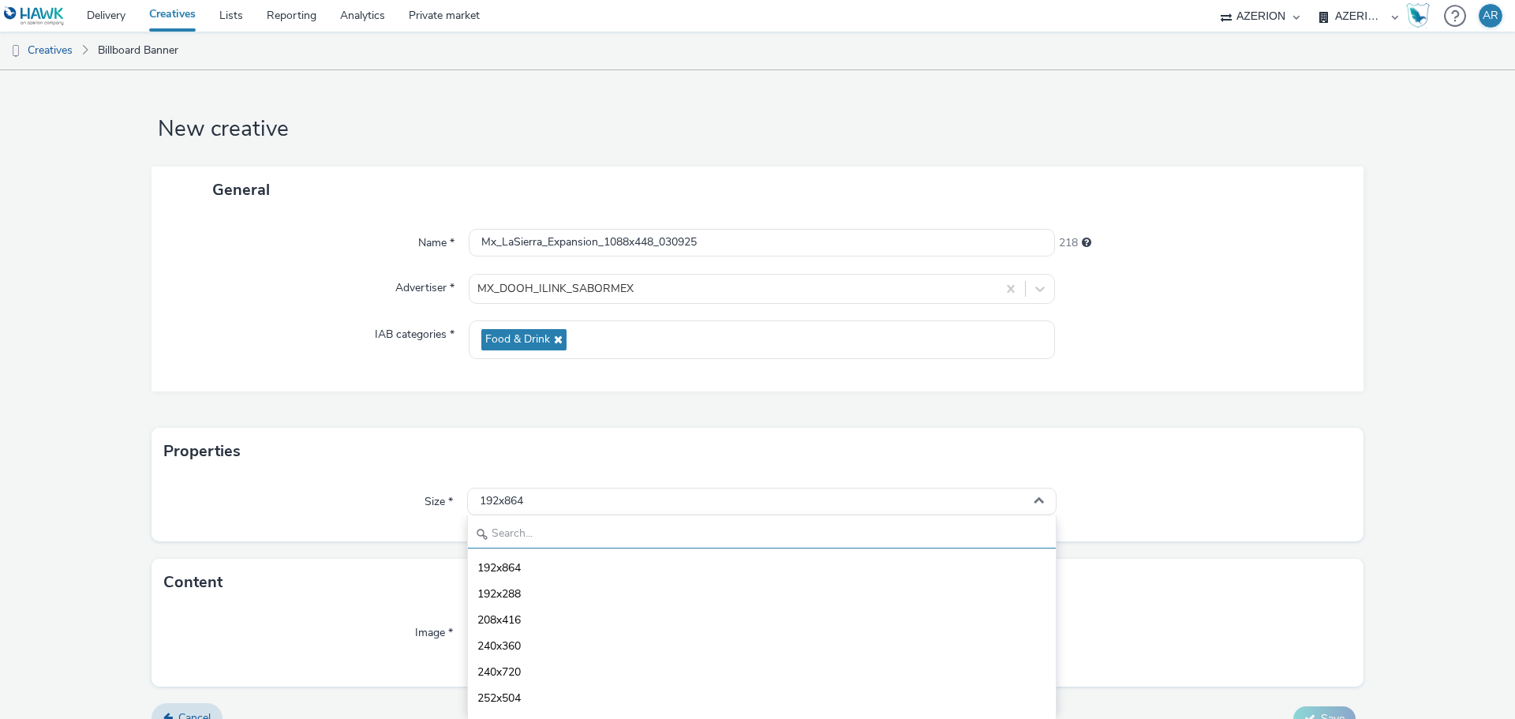
click at [609, 536] on input "text" at bounding box center [762, 535] width 588 height 28
paste input "1088x448"
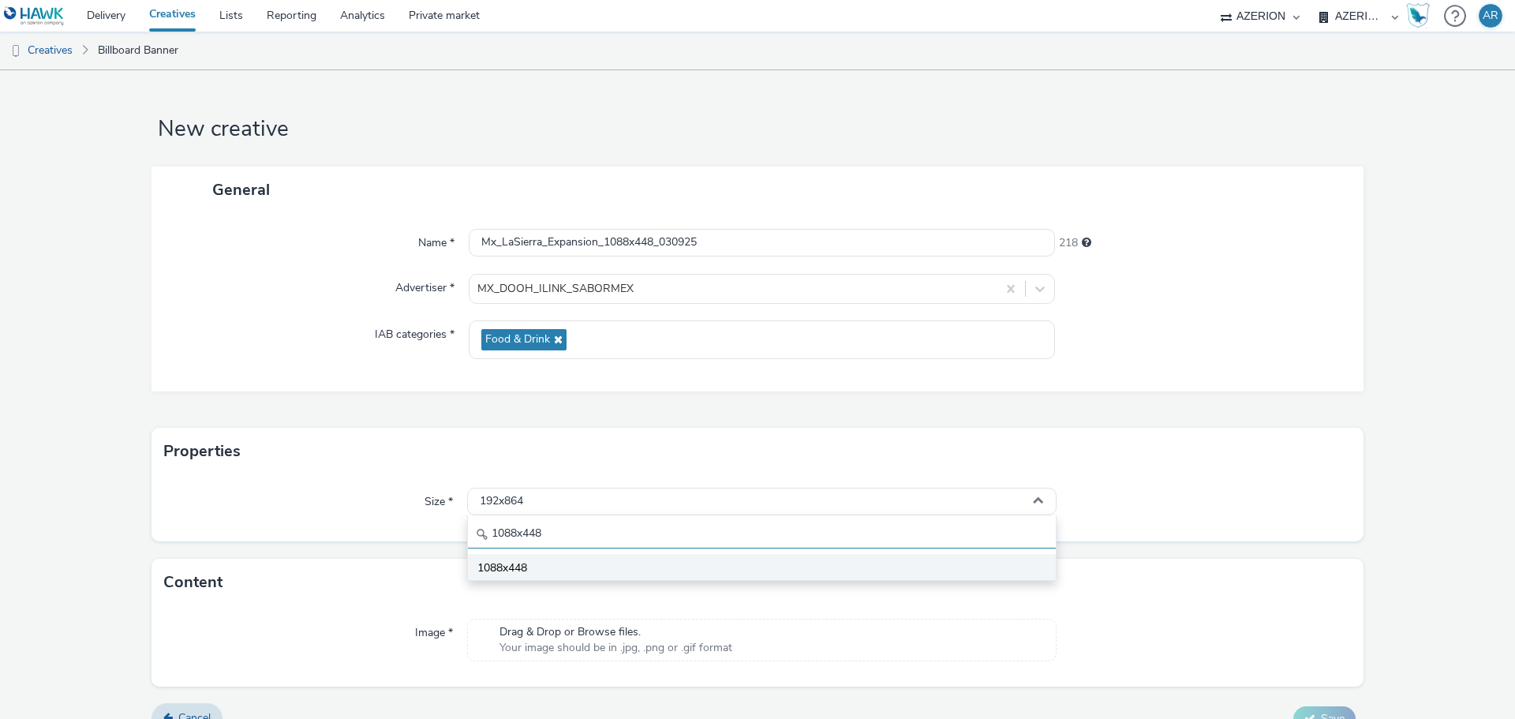
type input "1088x448"
click at [502, 565] on span "1088x448" at bounding box center [502, 568] width 50 height 16
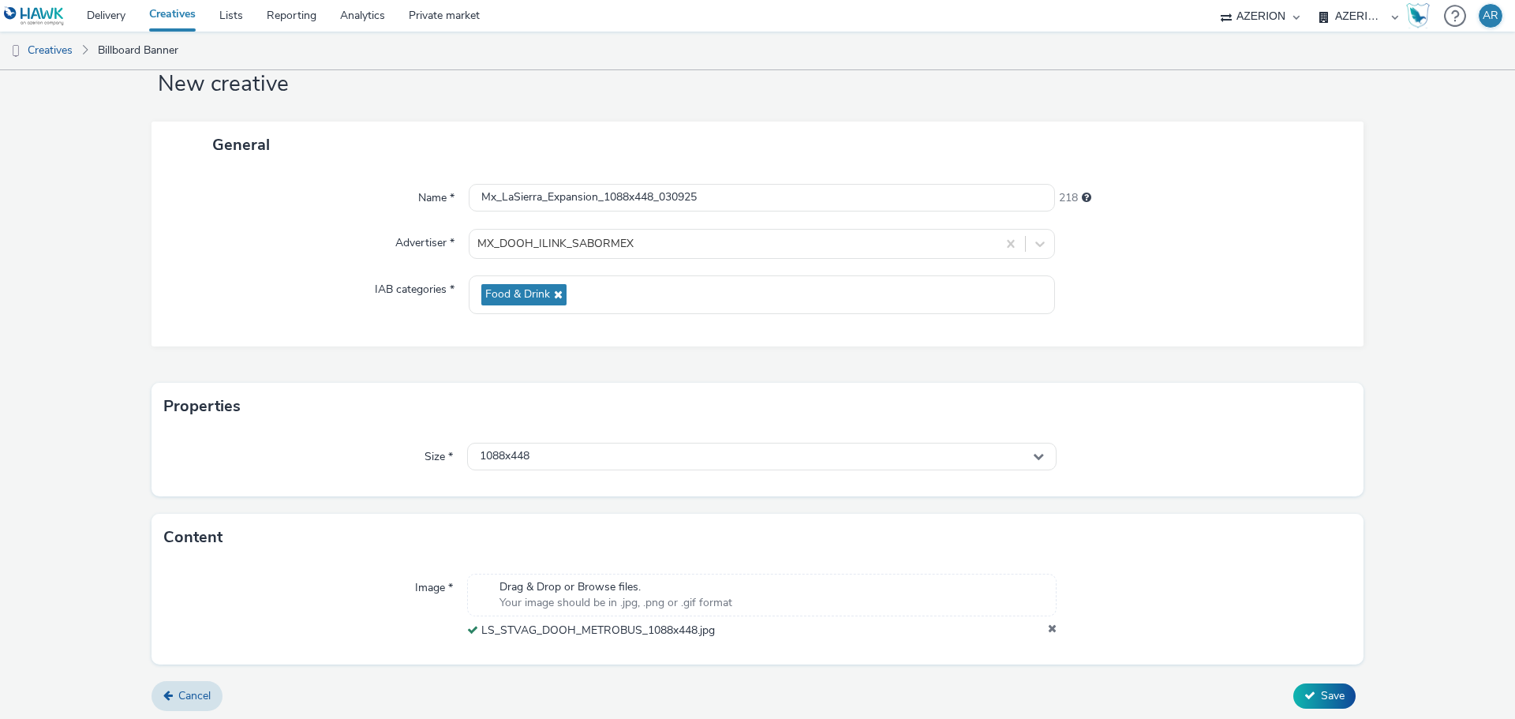
scroll to position [49, 0]
click at [1321, 694] on span "Save" at bounding box center [1333, 691] width 24 height 15
